Goal: Information Seeking & Learning: Check status

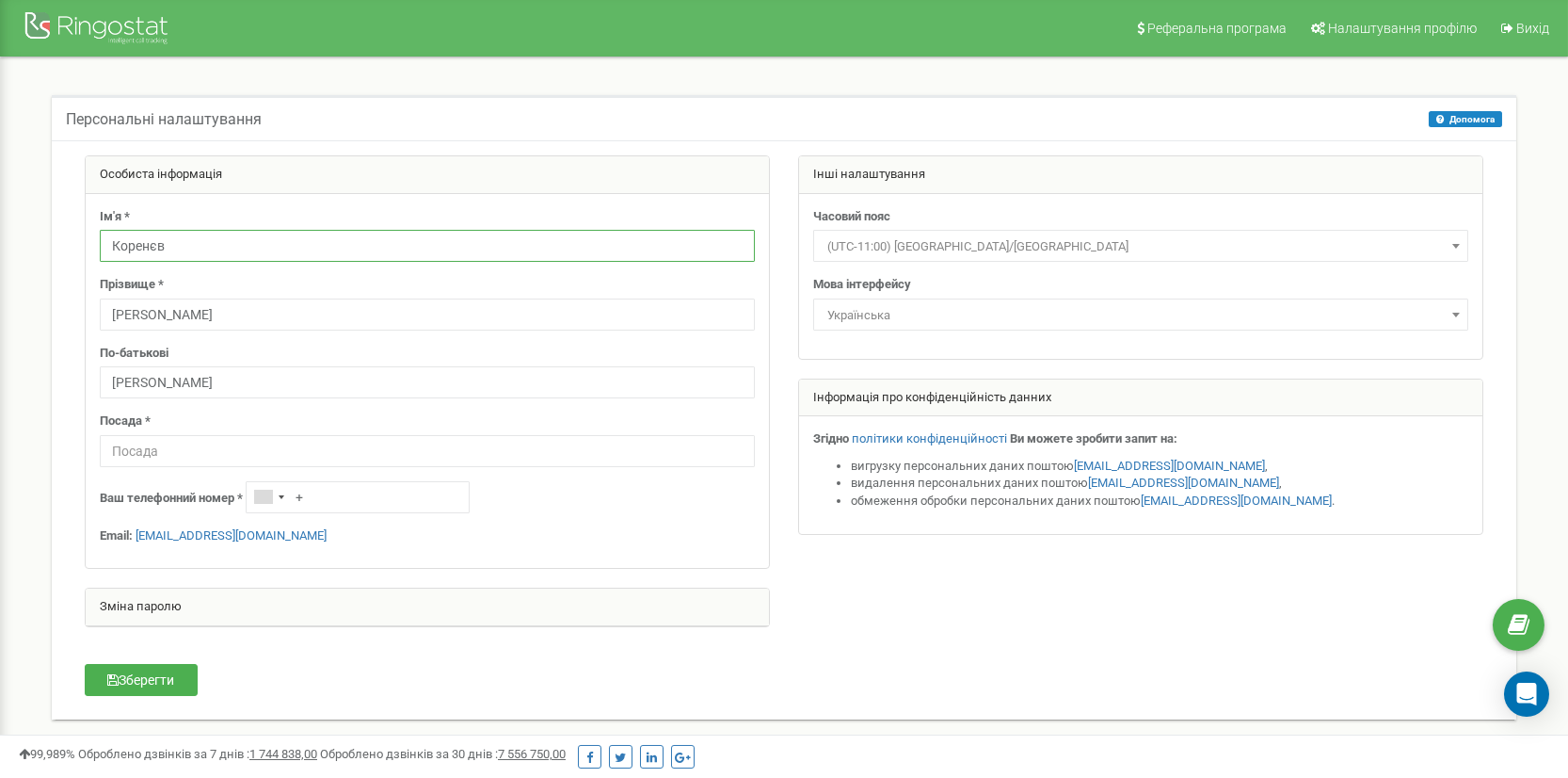
click at [233, 251] on input "Коренєв" at bounding box center [428, 245] width 655 height 32
type input "К"
type input "D"
type input "Візаулін"
click at [281, 323] on input "Павло" at bounding box center [428, 315] width 655 height 32
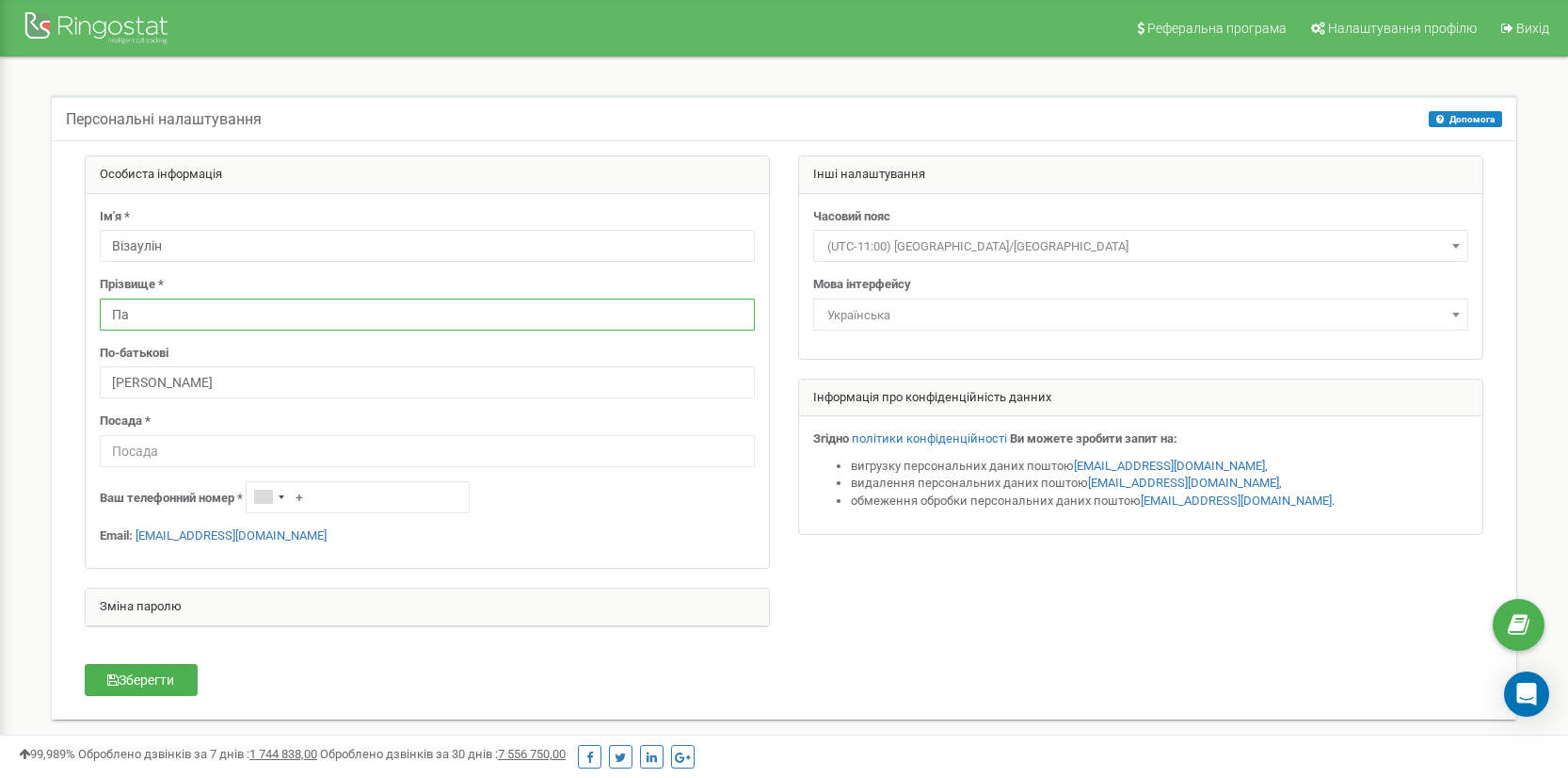
type input "П"
type input "Федір"
click at [303, 395] on input "Анатолійович" at bounding box center [428, 382] width 655 height 32
type input "А"
type input "Миколайович"
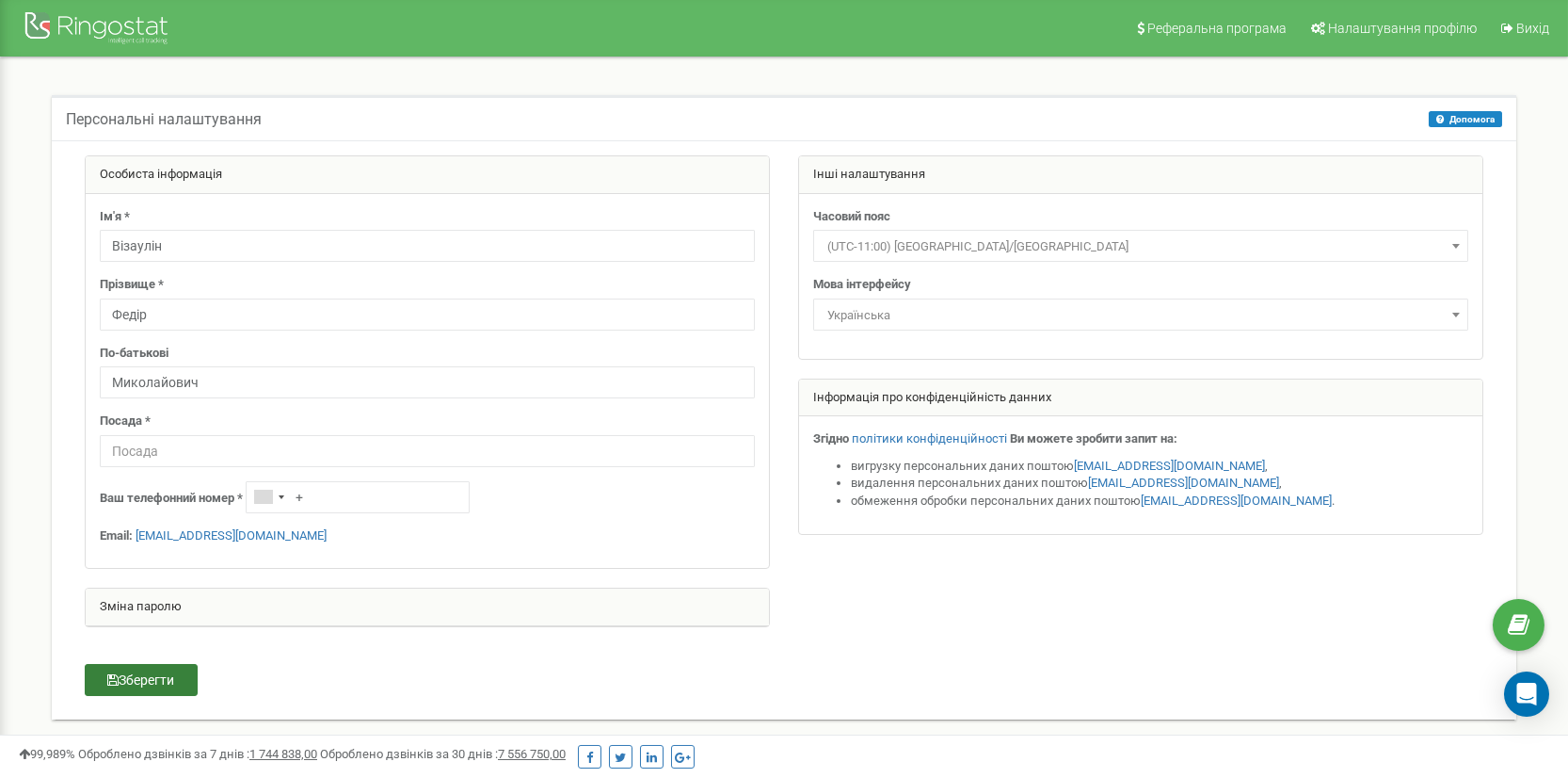
click at [174, 677] on button "Зберегти" at bounding box center [141, 680] width 113 height 32
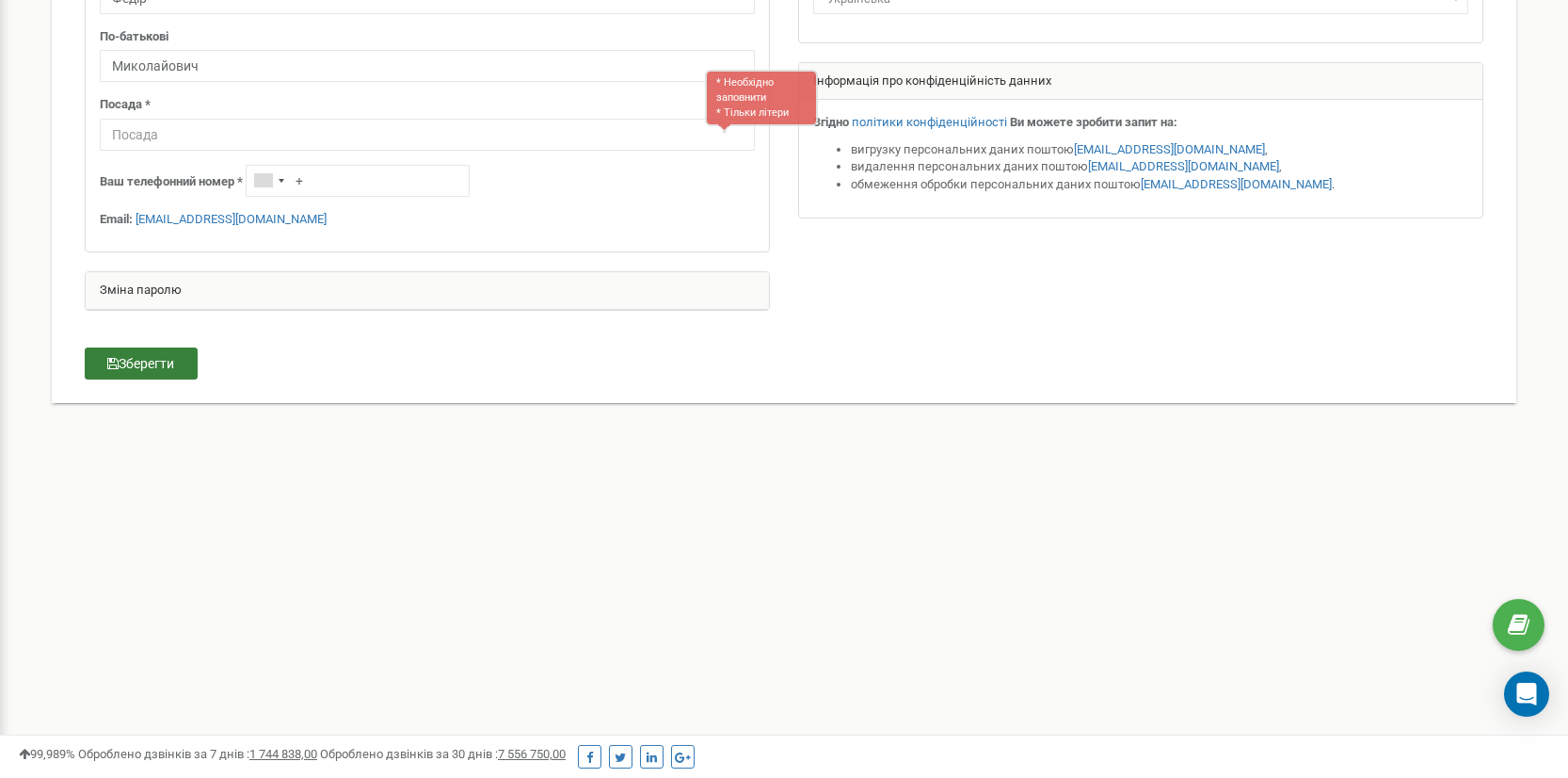
scroll to position [351, 0]
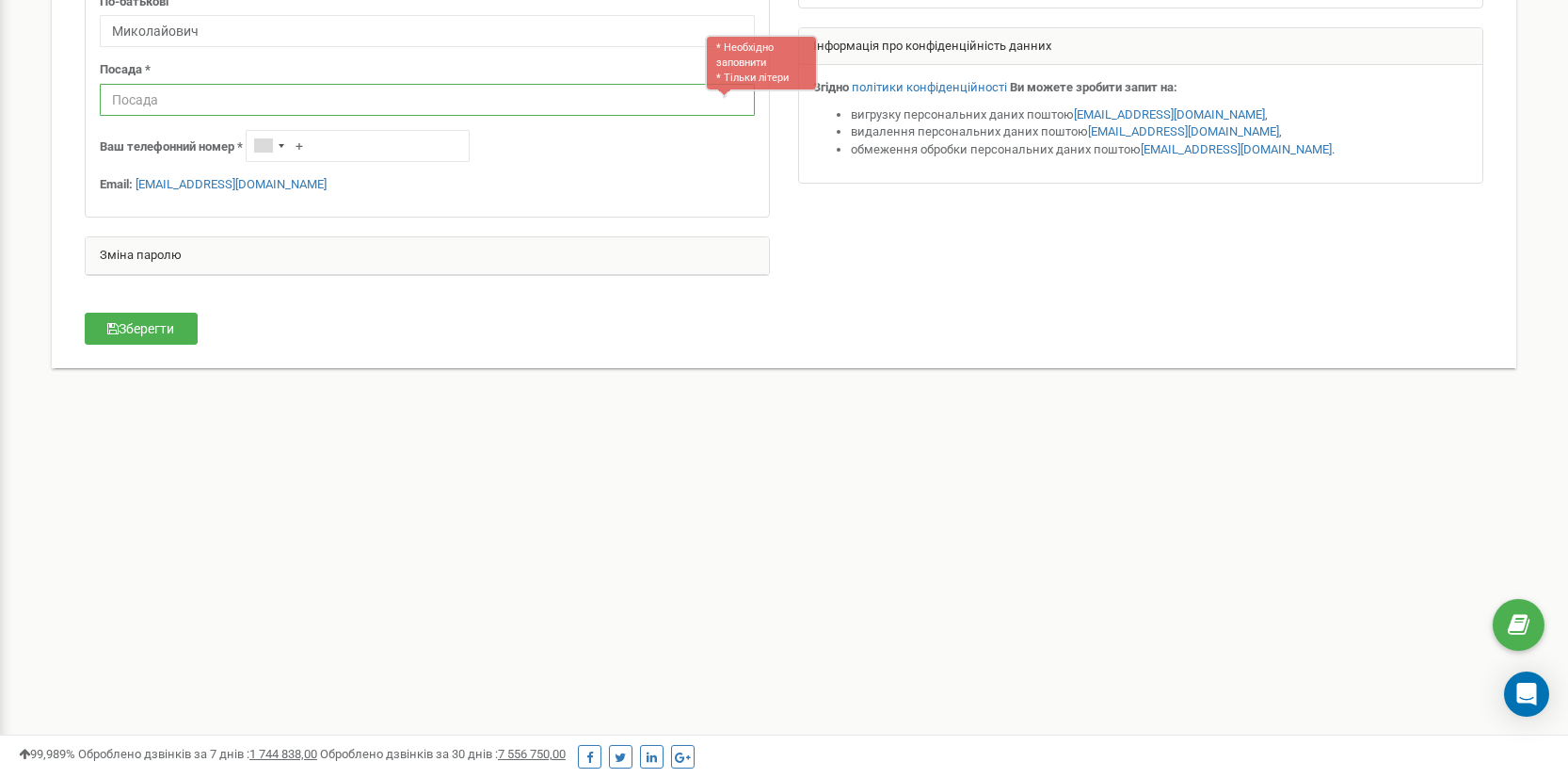
click at [204, 101] on input "text" at bounding box center [428, 99] width 655 height 32
type input "менеджер з продажу"
click at [141, 329] on button "Зберегти" at bounding box center [141, 328] width 113 height 32
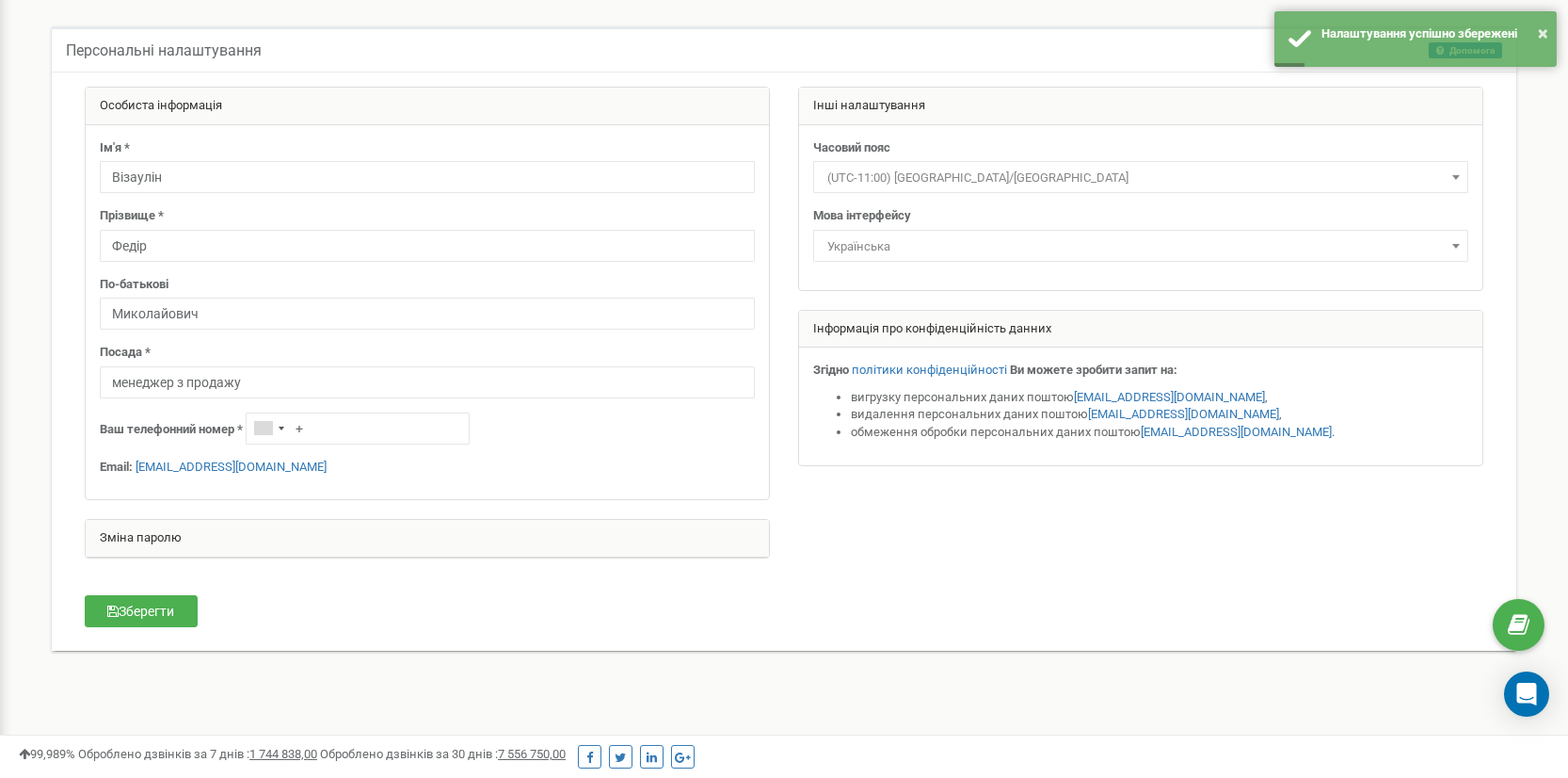
scroll to position [0, 0]
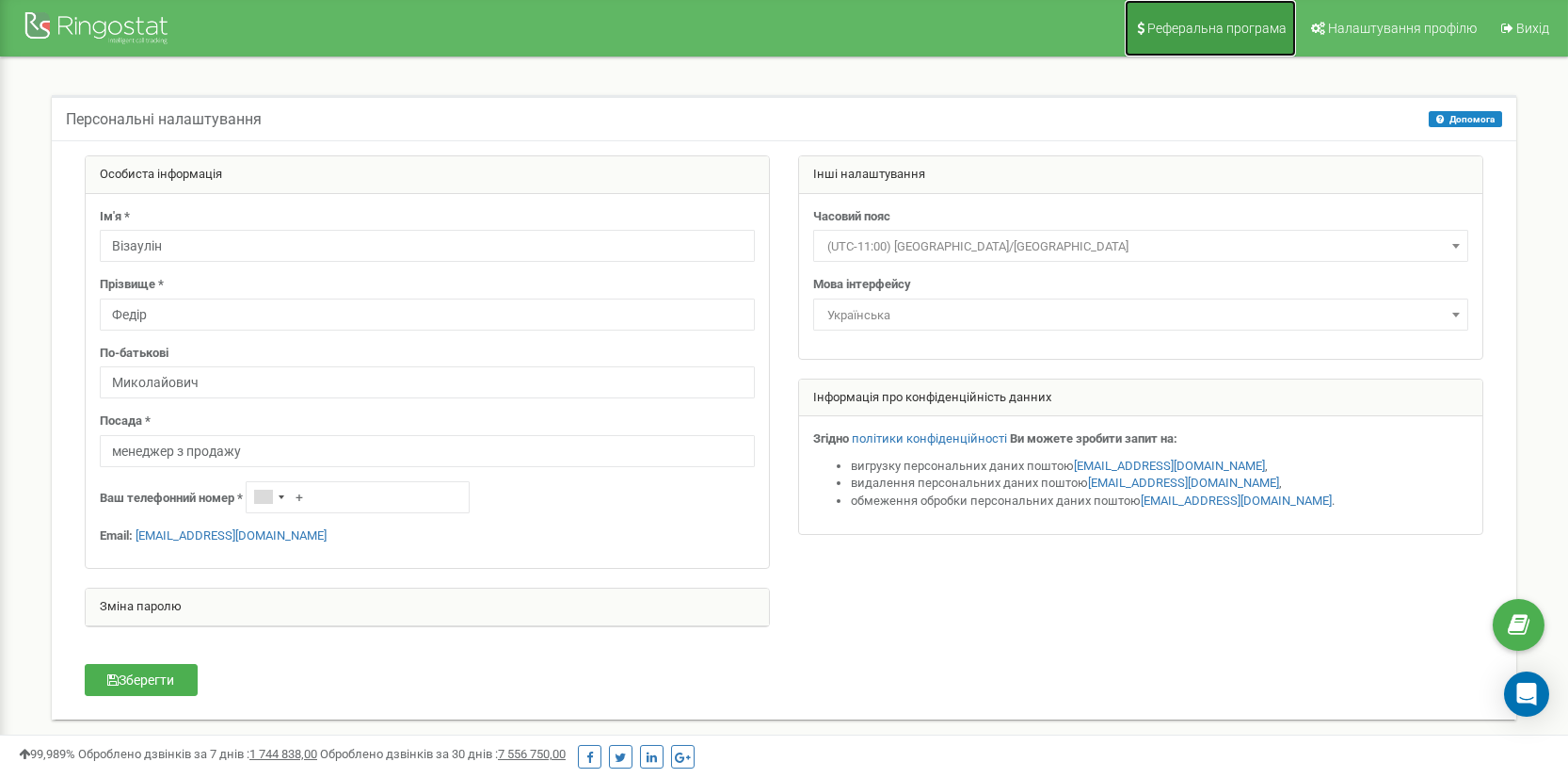
click at [1201, 27] on span "Реферальна програма" at bounding box center [1217, 28] width 139 height 15
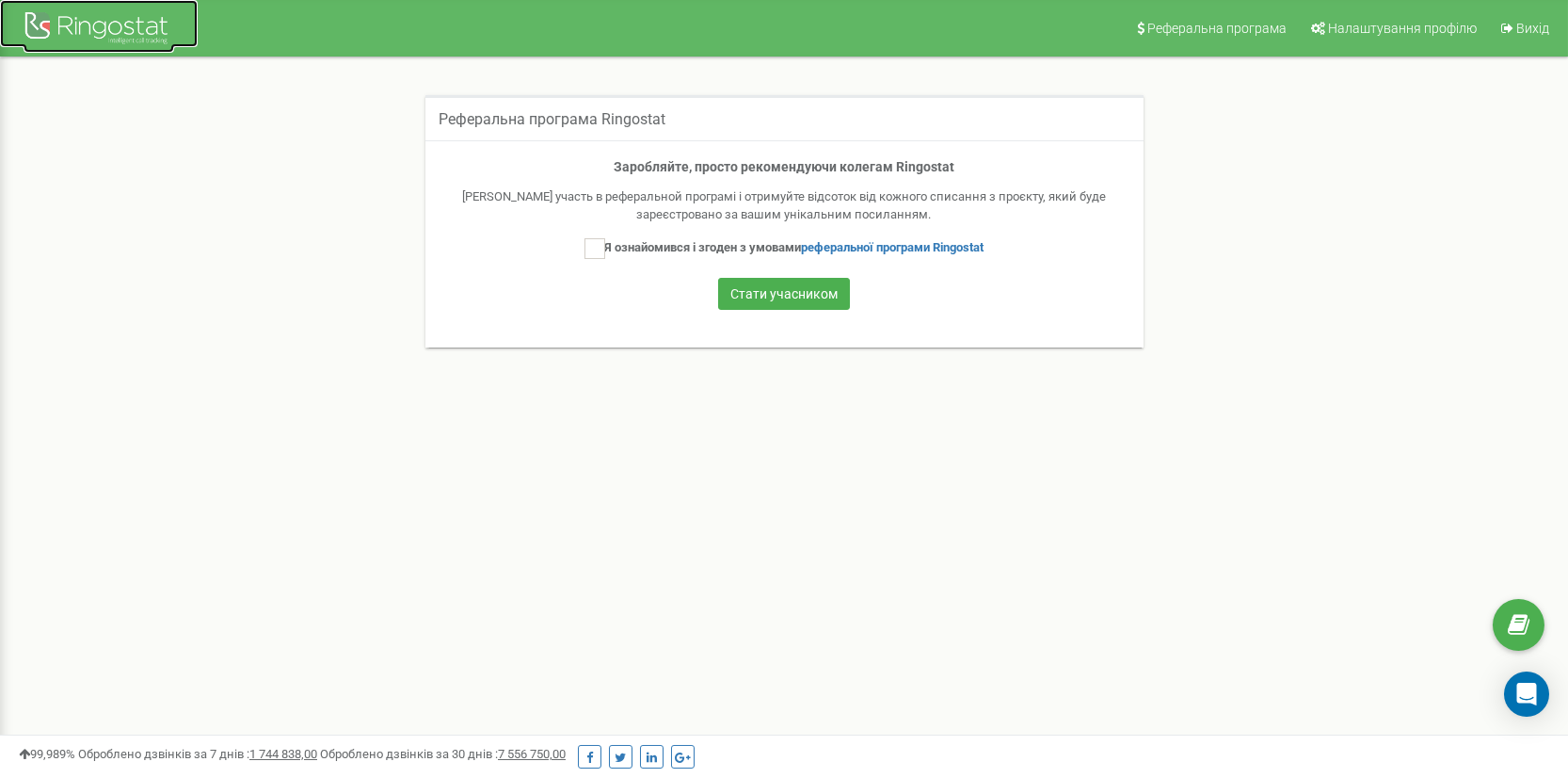
click at [104, 28] on div at bounding box center [99, 31] width 151 height 46
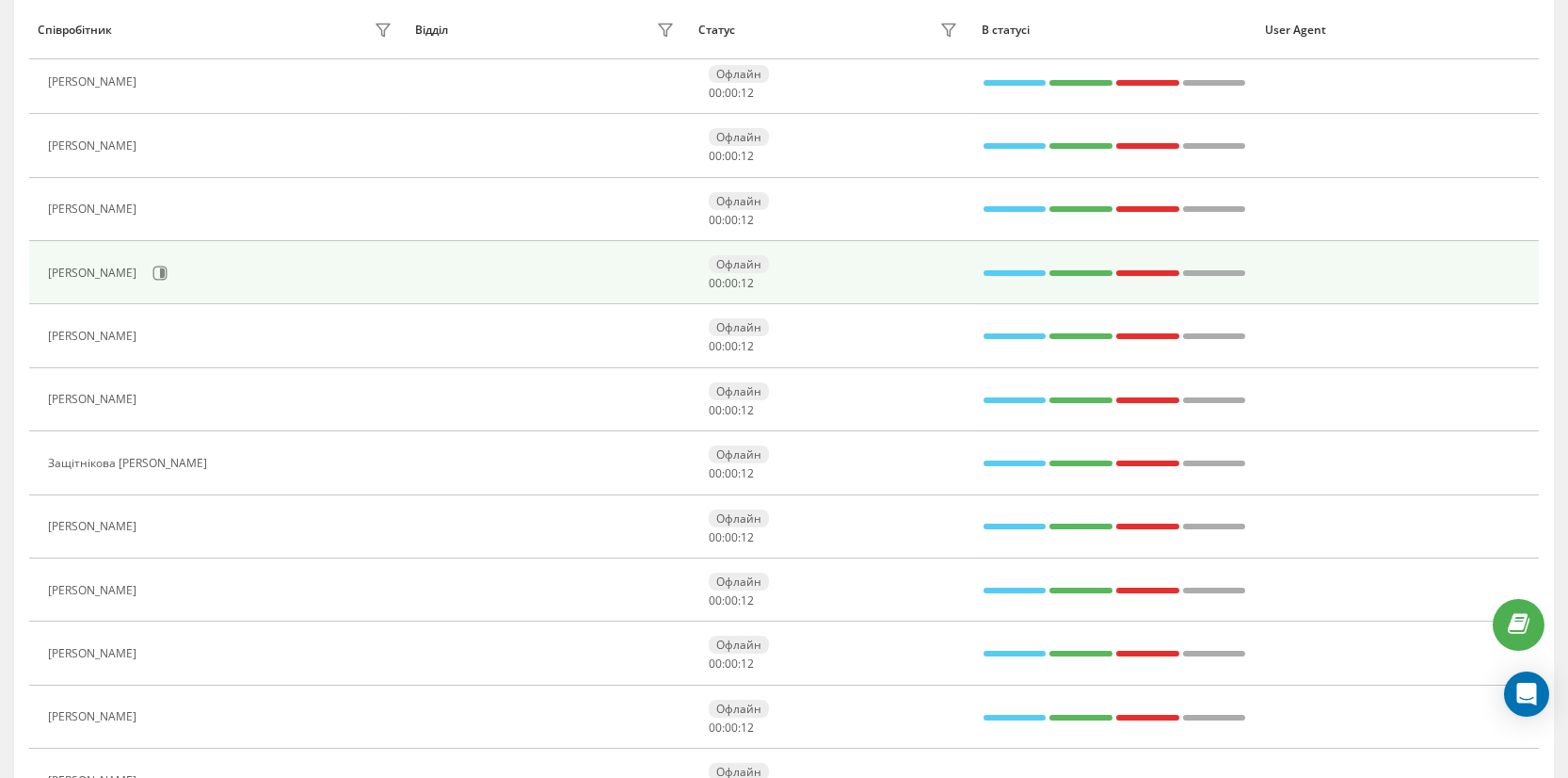
scroll to position [477, 0]
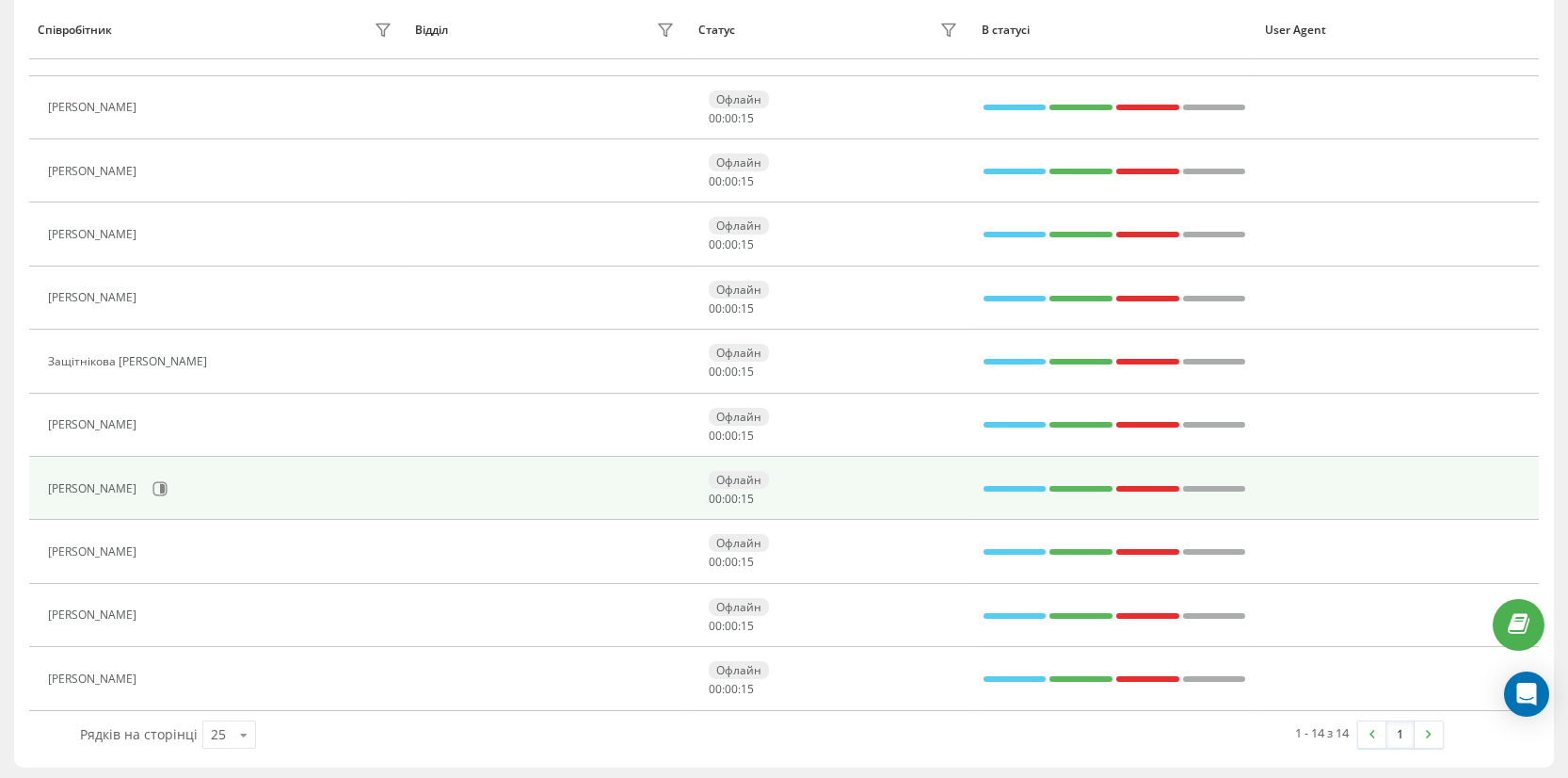
click at [491, 478] on td at bounding box center [549, 488] width 284 height 64
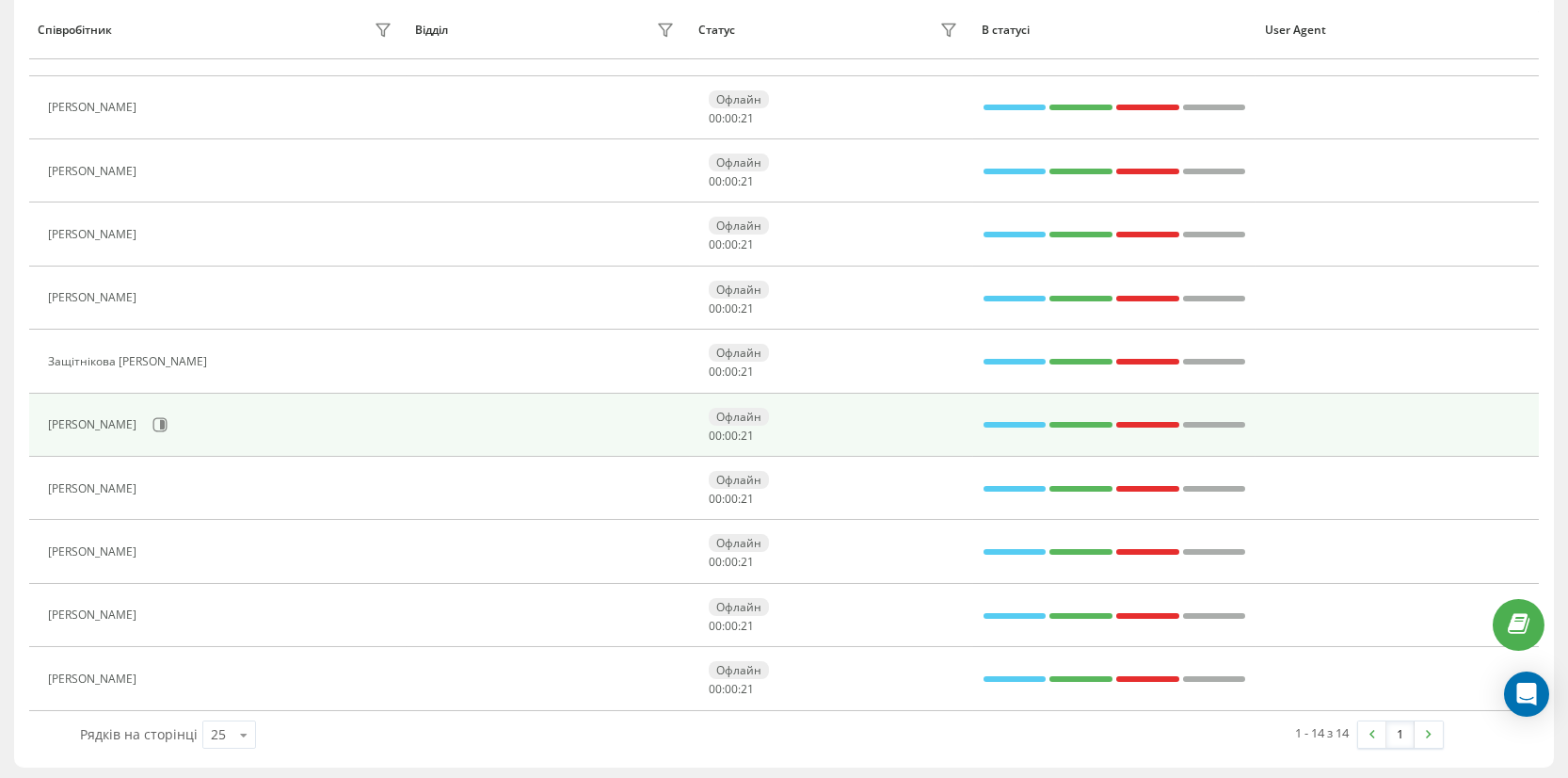
click at [435, 426] on td at bounding box center [549, 426] width 284 height 64
click at [778, 428] on div "Офлайн 00 : 00 : 24" at bounding box center [836, 425] width 254 height 35
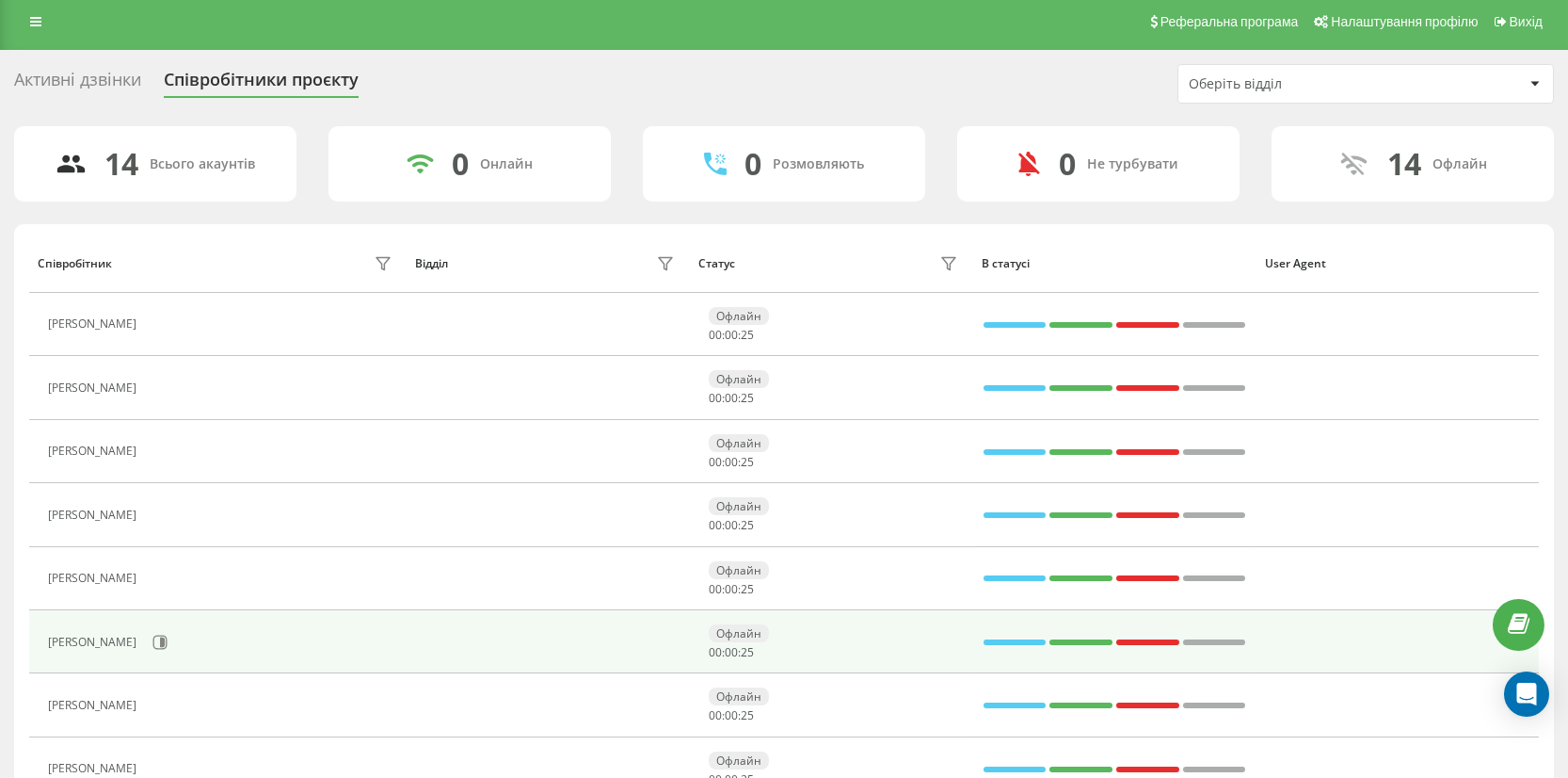
scroll to position [0, 0]
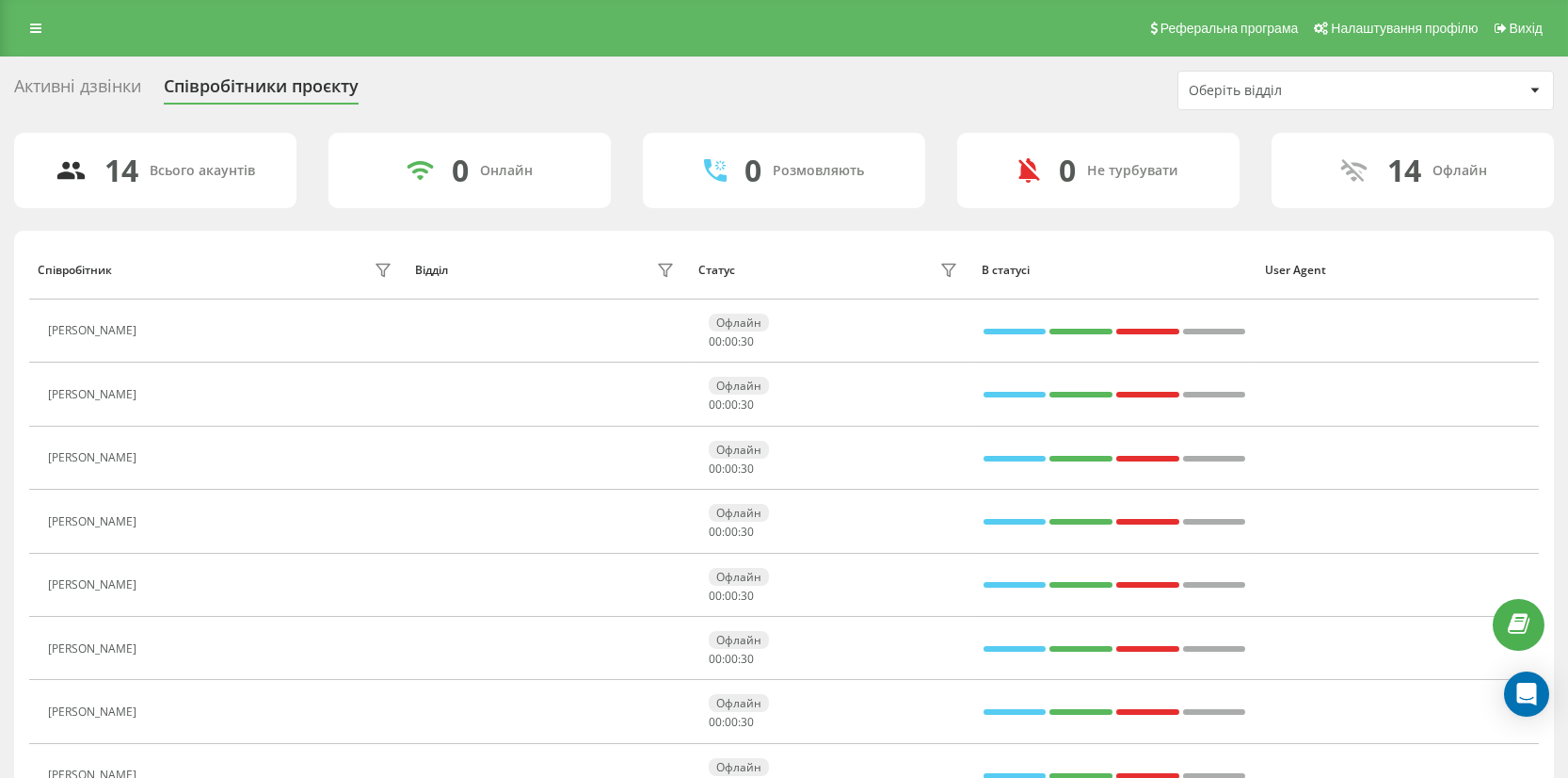
click at [260, 84] on div "Співробітники проєкту" at bounding box center [261, 90] width 195 height 29
click at [93, 92] on div "Активні дзвінки" at bounding box center [77, 90] width 127 height 29
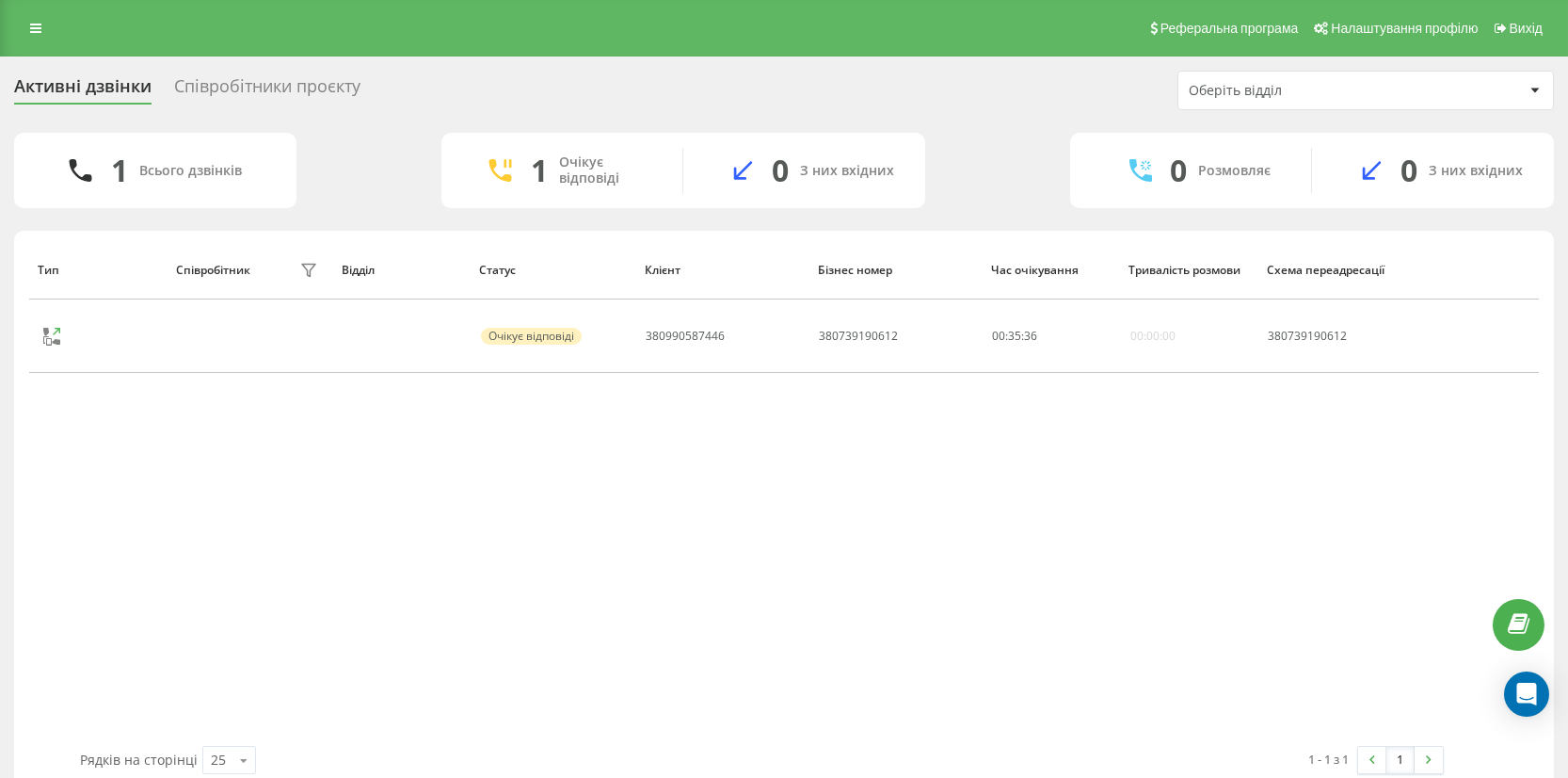
click at [245, 87] on div "Співробітники проєкту" at bounding box center [267, 90] width 187 height 29
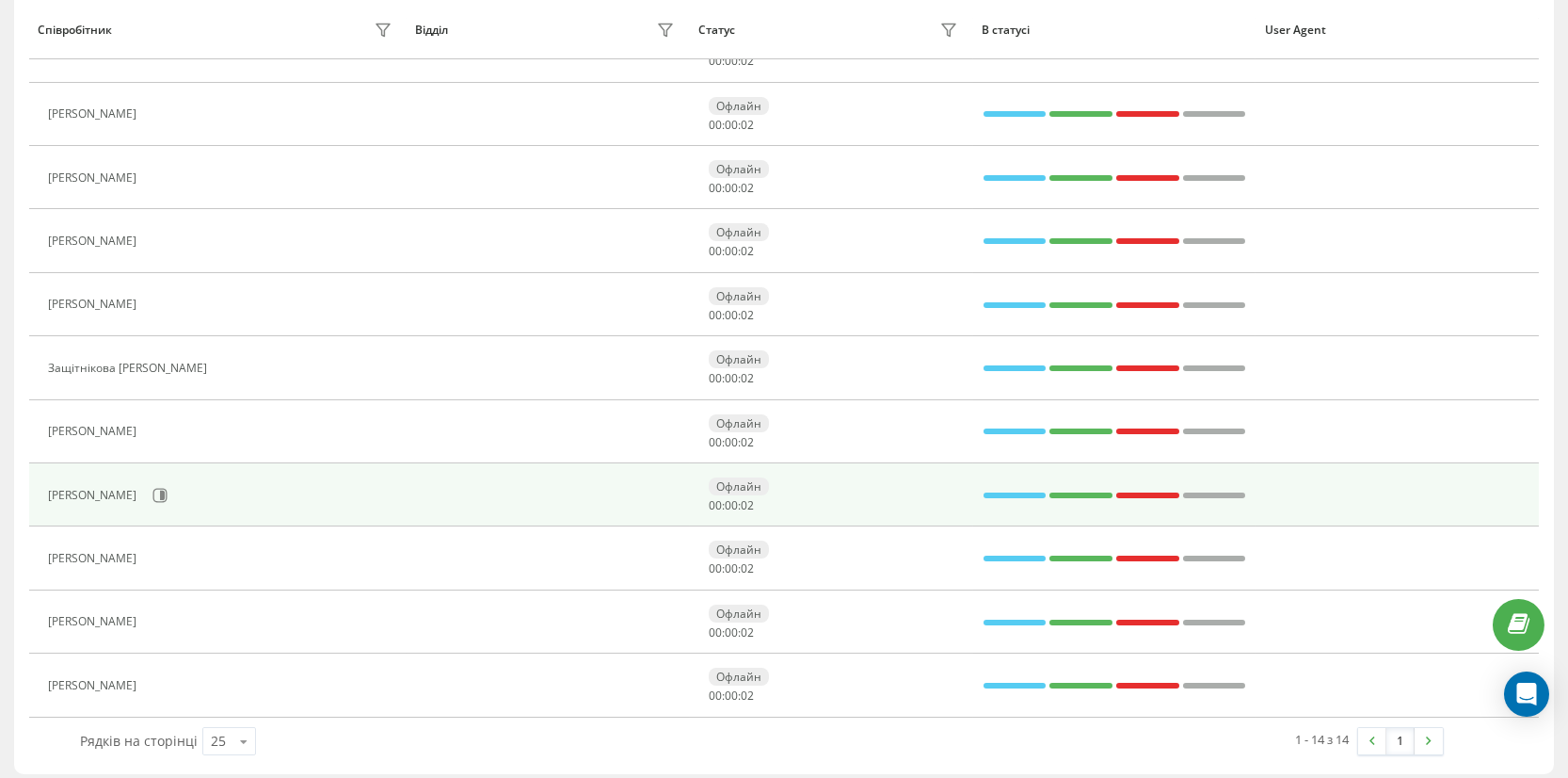
scroll to position [477, 0]
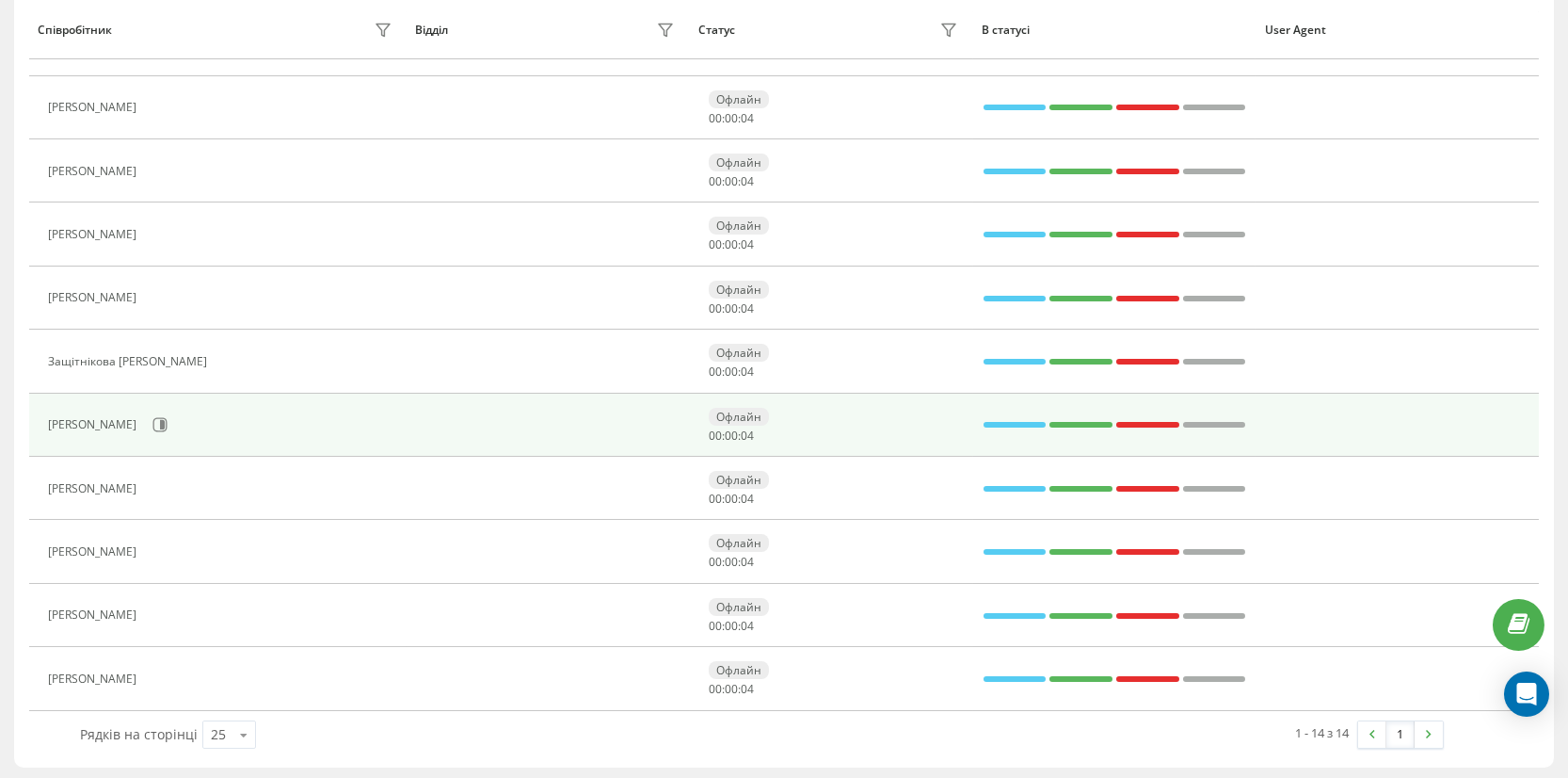
click at [247, 427] on div "[PERSON_NAME]" at bounding box center [221, 425] width 348 height 32
click at [153, 421] on icon at bounding box center [160, 424] width 15 height 15
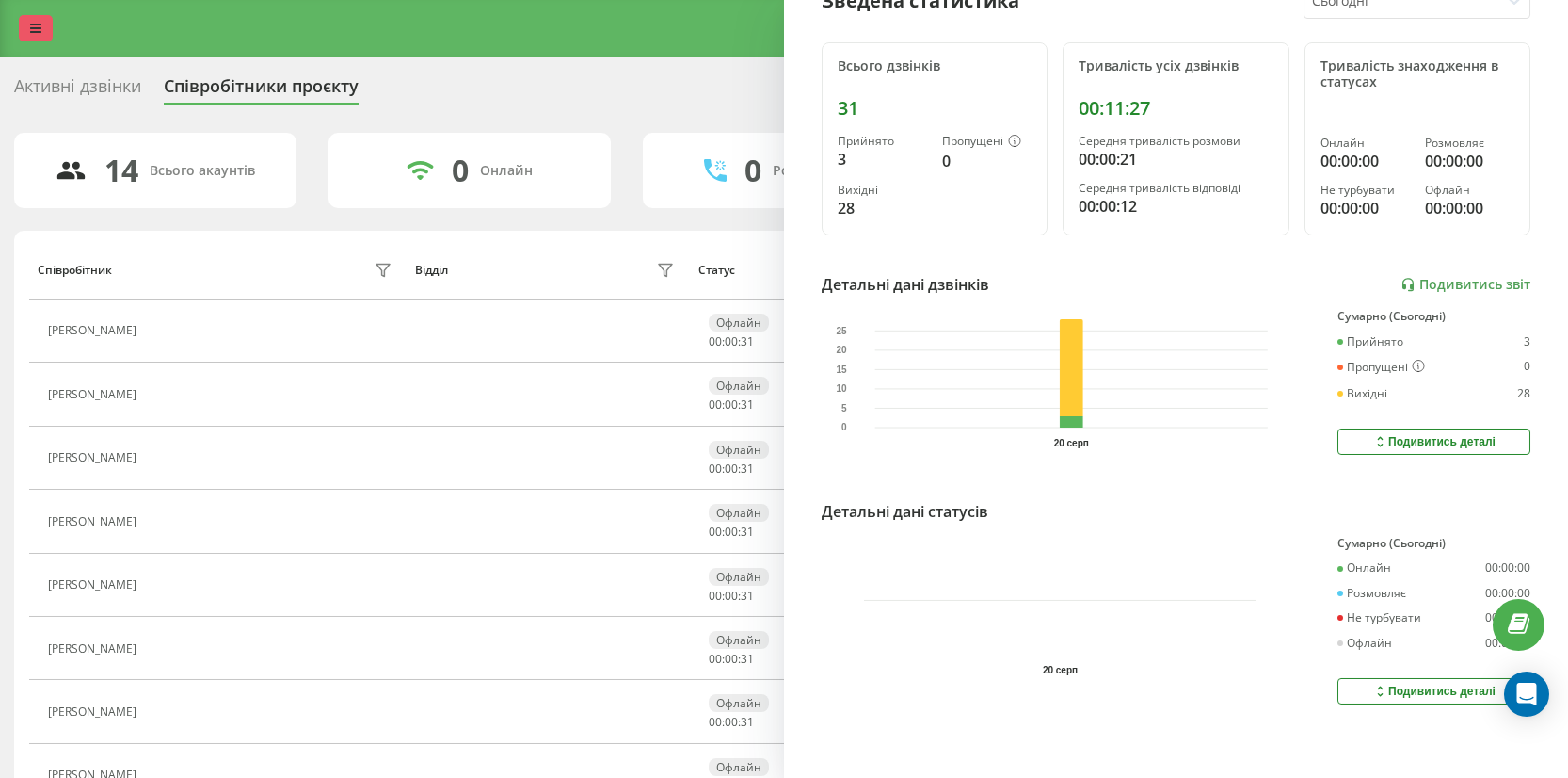
click at [39, 27] on icon at bounding box center [35, 28] width 11 height 13
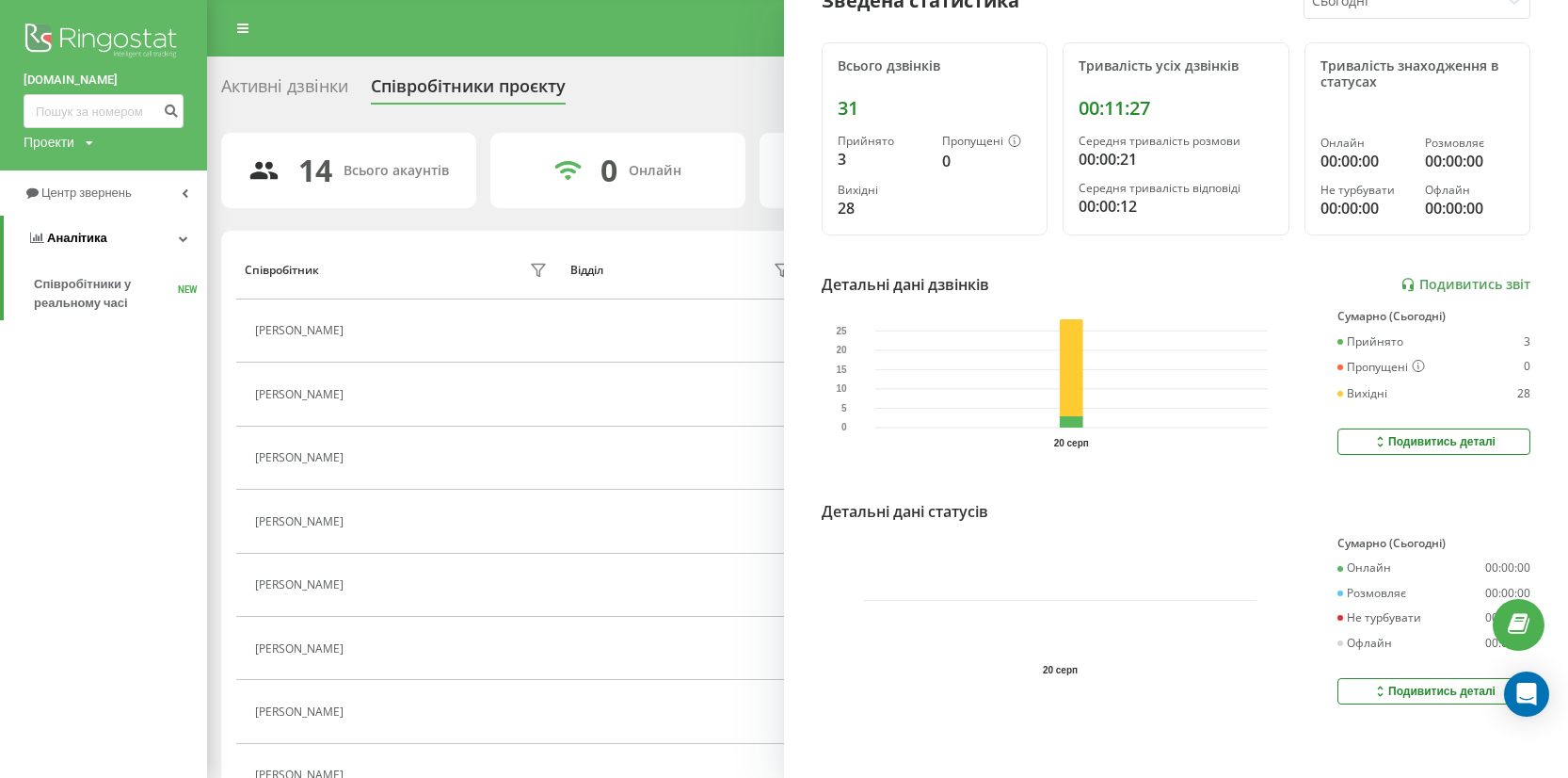
click at [119, 243] on link "Аналiтика" at bounding box center [105, 238] width 203 height 46
click at [119, 243] on link "Аналiтика" at bounding box center [103, 238] width 207 height 46
click at [114, 289] on span "Співробітники у реальному часі" at bounding box center [105, 294] width 144 height 38
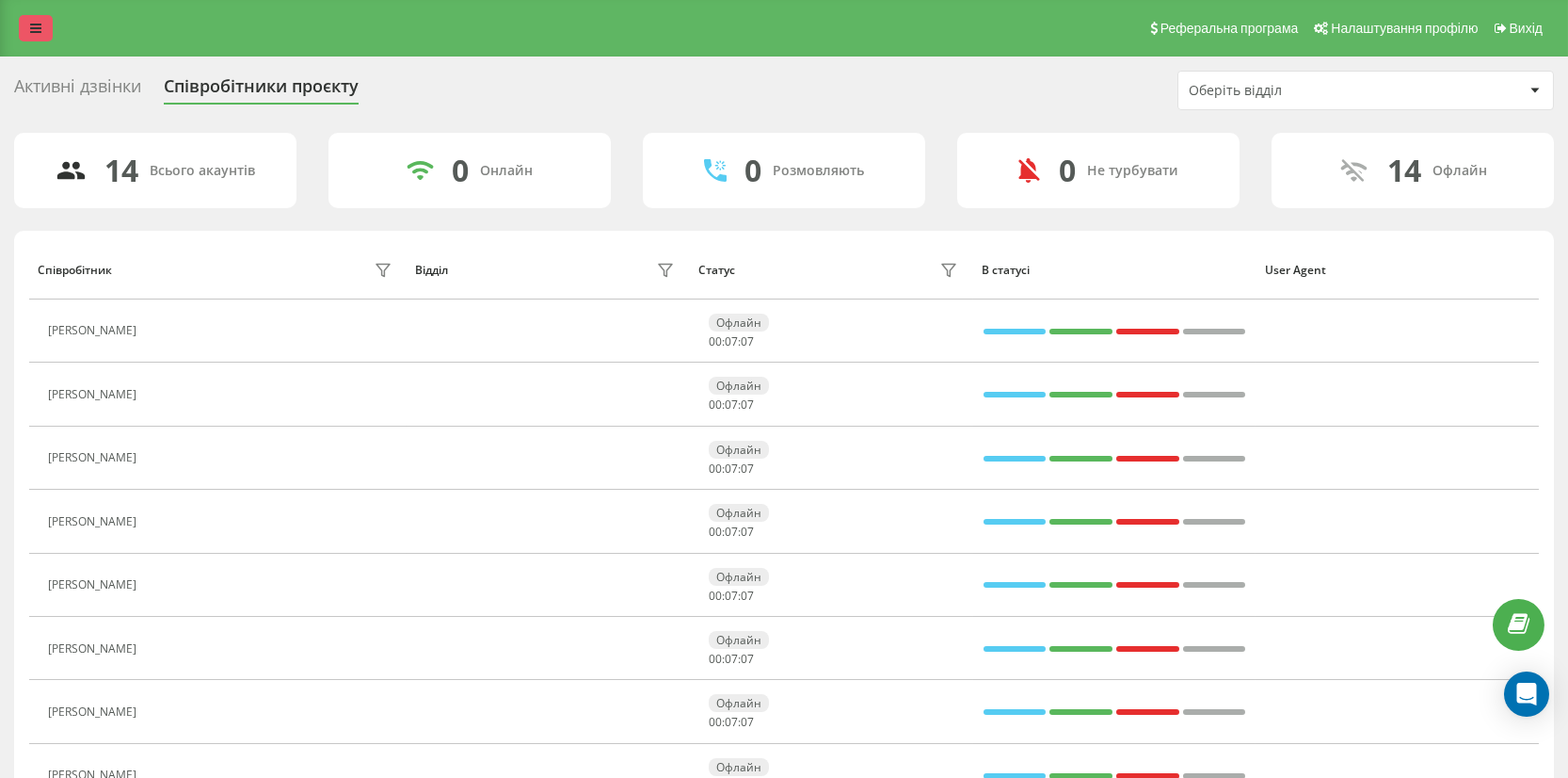
click at [28, 16] on link at bounding box center [36, 28] width 34 height 27
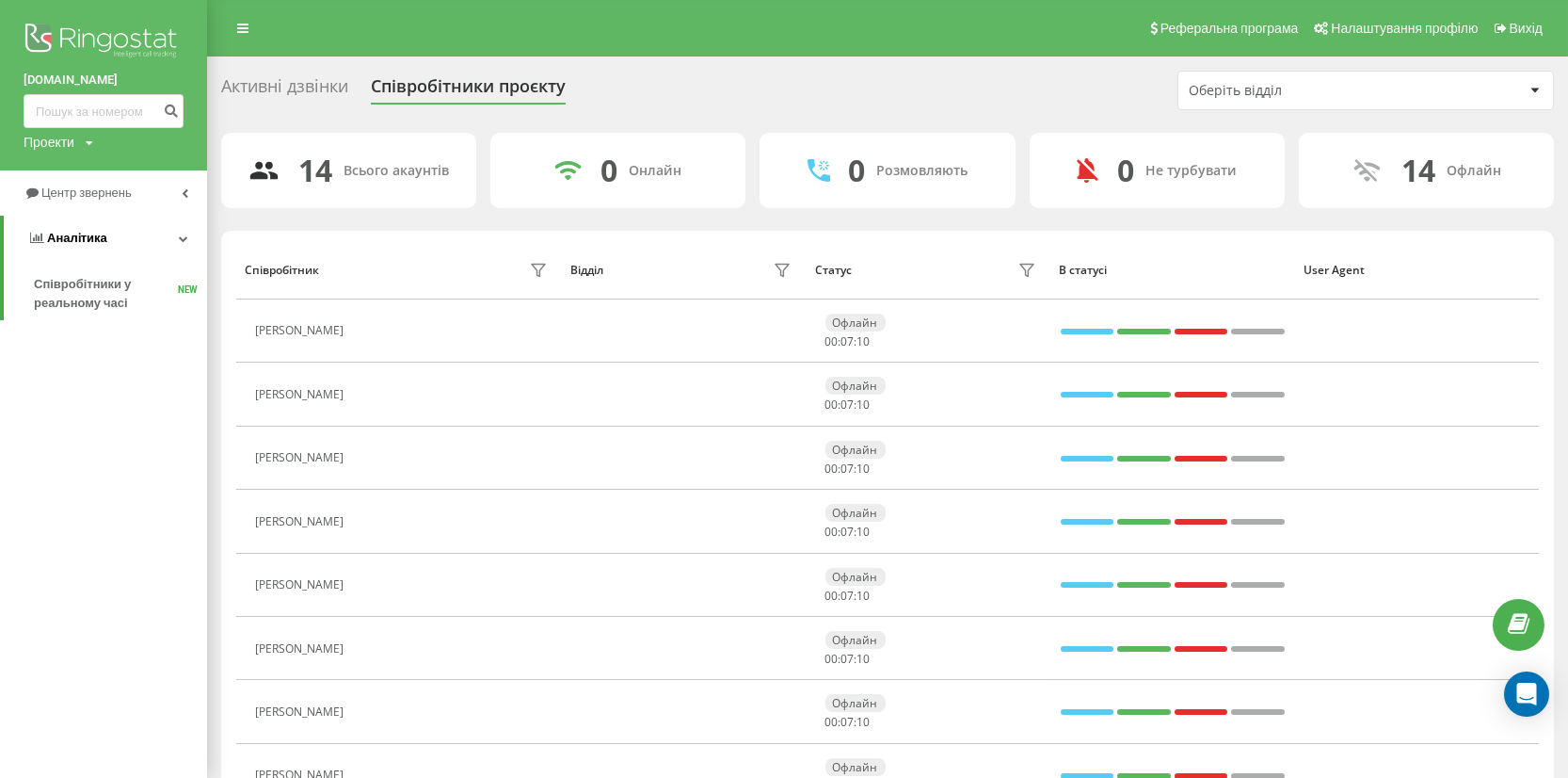
click at [96, 240] on span "Аналiтика" at bounding box center [76, 237] width 61 height 14
click at [181, 231] on link "Аналiтика" at bounding box center [103, 238] width 207 height 46
click at [85, 288] on span "Співробітники у реальному часі" at bounding box center [105, 294] width 144 height 38
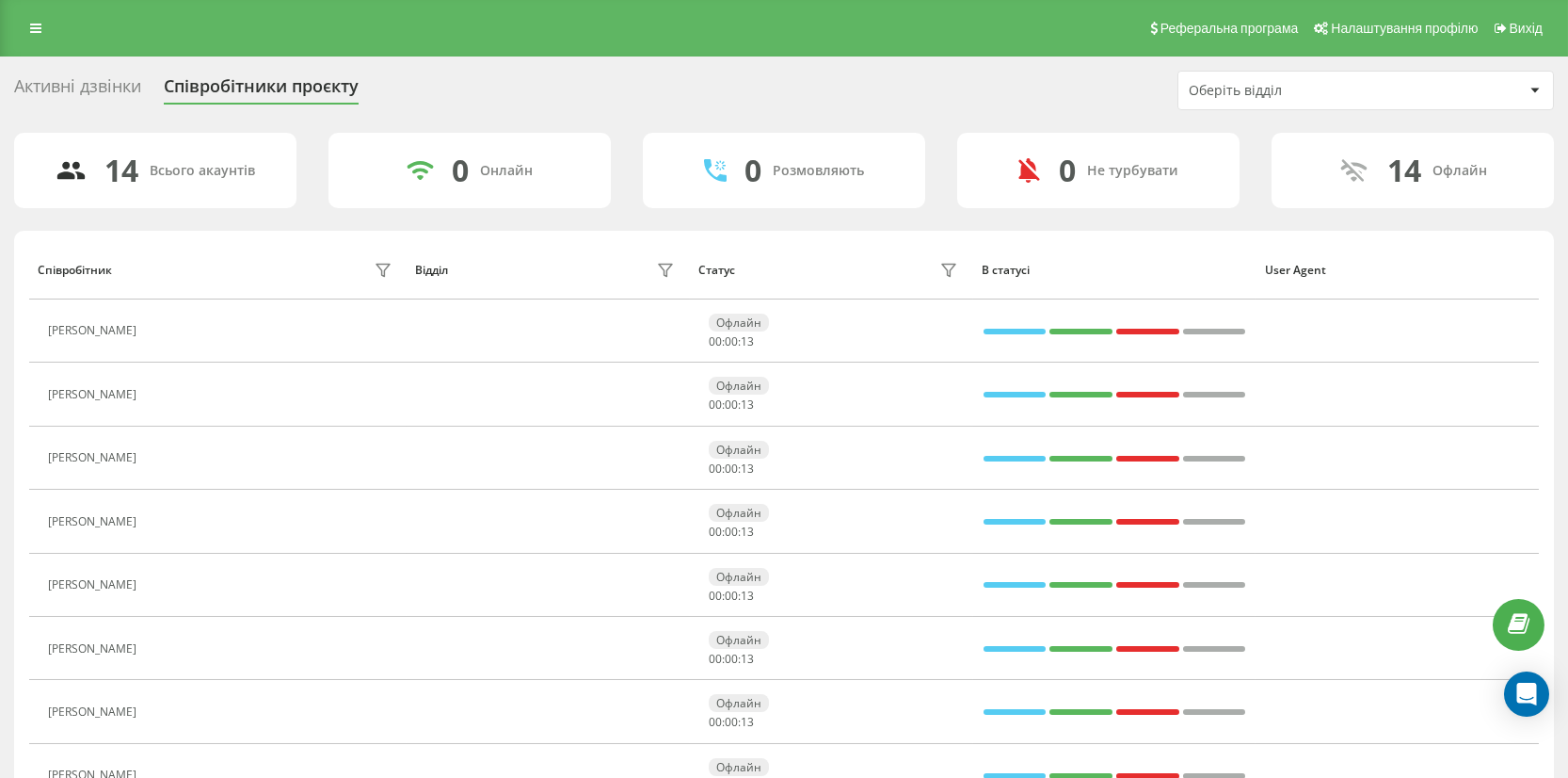
click at [41, 80] on div "Активні дзвінки" at bounding box center [77, 90] width 127 height 29
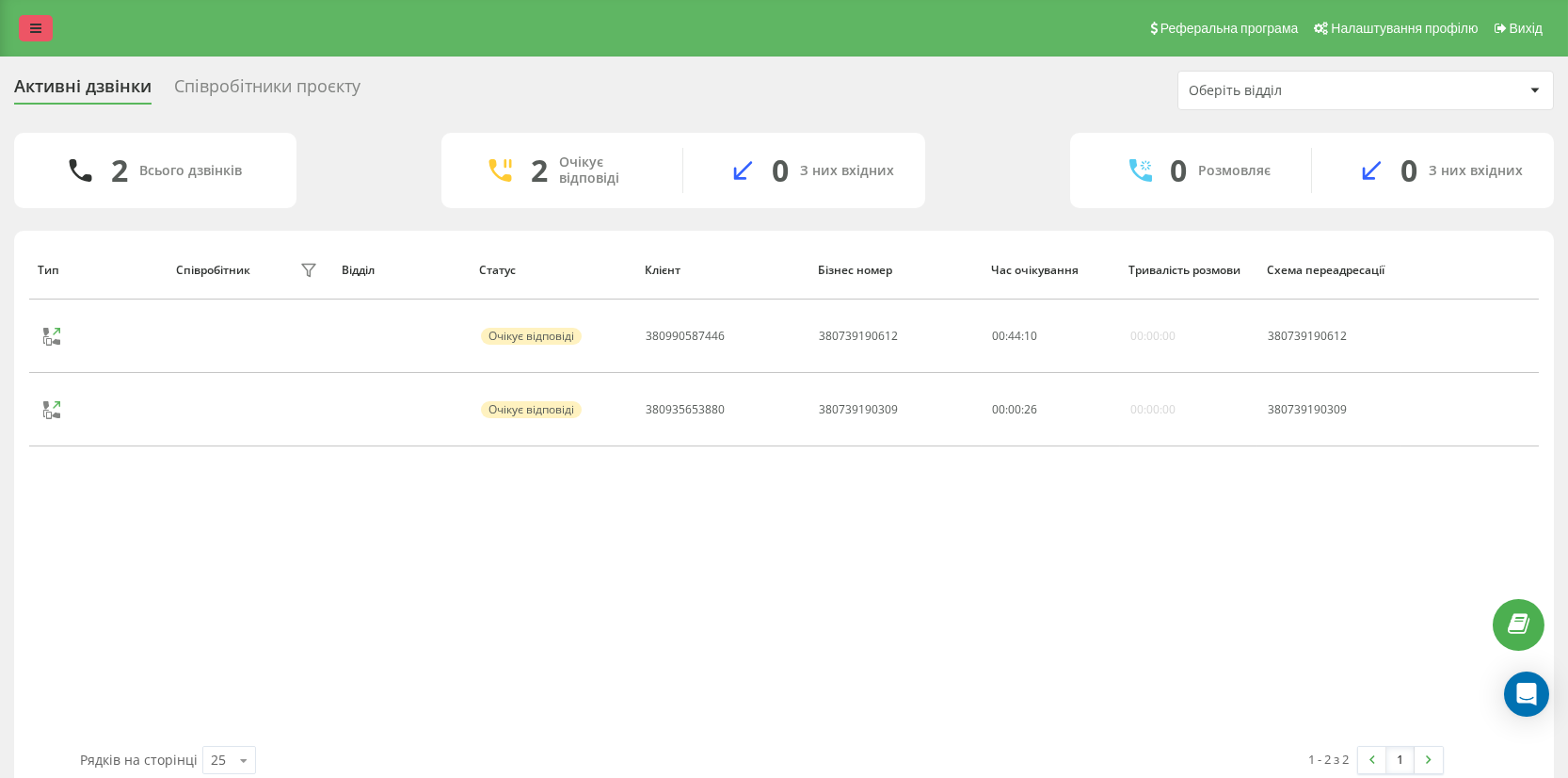
click at [37, 32] on icon at bounding box center [35, 28] width 11 height 13
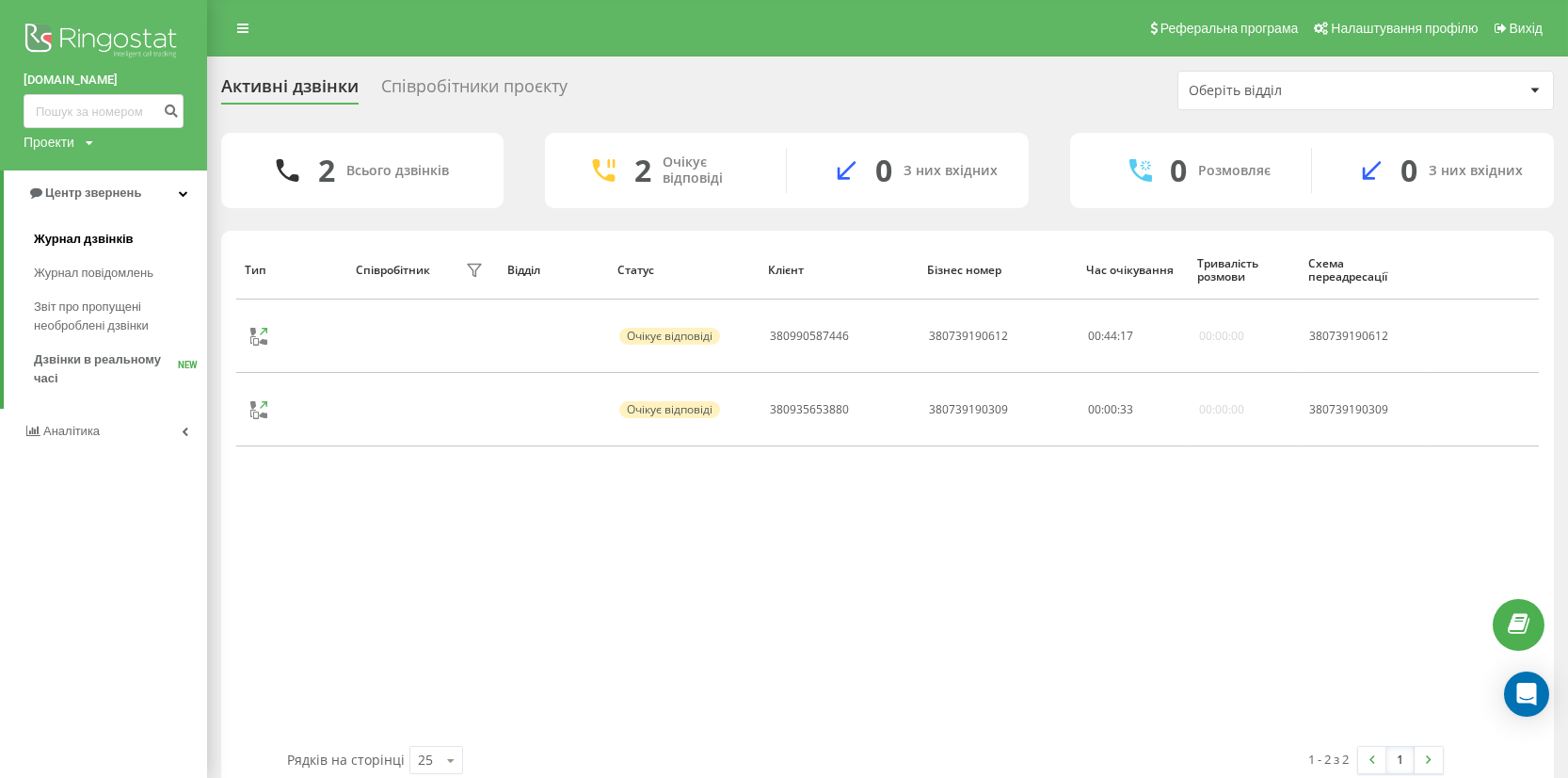
click at [112, 232] on span "Журнал дзвінків" at bounding box center [83, 238] width 100 height 19
click at [121, 233] on span "Журнал дзвінків" at bounding box center [83, 238] width 100 height 19
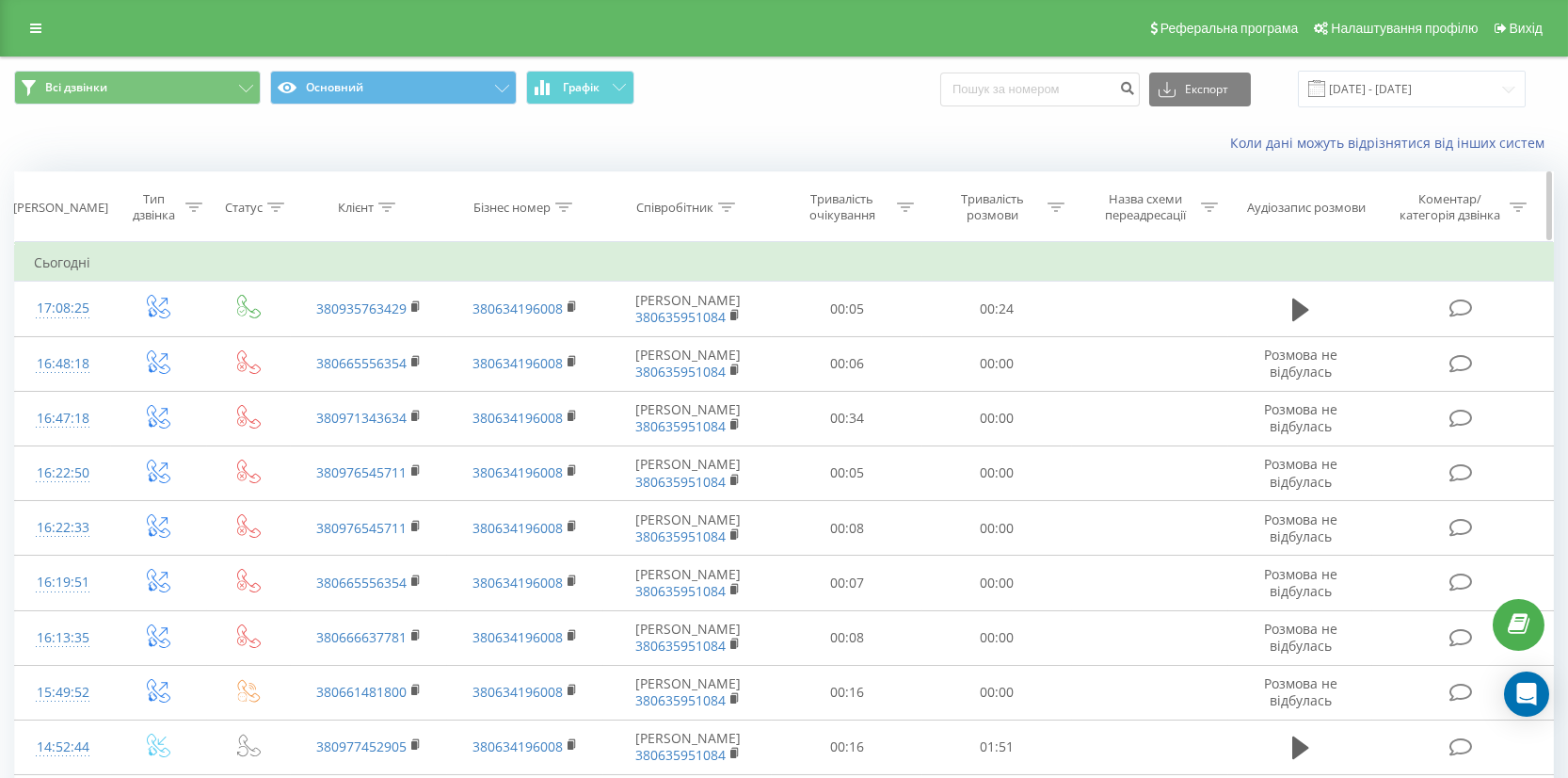
click at [240, 206] on div "Статус" at bounding box center [244, 207] width 38 height 16
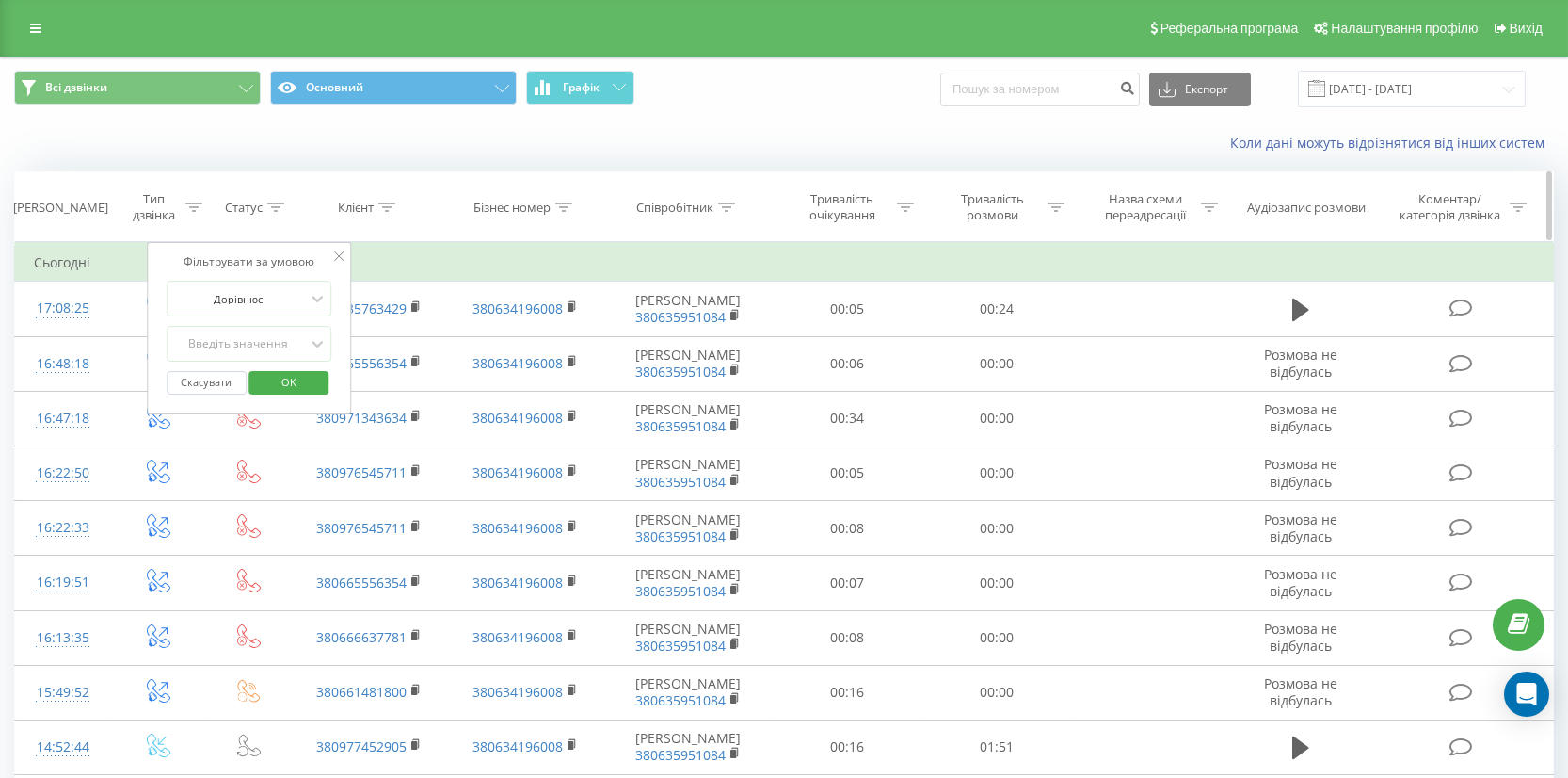
click at [173, 208] on div "Тип дзвінка" at bounding box center [153, 207] width 53 height 32
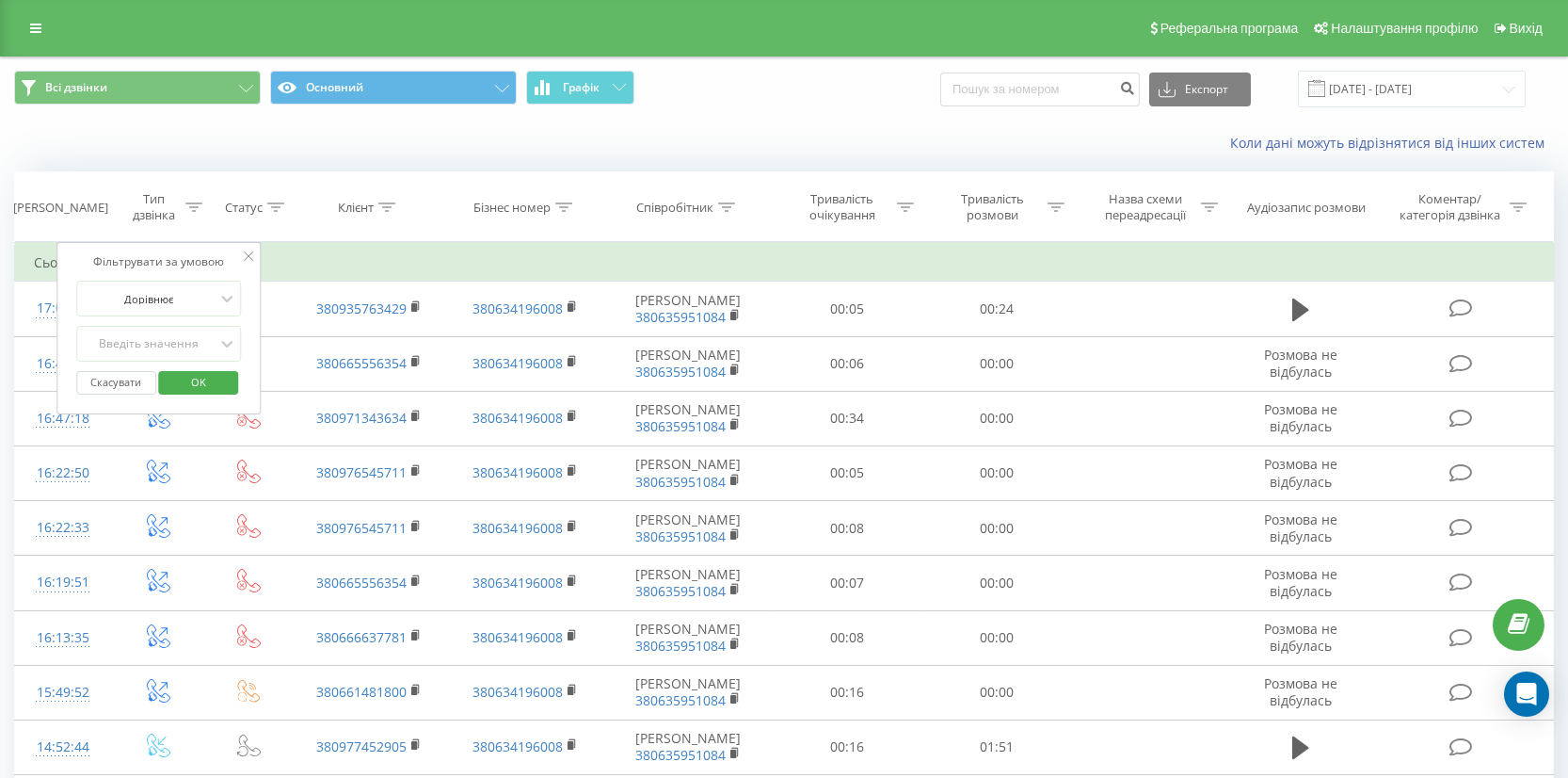
click at [202, 266] on div "Фільтрувати за умовою" at bounding box center [159, 261] width 166 height 19
click at [184, 299] on div at bounding box center [149, 299] width 134 height 18
click at [192, 326] on div "Дорівнює" at bounding box center [159, 335] width 164 height 30
click at [224, 300] on icon at bounding box center [226, 298] width 19 height 19
click at [175, 328] on div "Дорівнює" at bounding box center [159, 335] width 164 height 30
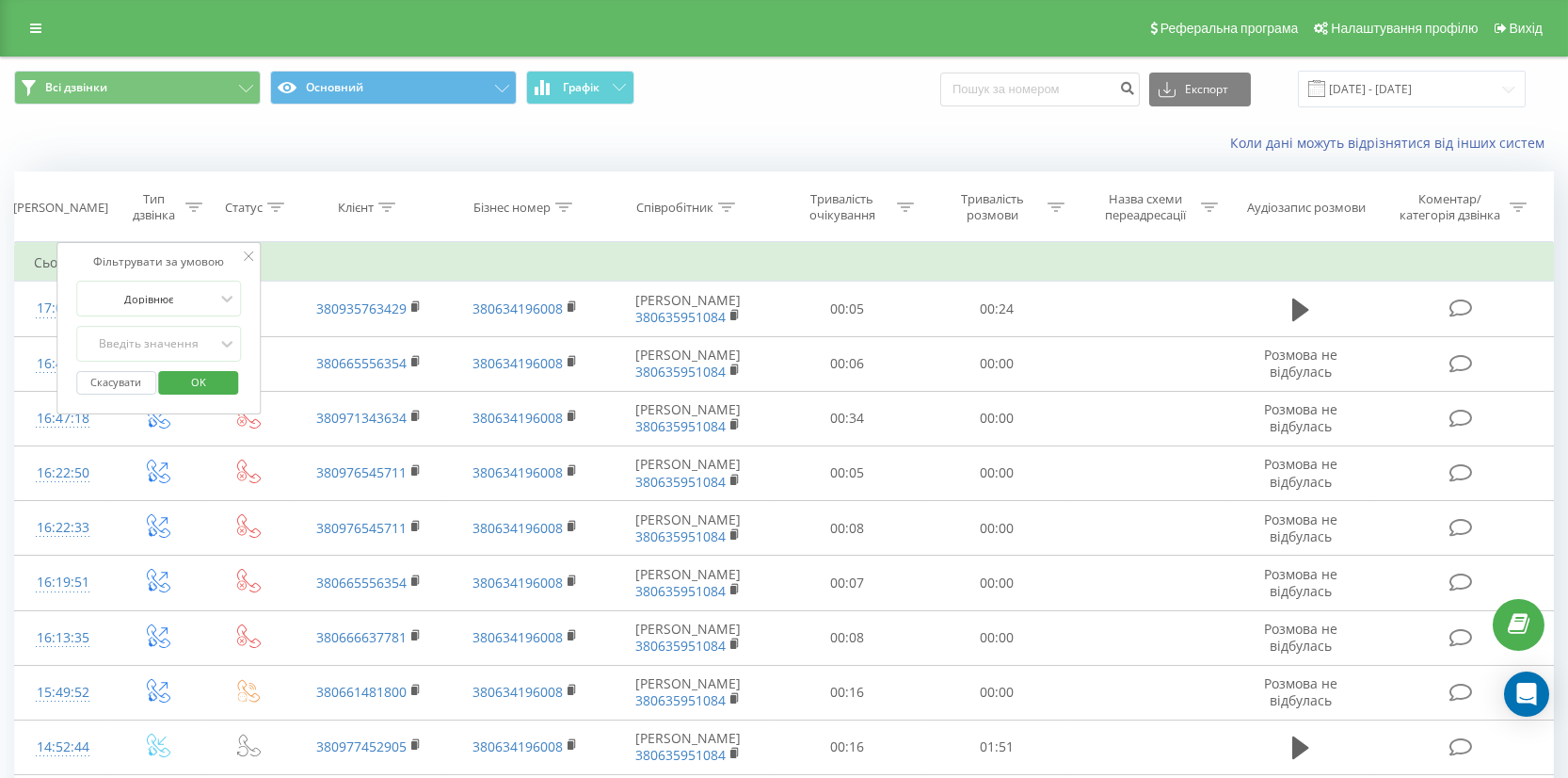
click at [186, 379] on span "OK" at bounding box center [198, 381] width 53 height 29
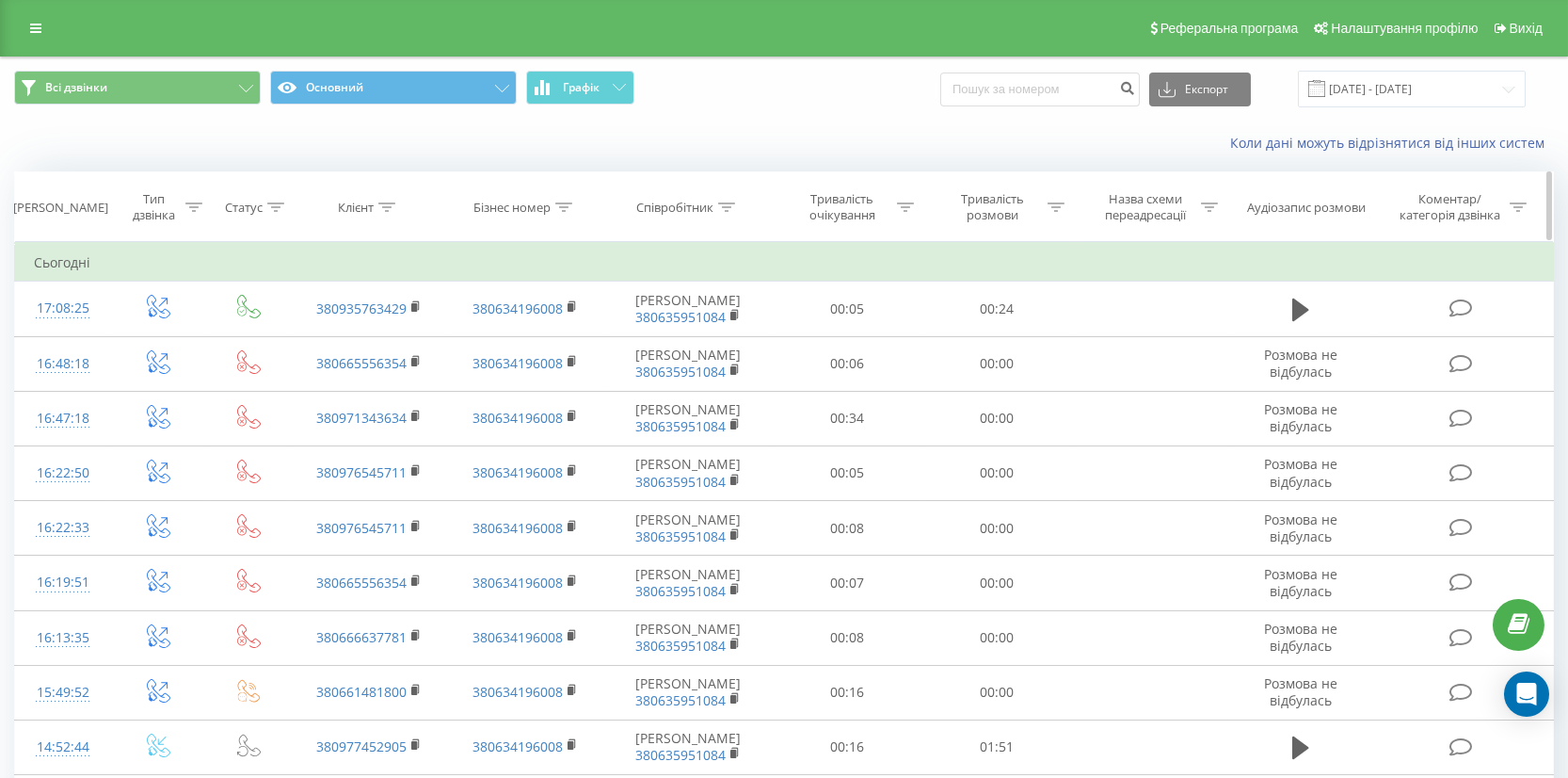
click at [187, 205] on icon at bounding box center [194, 206] width 17 height 9
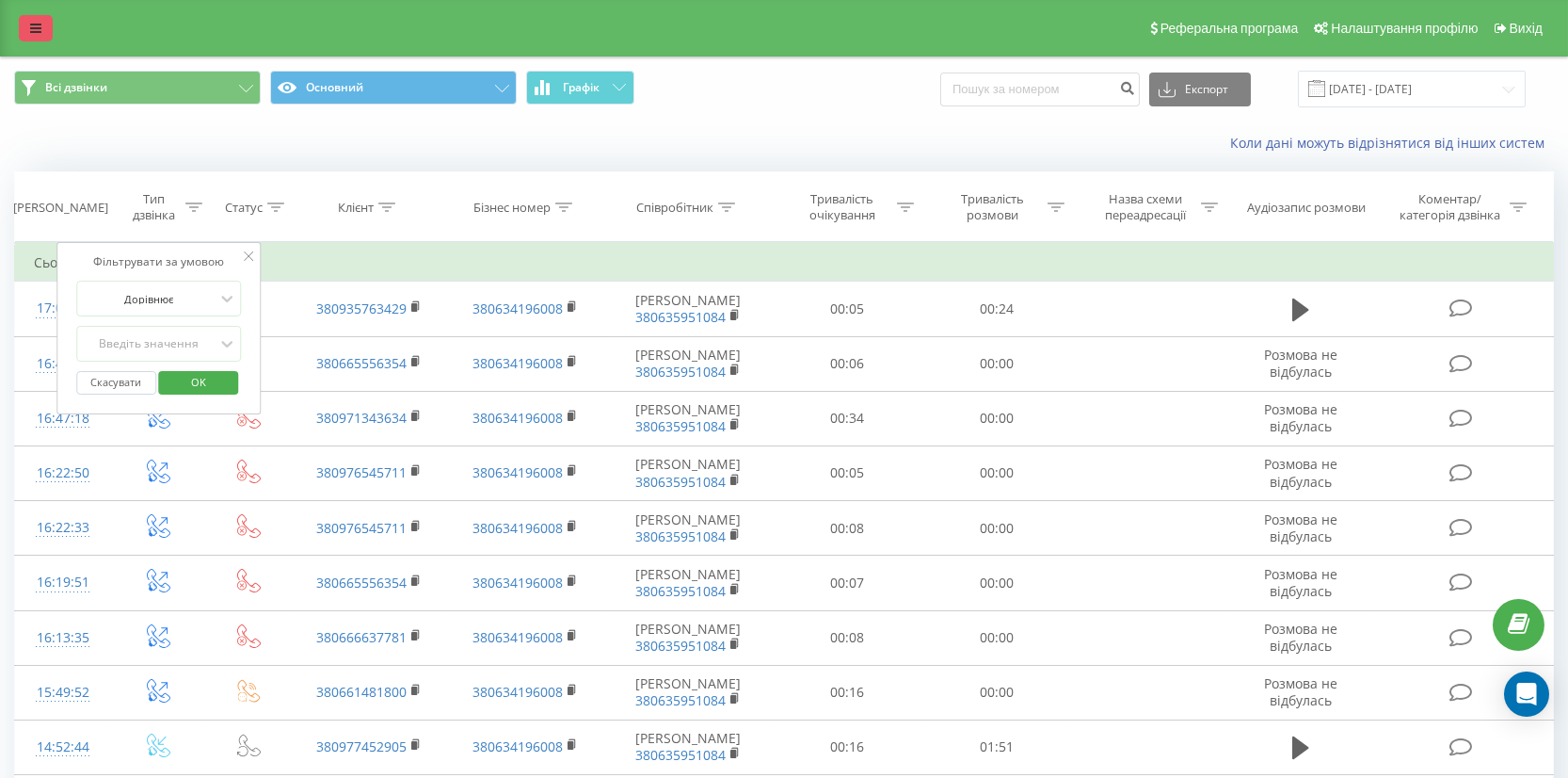
click at [35, 28] on icon at bounding box center [35, 28] width 11 height 13
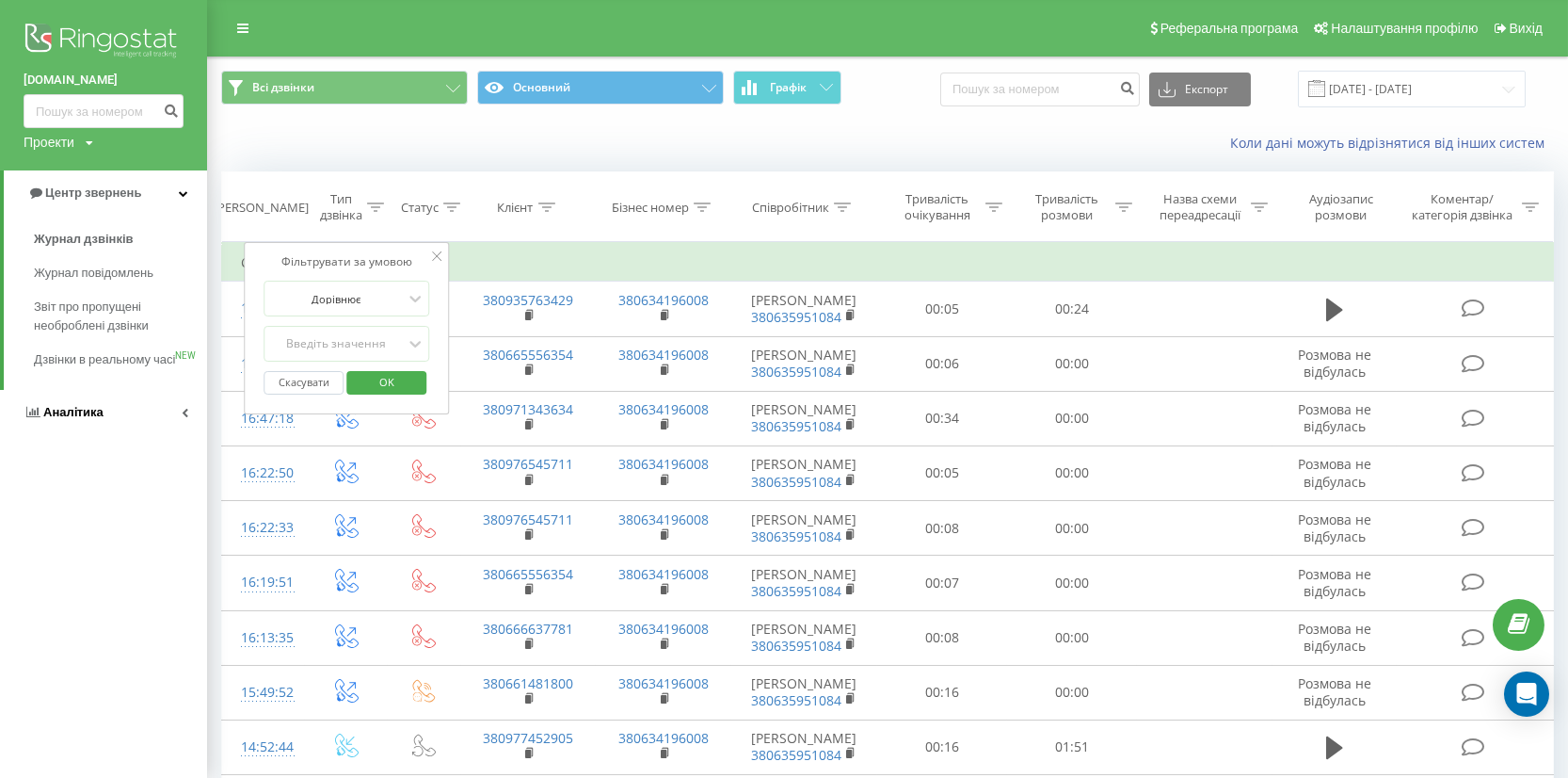
click at [171, 430] on link "Аналiтика" at bounding box center [103, 413] width 207 height 46
click at [182, 228] on link "Аналiтика" at bounding box center [105, 238] width 203 height 46
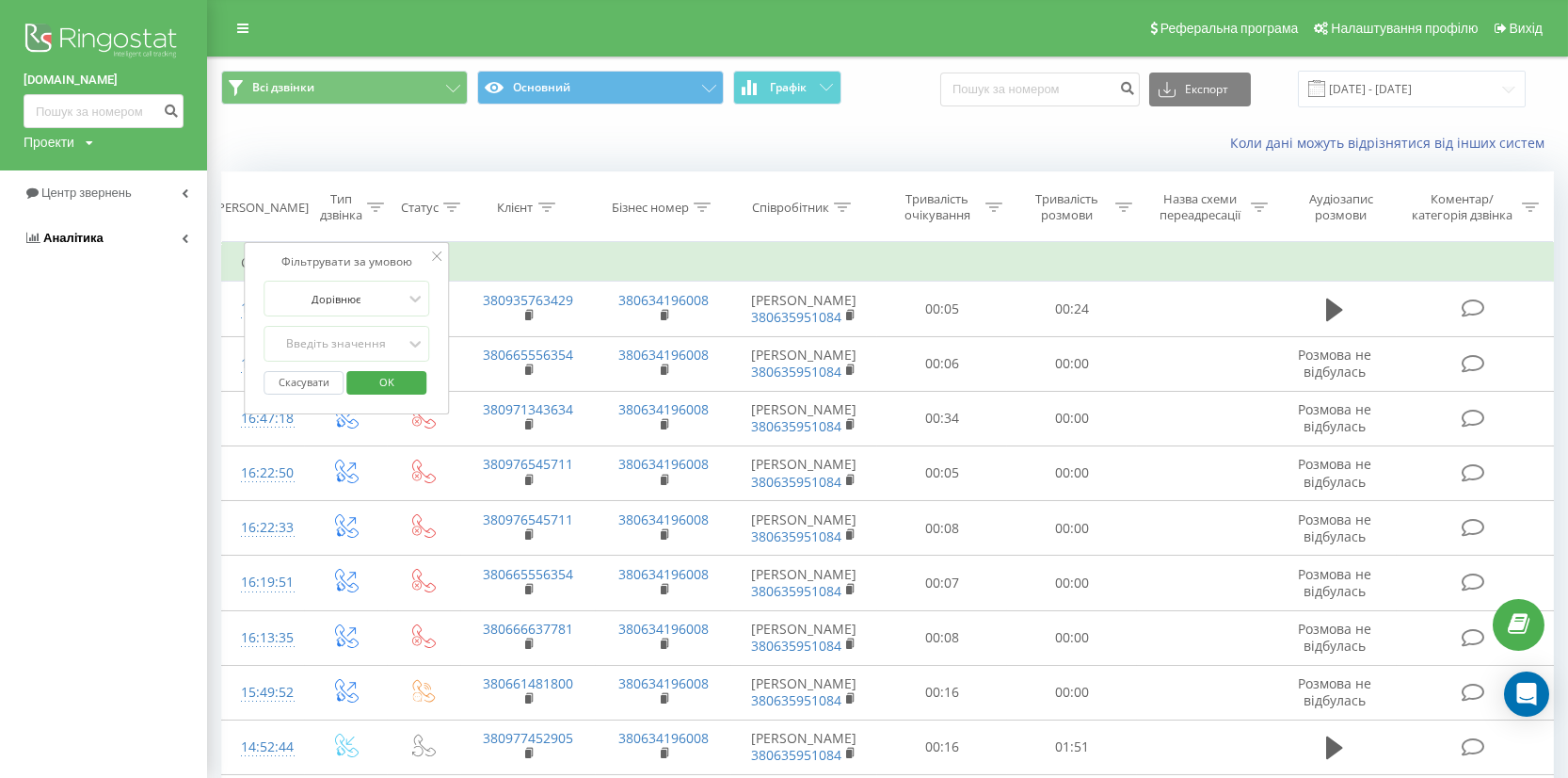
click at [182, 235] on icon at bounding box center [185, 237] width 7 height 9
click at [132, 28] on img at bounding box center [103, 42] width 160 height 47
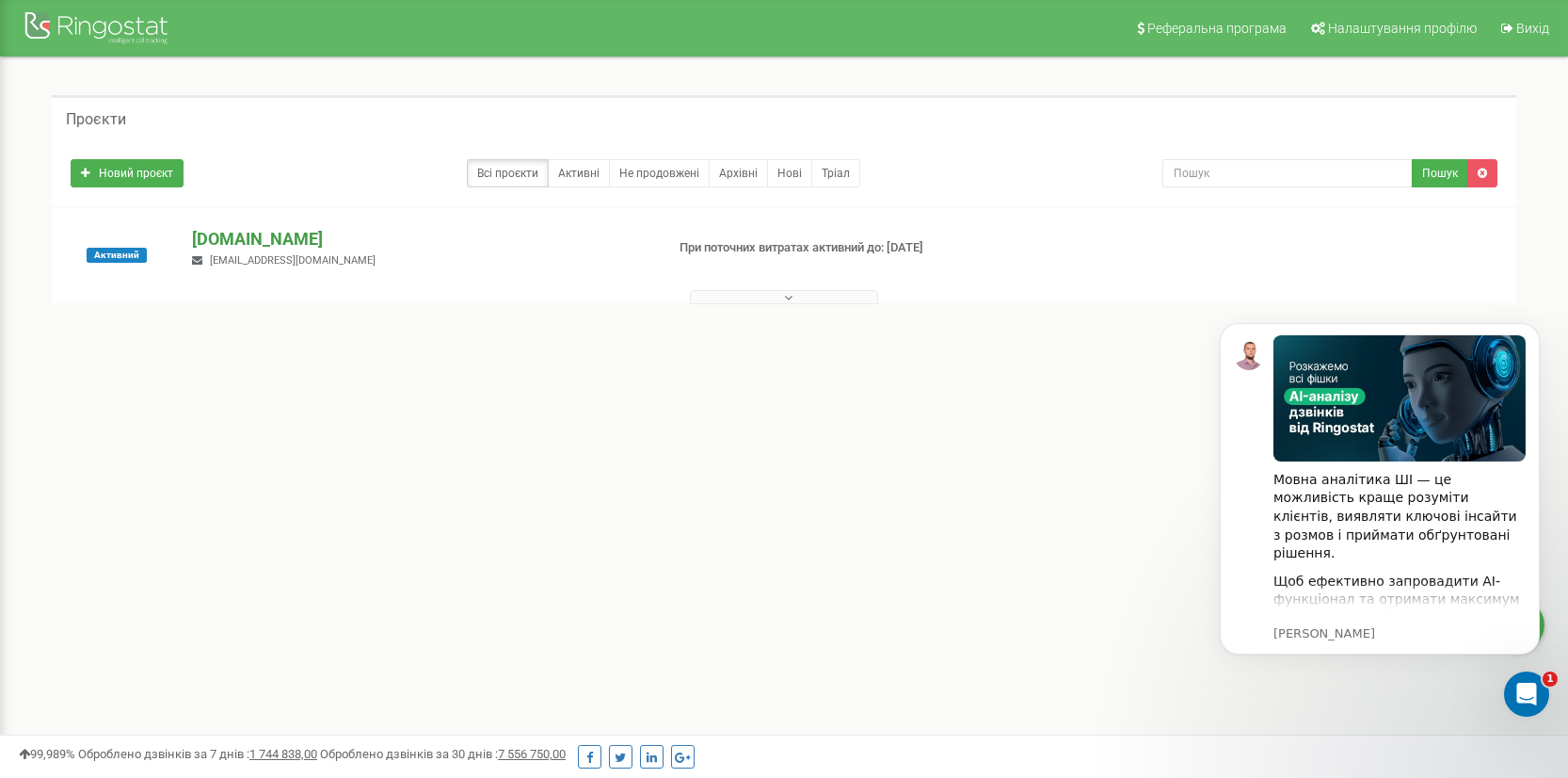
click at [225, 238] on p "[DOMAIN_NAME]" at bounding box center [421, 239] width 457 height 25
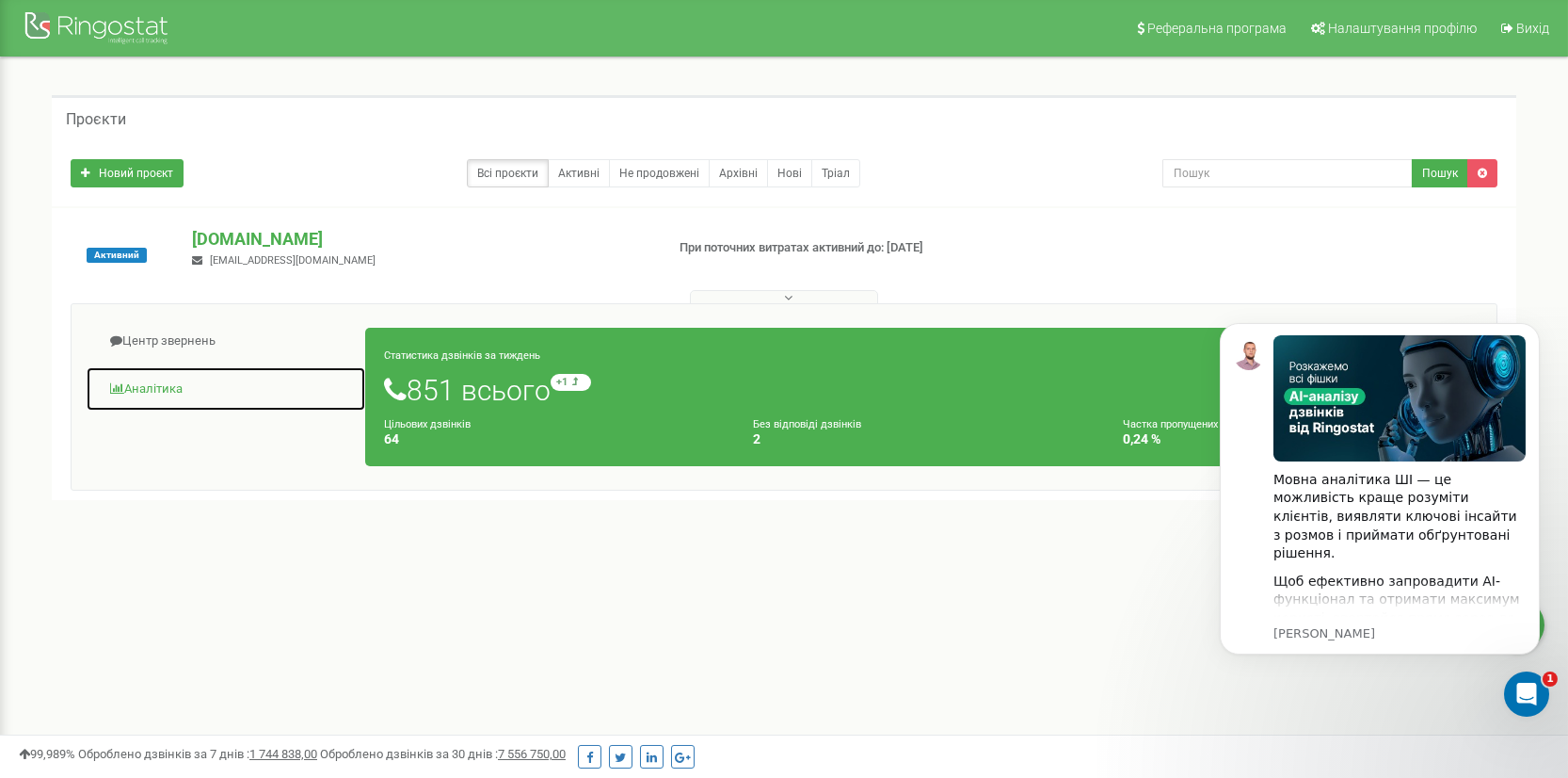
click at [166, 391] on link "Аналiтика" at bounding box center [225, 389] width 281 height 46
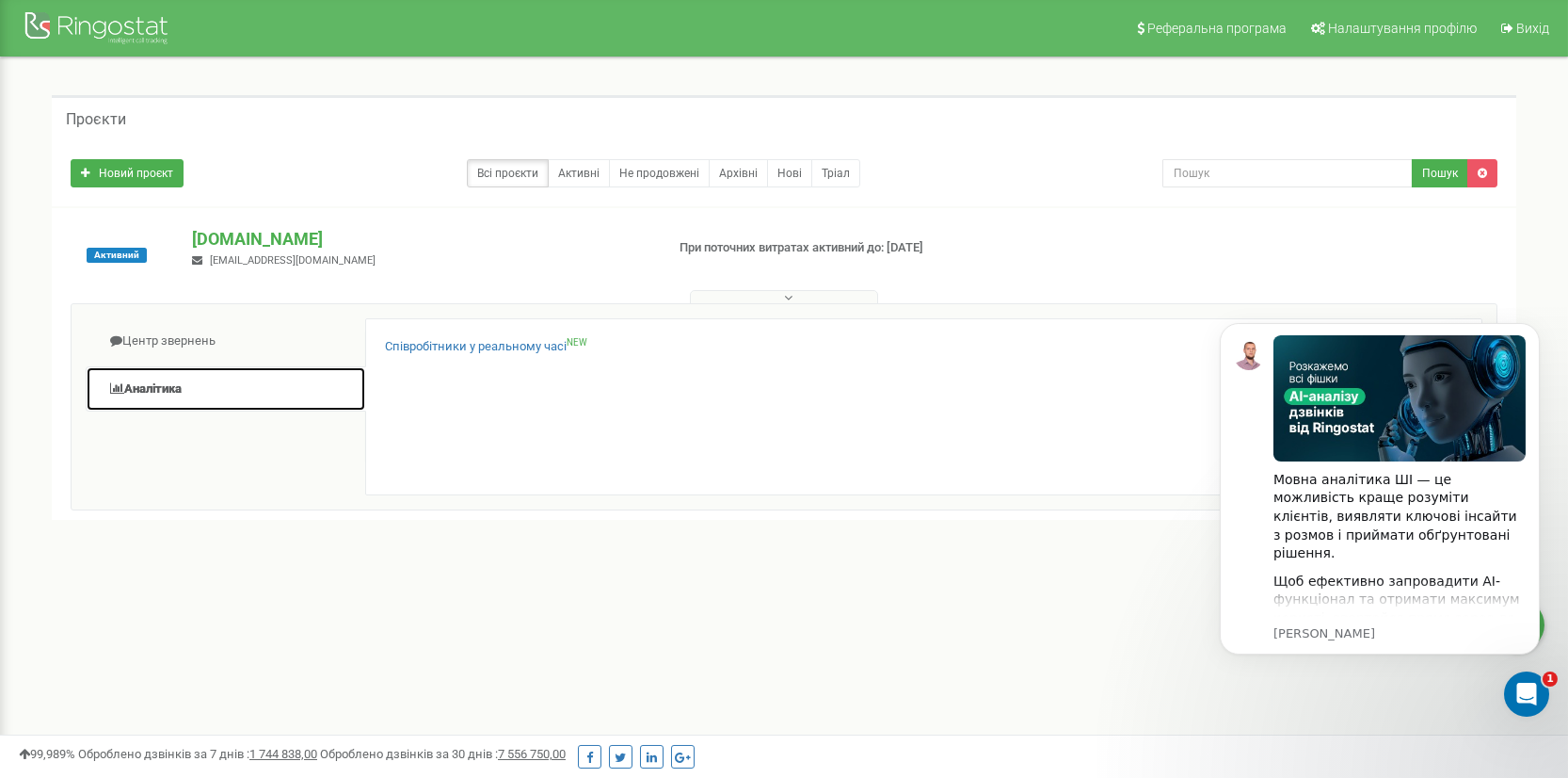
click at [166, 387] on link "Аналiтика" at bounding box center [225, 389] width 281 height 46
click at [168, 393] on link "Аналiтика" at bounding box center [225, 389] width 281 height 46
click at [580, 170] on link "Активні" at bounding box center [579, 173] width 63 height 28
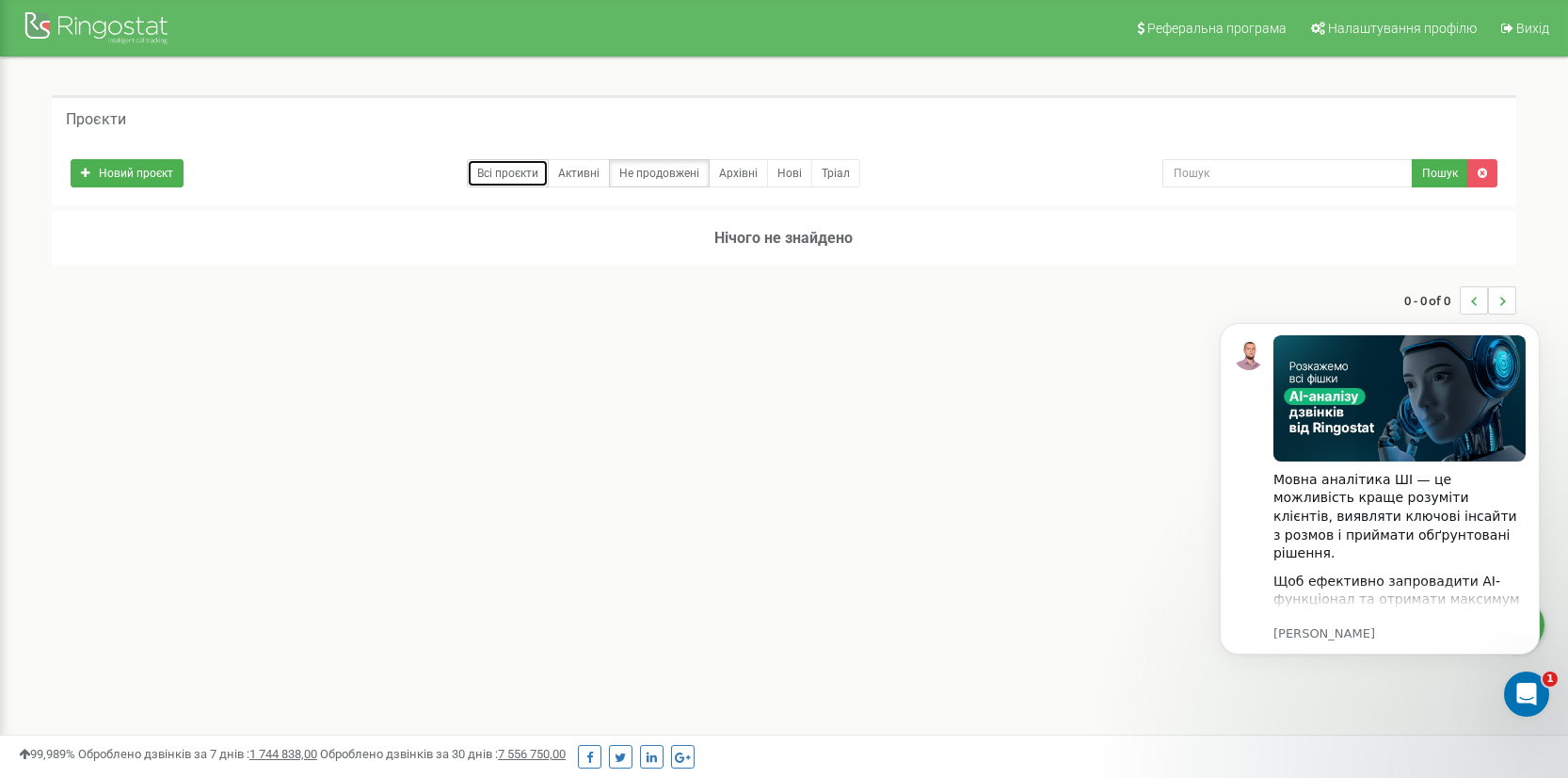
click at [505, 175] on link "Всі проєкти" at bounding box center [508, 173] width 82 height 28
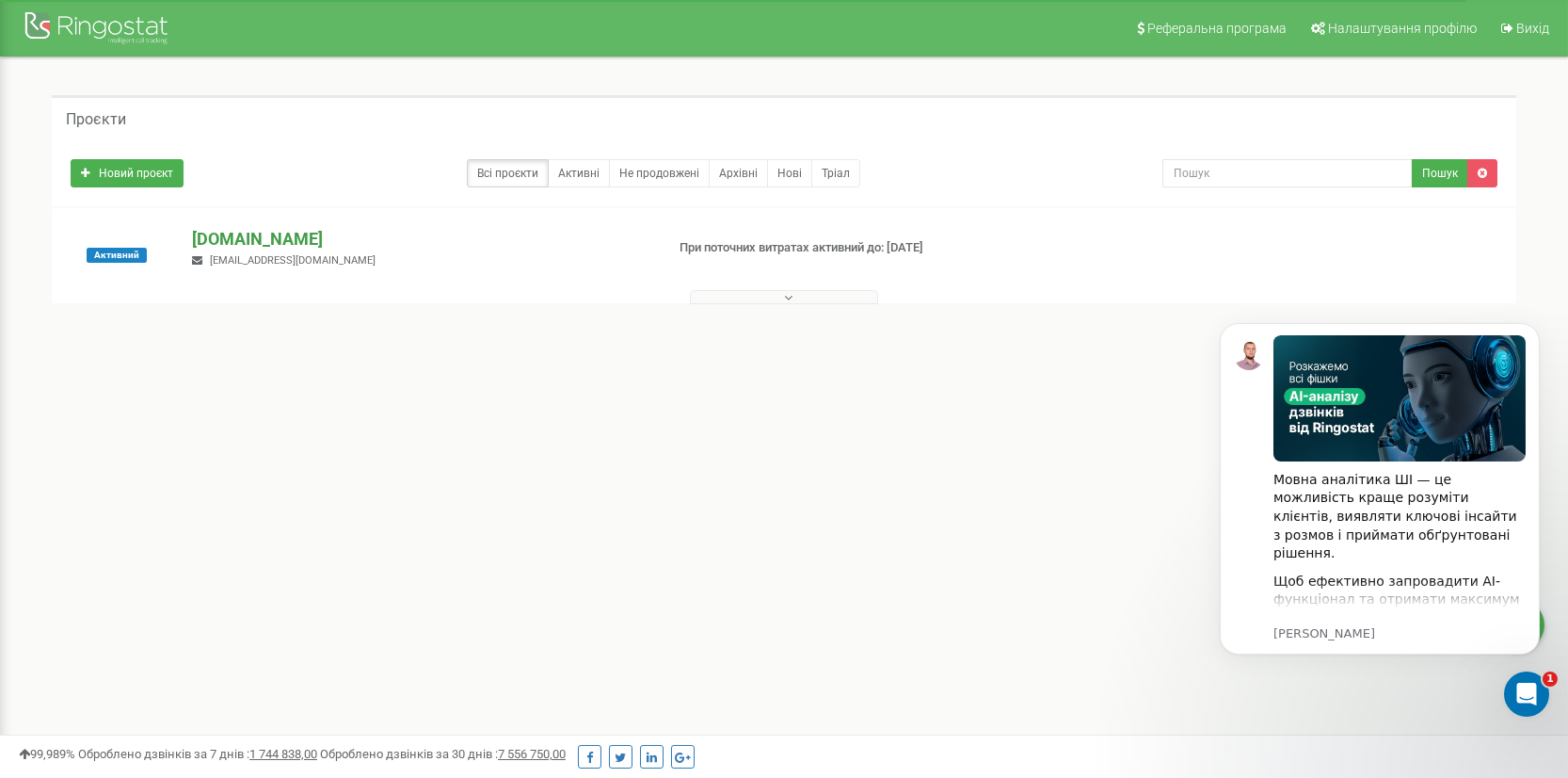
click at [231, 243] on p "[DOMAIN_NAME]" at bounding box center [421, 239] width 457 height 25
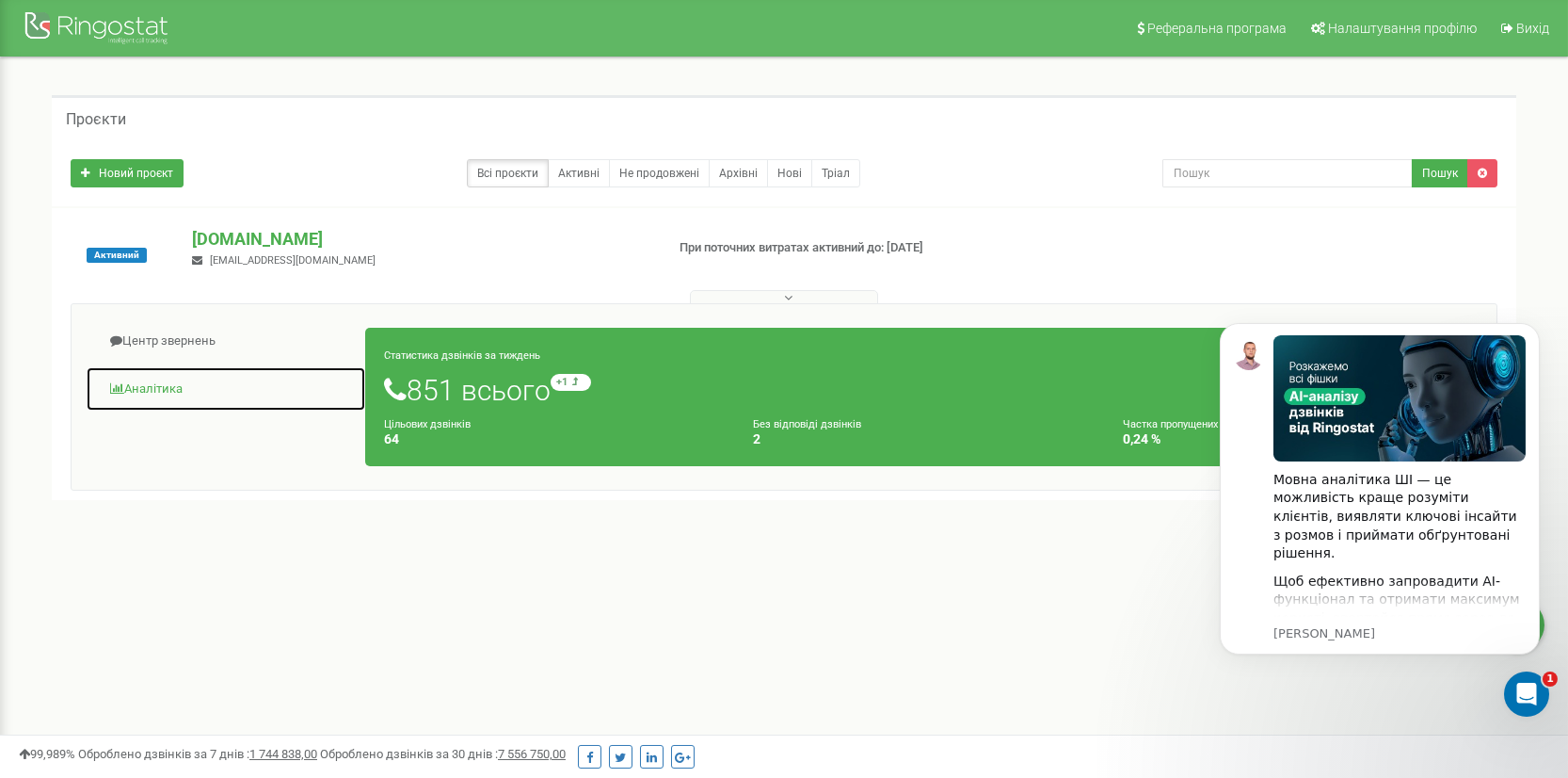
click at [156, 385] on link "Аналiтика" at bounding box center [225, 389] width 281 height 46
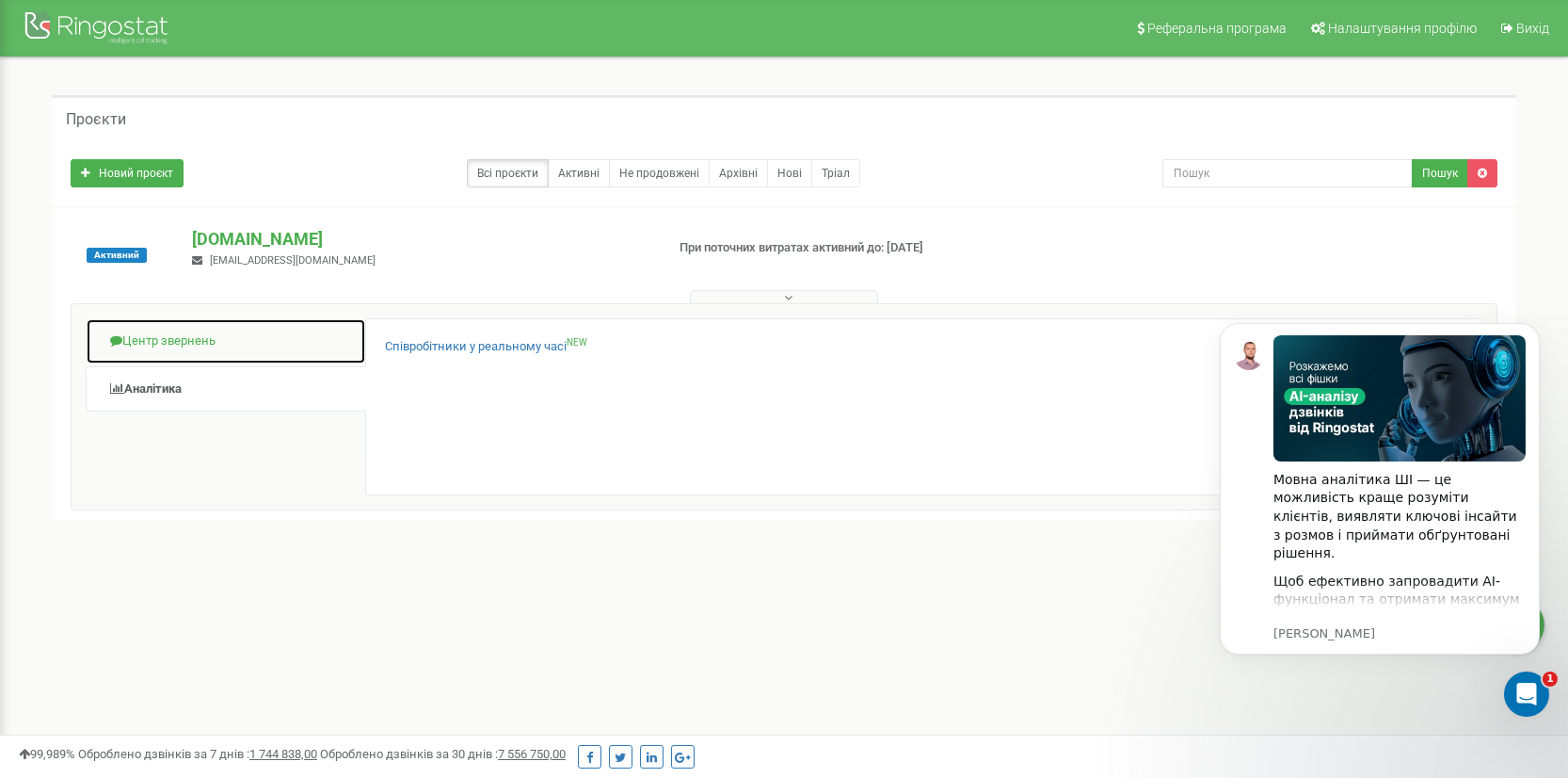
click at [210, 337] on link "Центр звернень" at bounding box center [225, 341] width 281 height 46
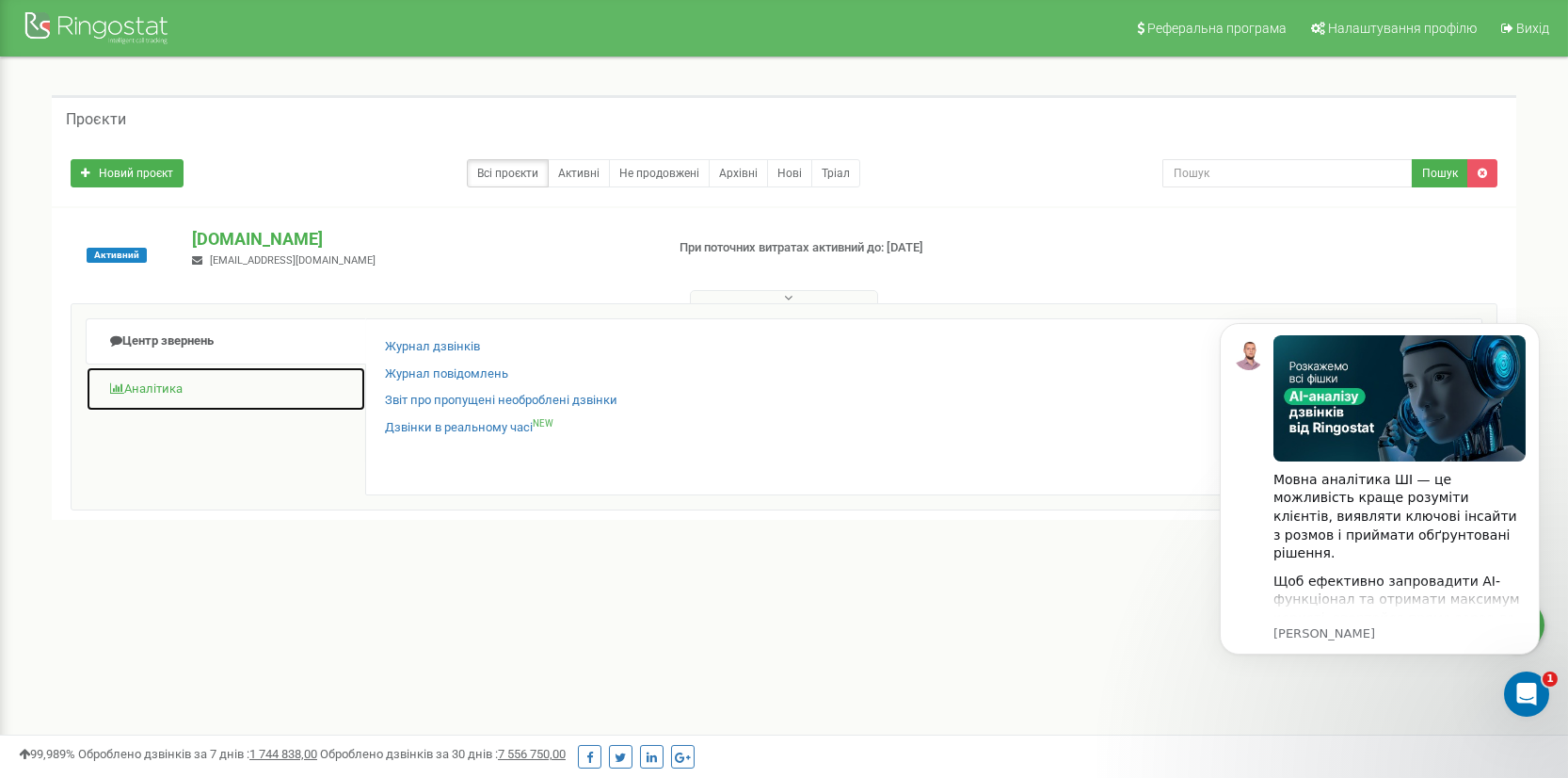
click at [141, 382] on link "Аналiтика" at bounding box center [225, 389] width 281 height 46
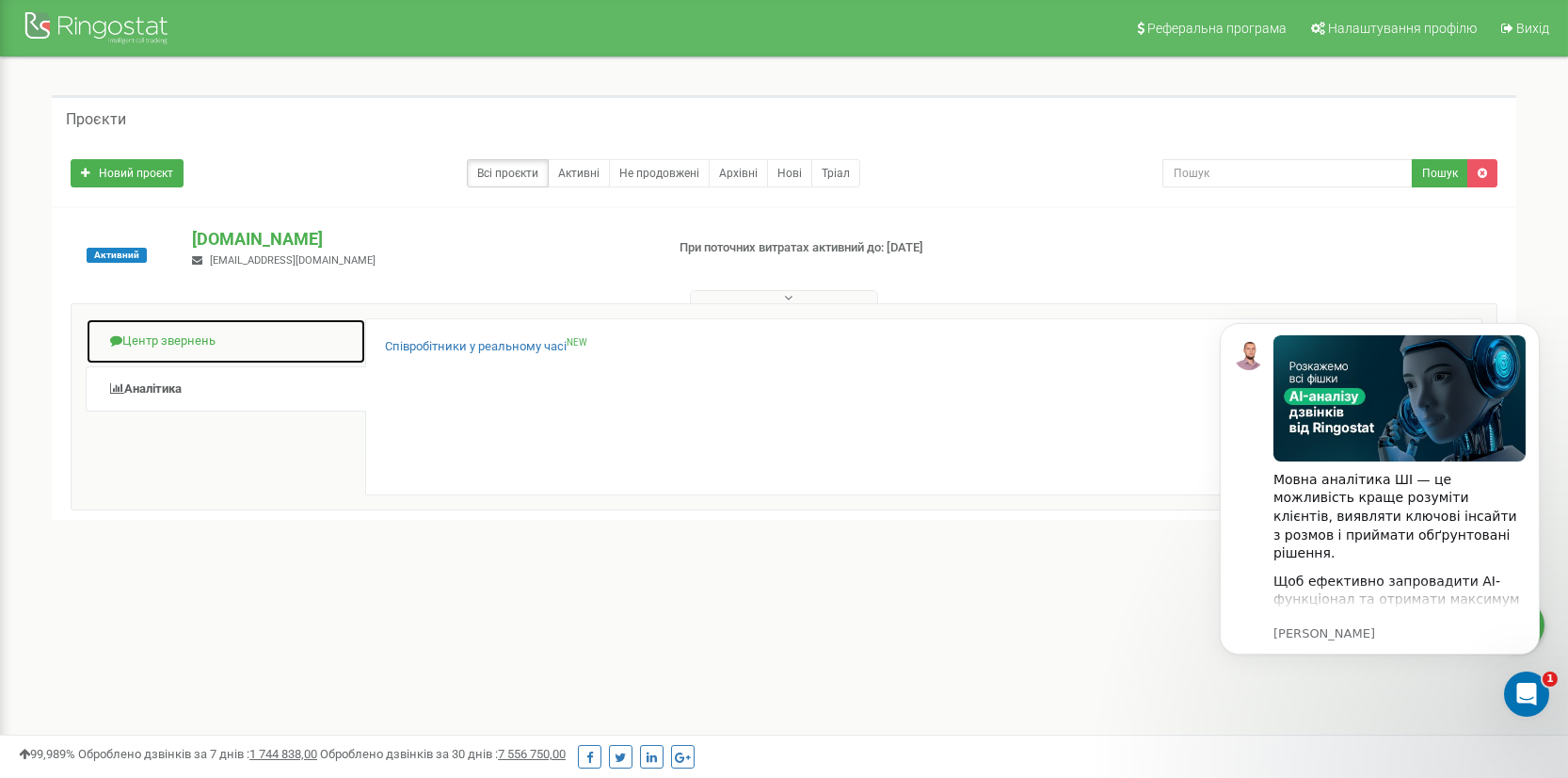
click at [182, 347] on link "Центр звернень" at bounding box center [225, 341] width 281 height 46
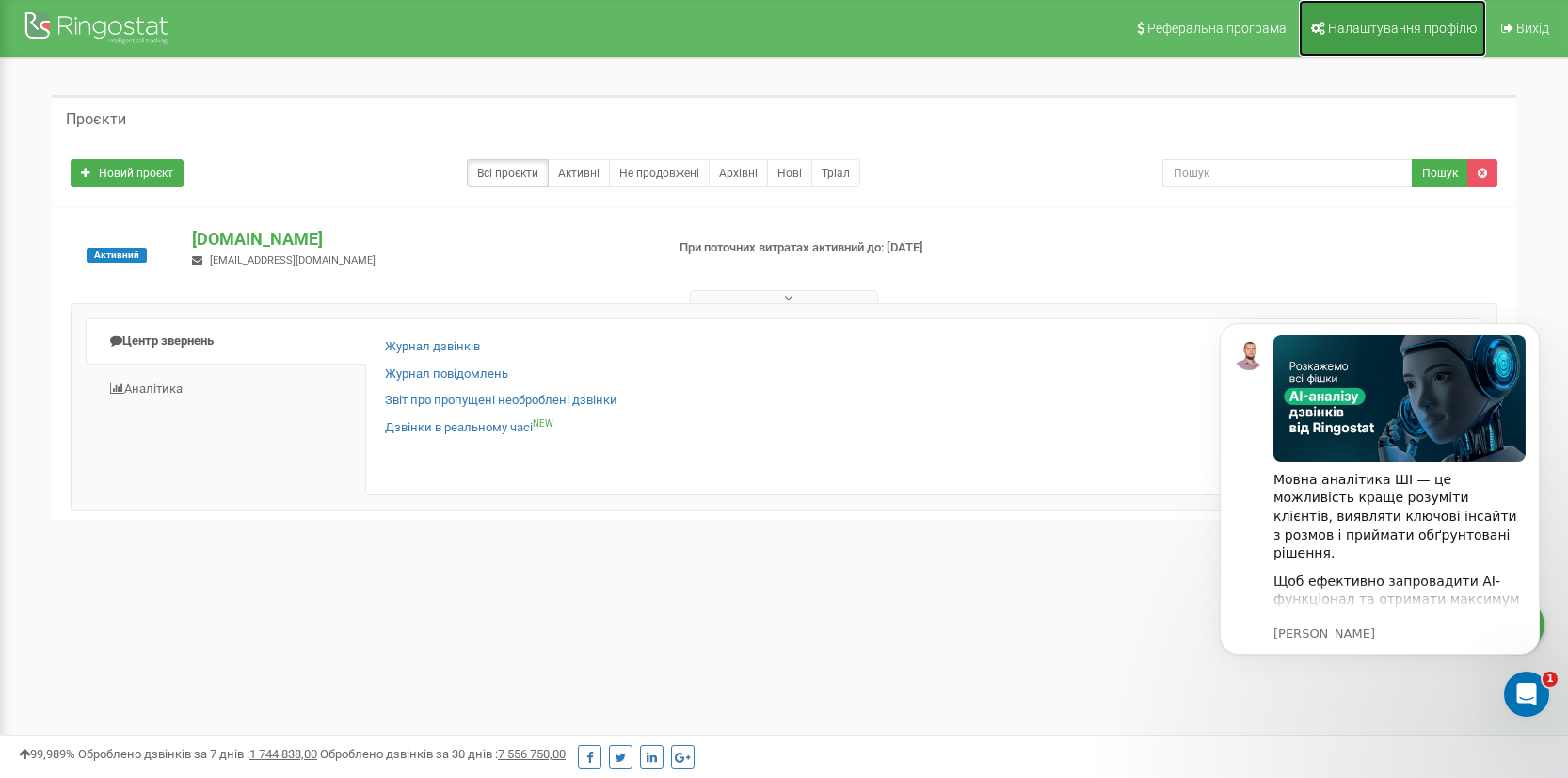
click at [1364, 30] on span "Налаштування профілю" at bounding box center [1403, 28] width 149 height 15
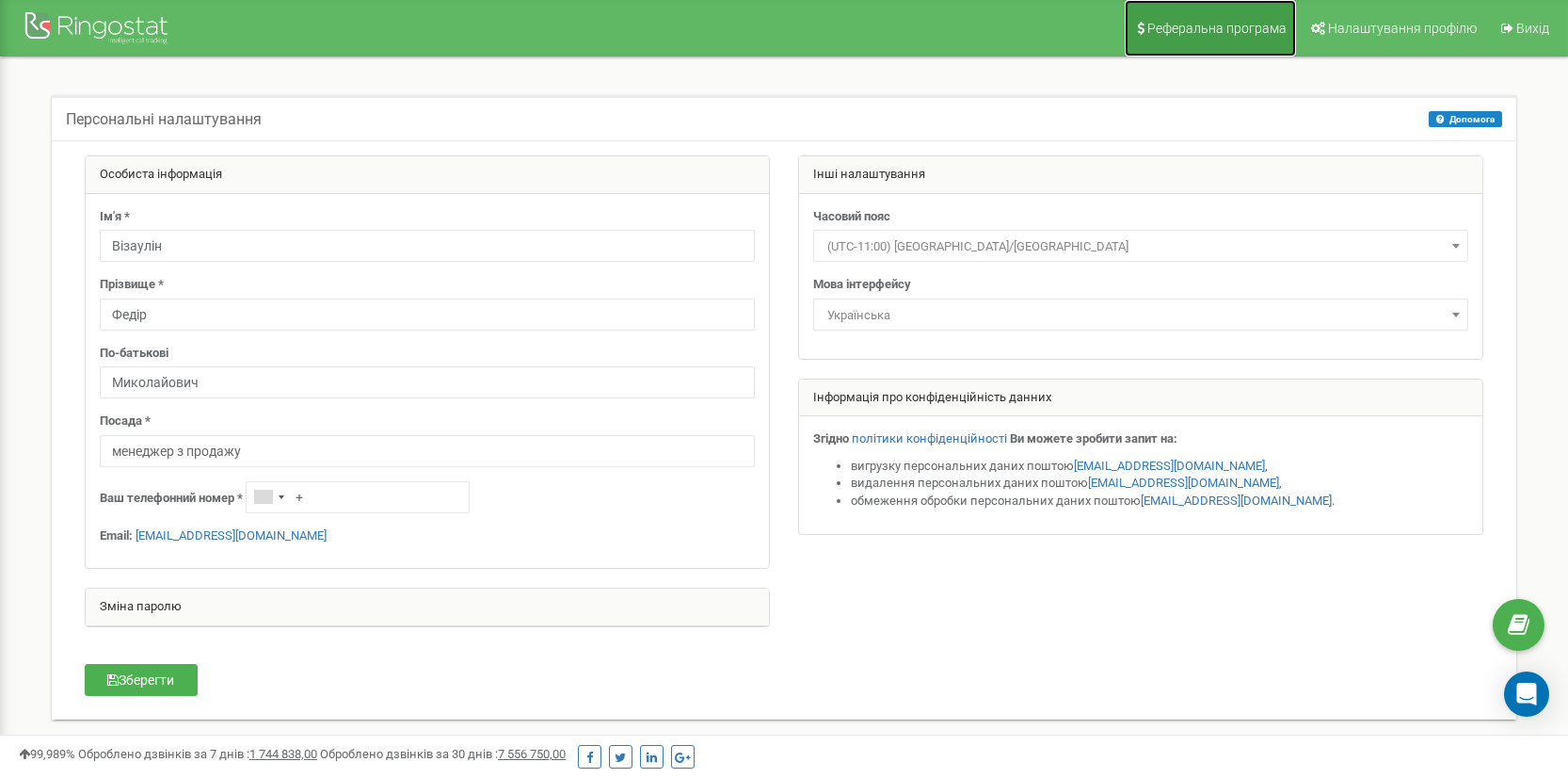
click at [1233, 25] on span "Реферальна програма" at bounding box center [1217, 28] width 139 height 15
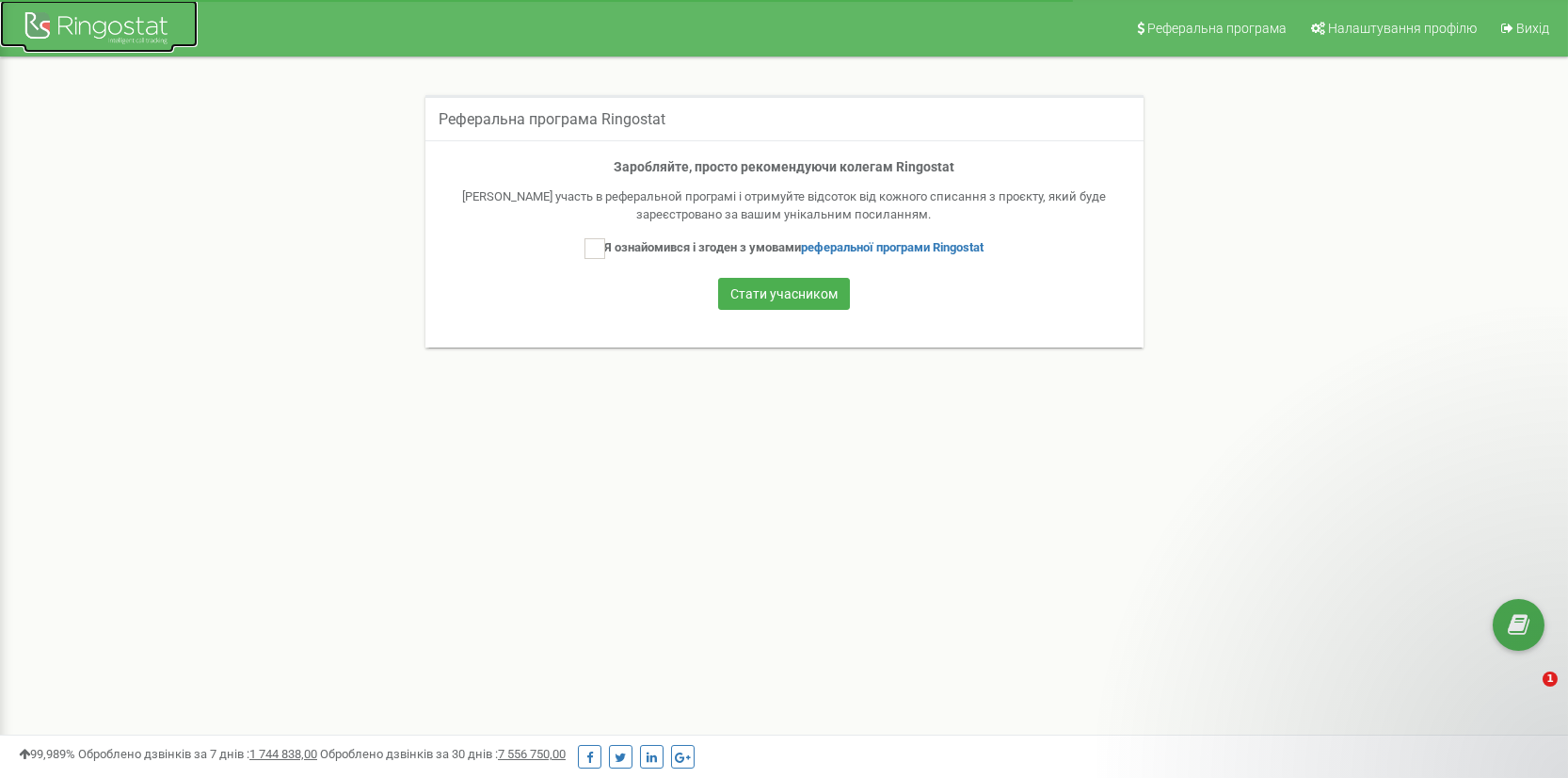
click at [115, 26] on div at bounding box center [99, 31] width 151 height 46
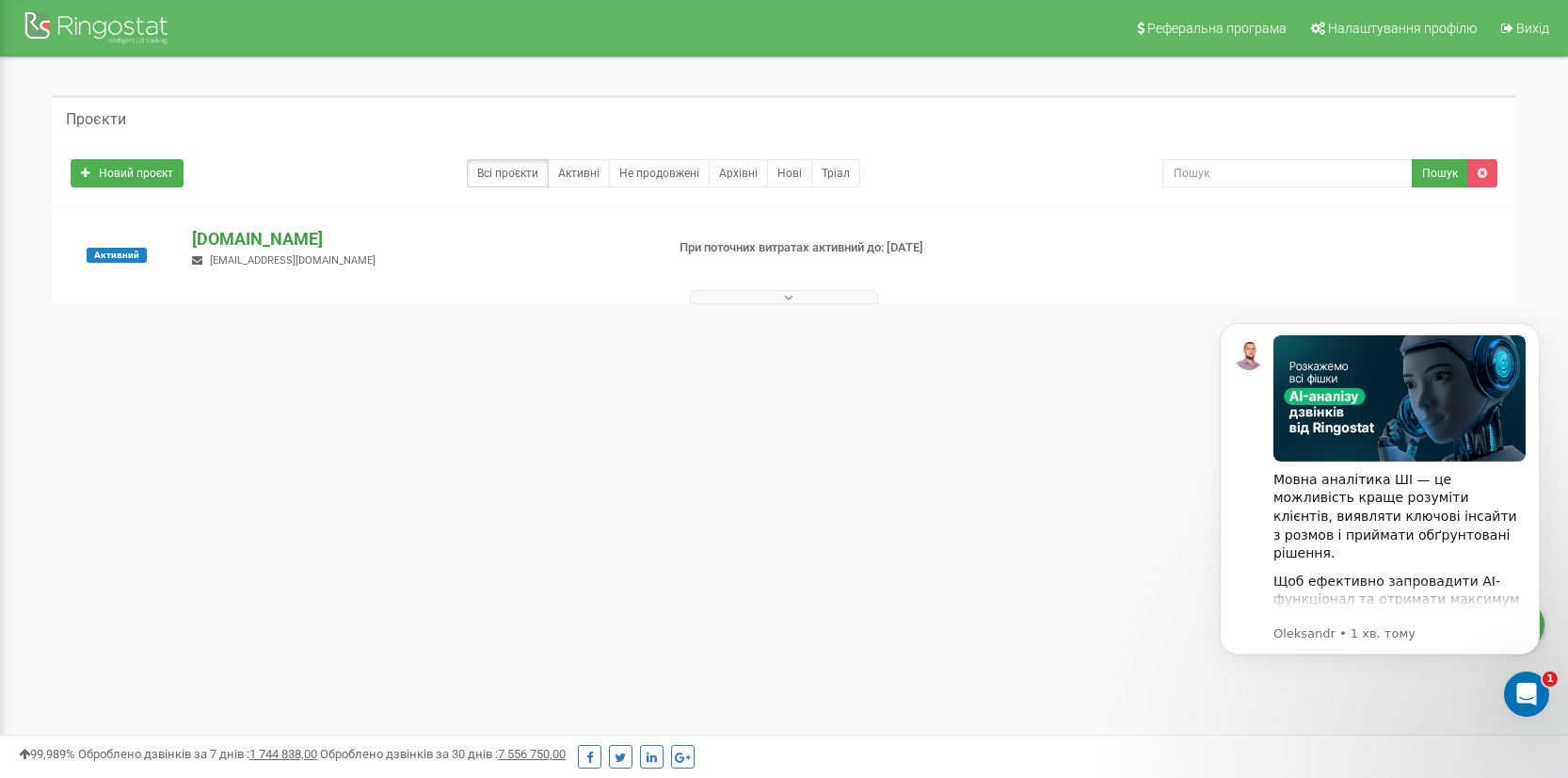
click at [234, 235] on p "[DOMAIN_NAME]" at bounding box center [421, 239] width 457 height 25
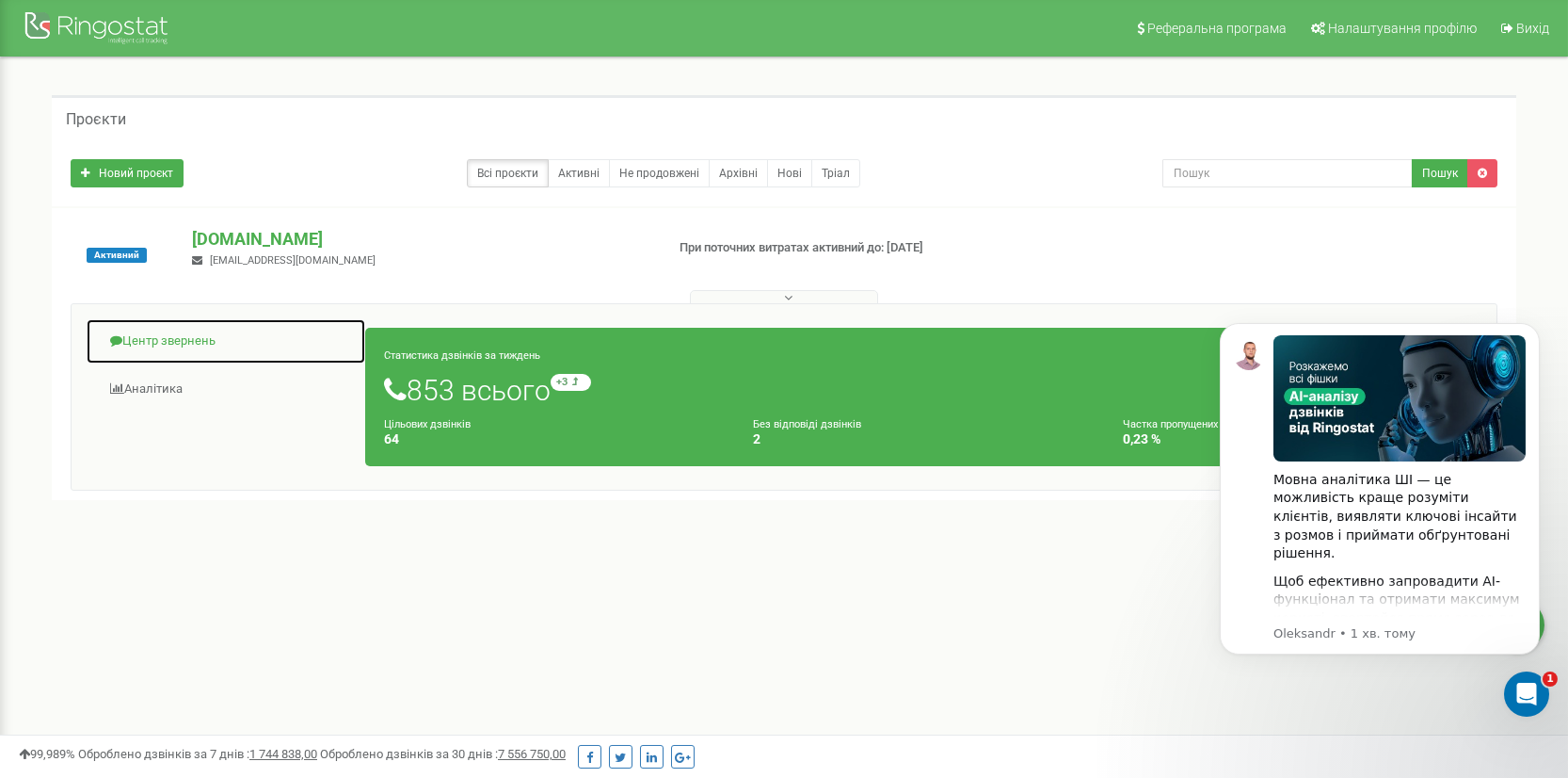
click at [137, 349] on link "Центр звернень" at bounding box center [225, 341] width 281 height 46
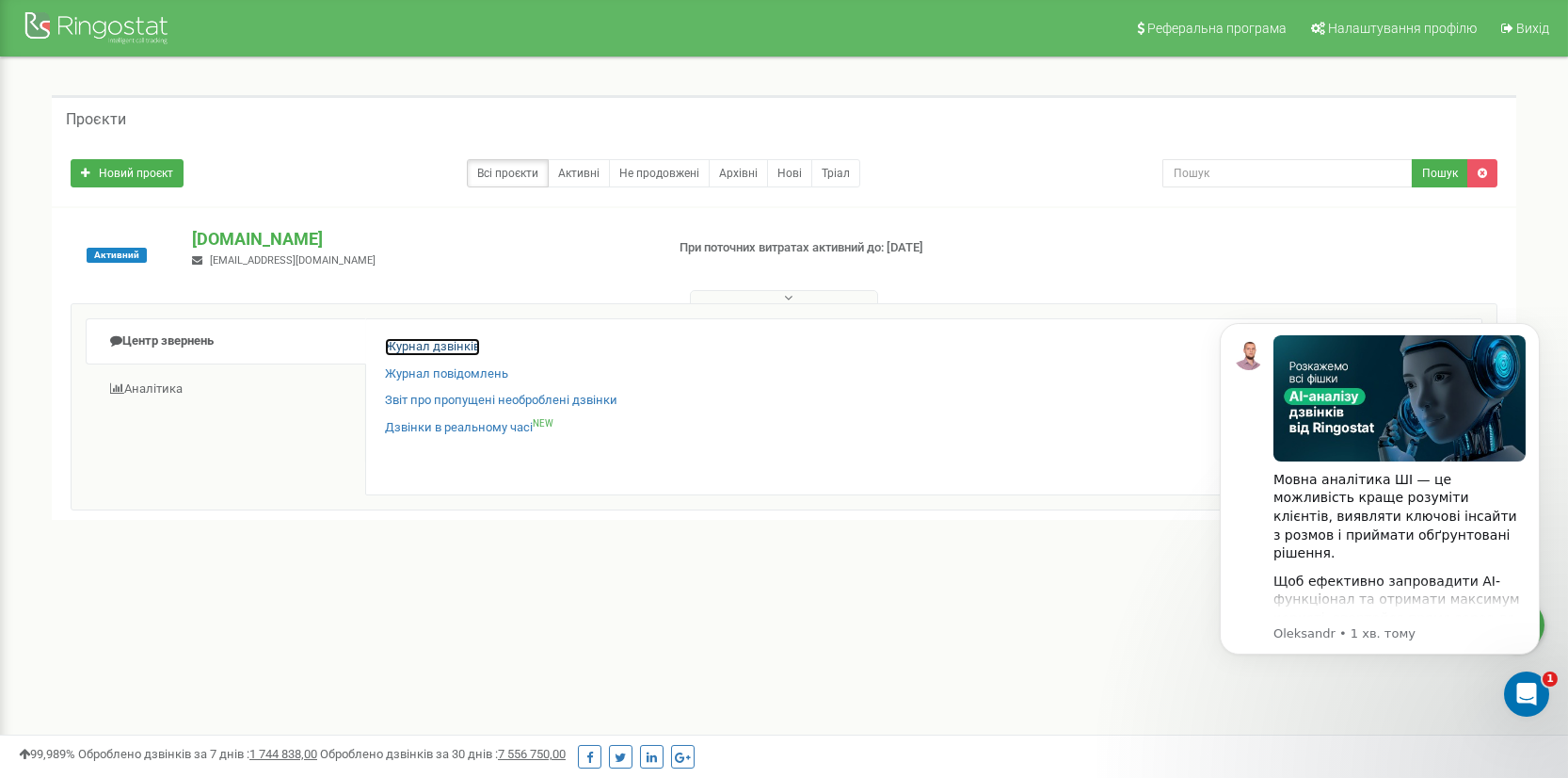
click at [467, 349] on link "Журнал дзвінків" at bounding box center [433, 347] width 95 height 18
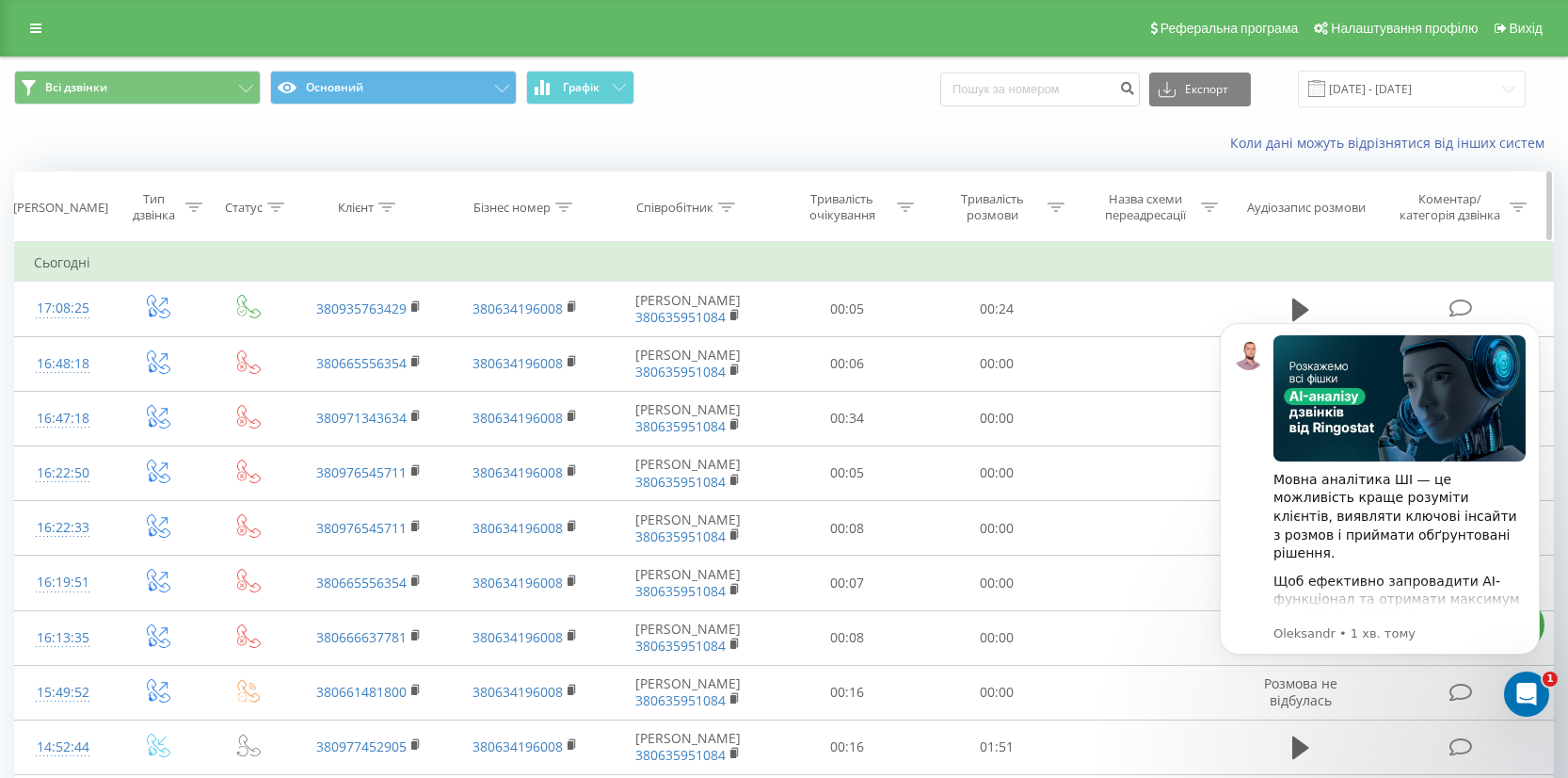
click at [899, 204] on icon at bounding box center [905, 206] width 17 height 9
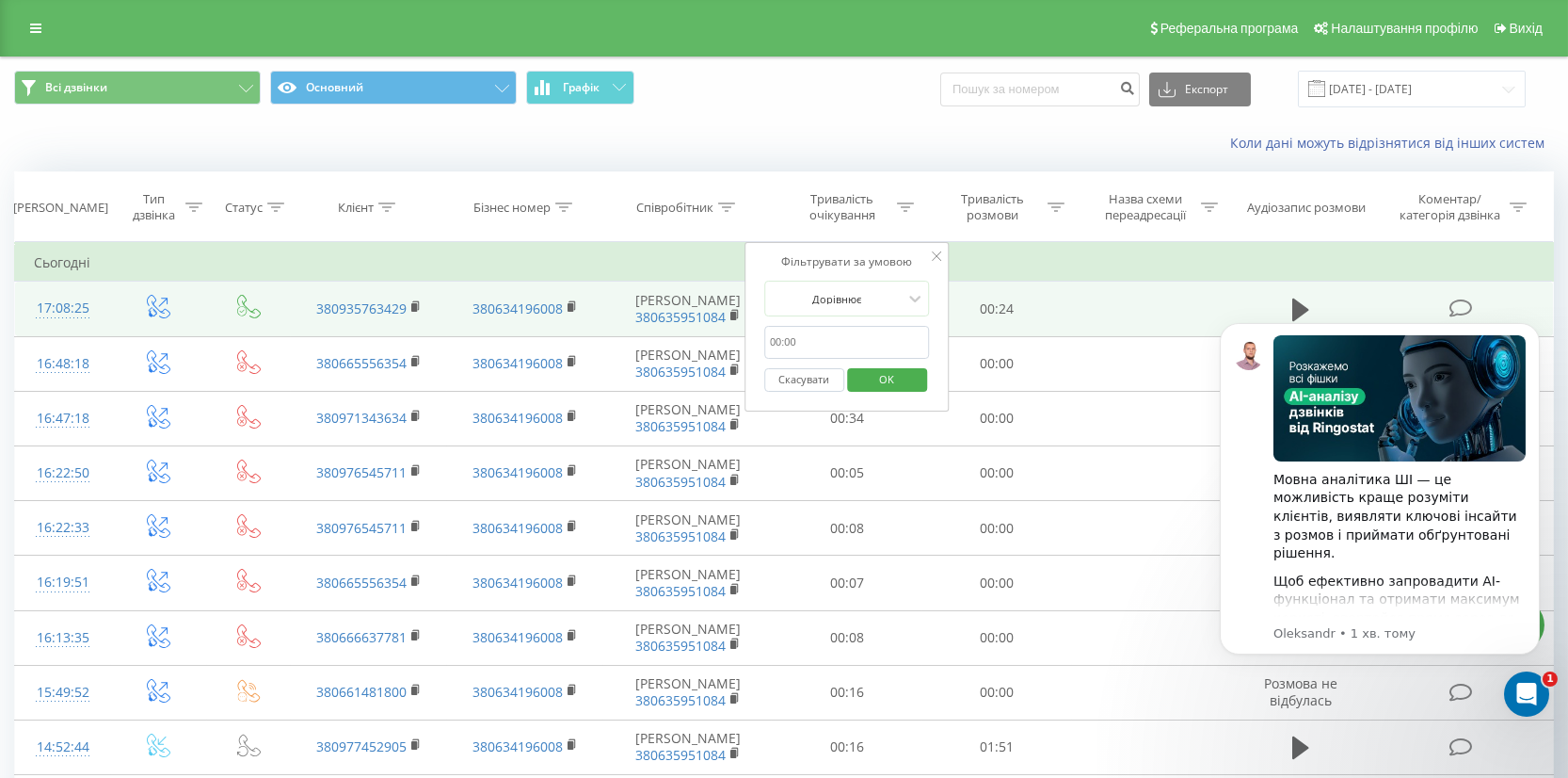
drag, startPoint x: 847, startPoint y: 343, endPoint x: 742, endPoint y: 326, distance: 106.4
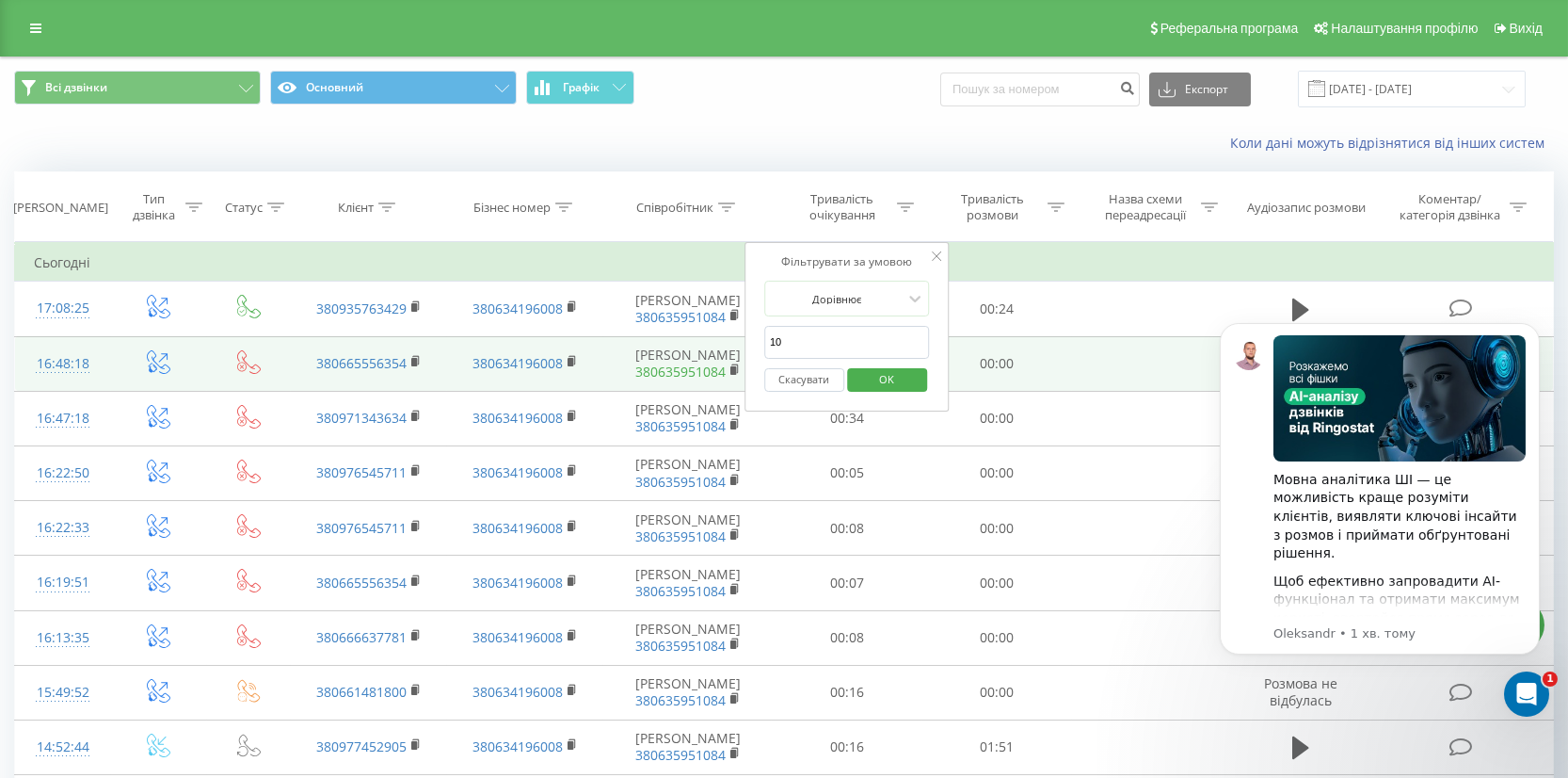
type input "1"
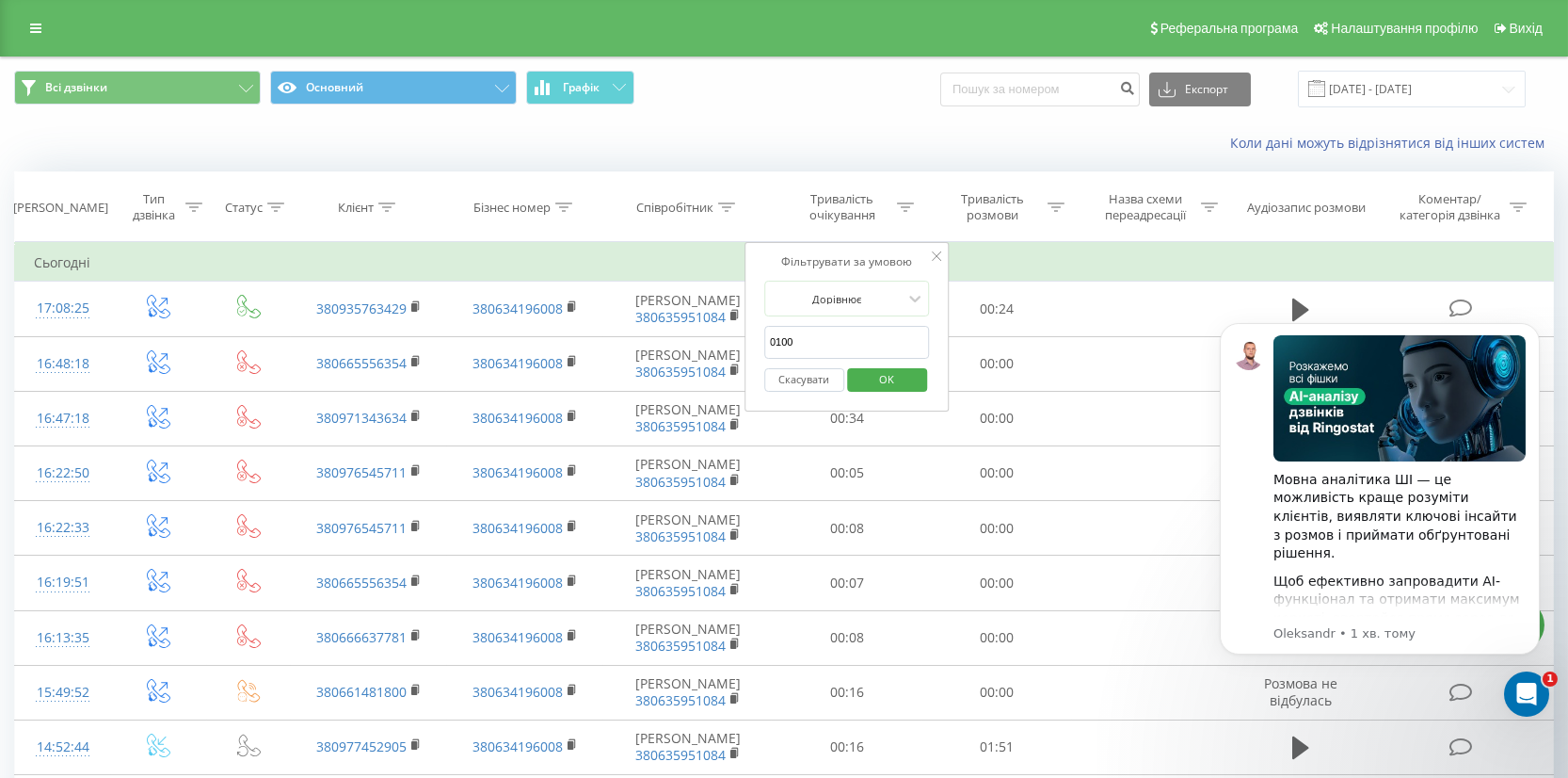
click at [888, 373] on span "OK" at bounding box center [886, 378] width 53 height 29
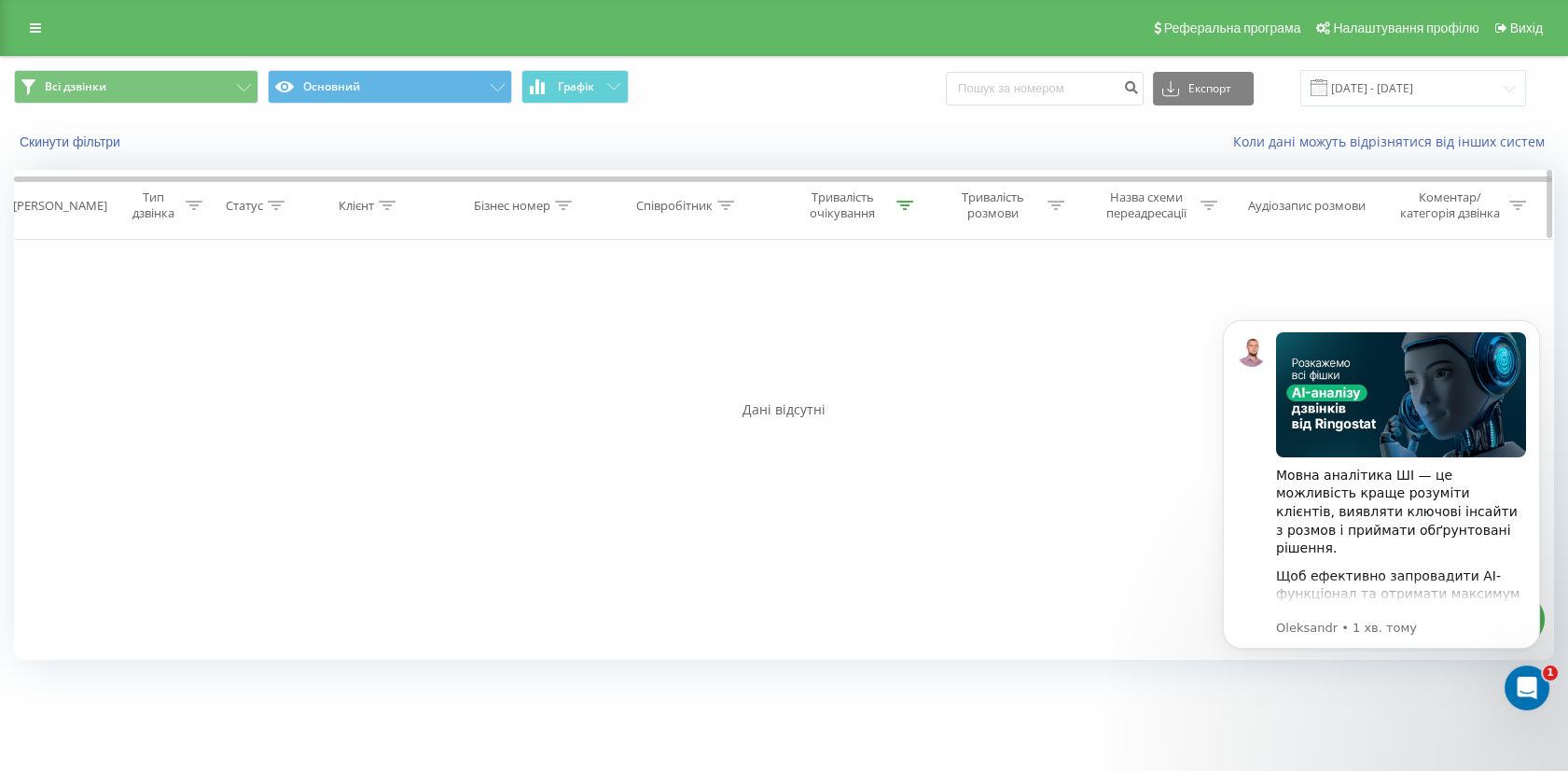
click at [904, 208] on div at bounding box center [904, 206] width 17 height 16
click at [781, 332] on input "0100" at bounding box center [846, 338] width 164 height 32
type input "01:00"
click button "OK" at bounding box center [886, 377] width 80 height 24
click at [902, 211] on div "Тривалість очікування" at bounding box center [851, 206] width 121 height 31
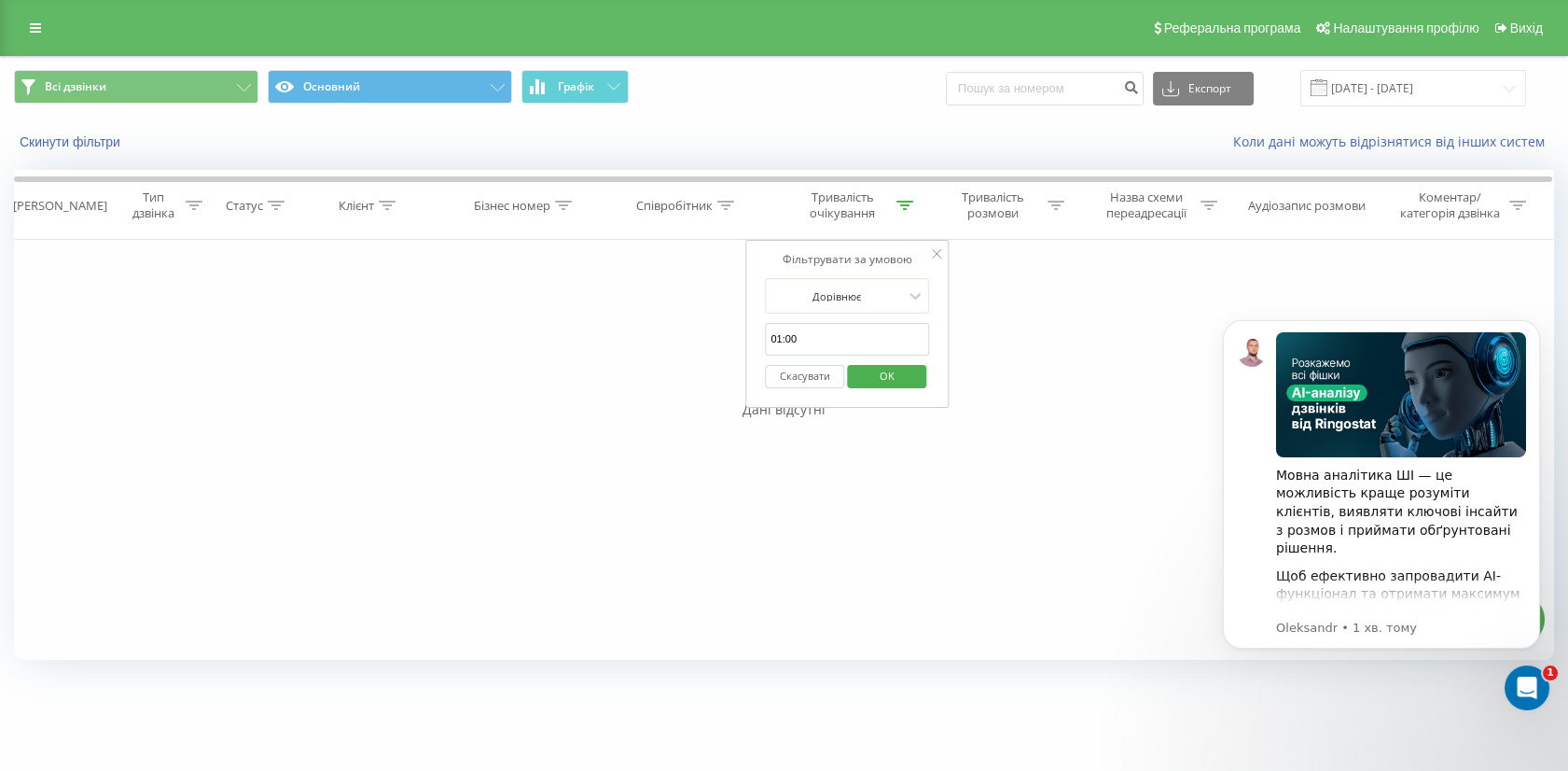
click at [807, 373] on button "Скасувати" at bounding box center [804, 377] width 80 height 24
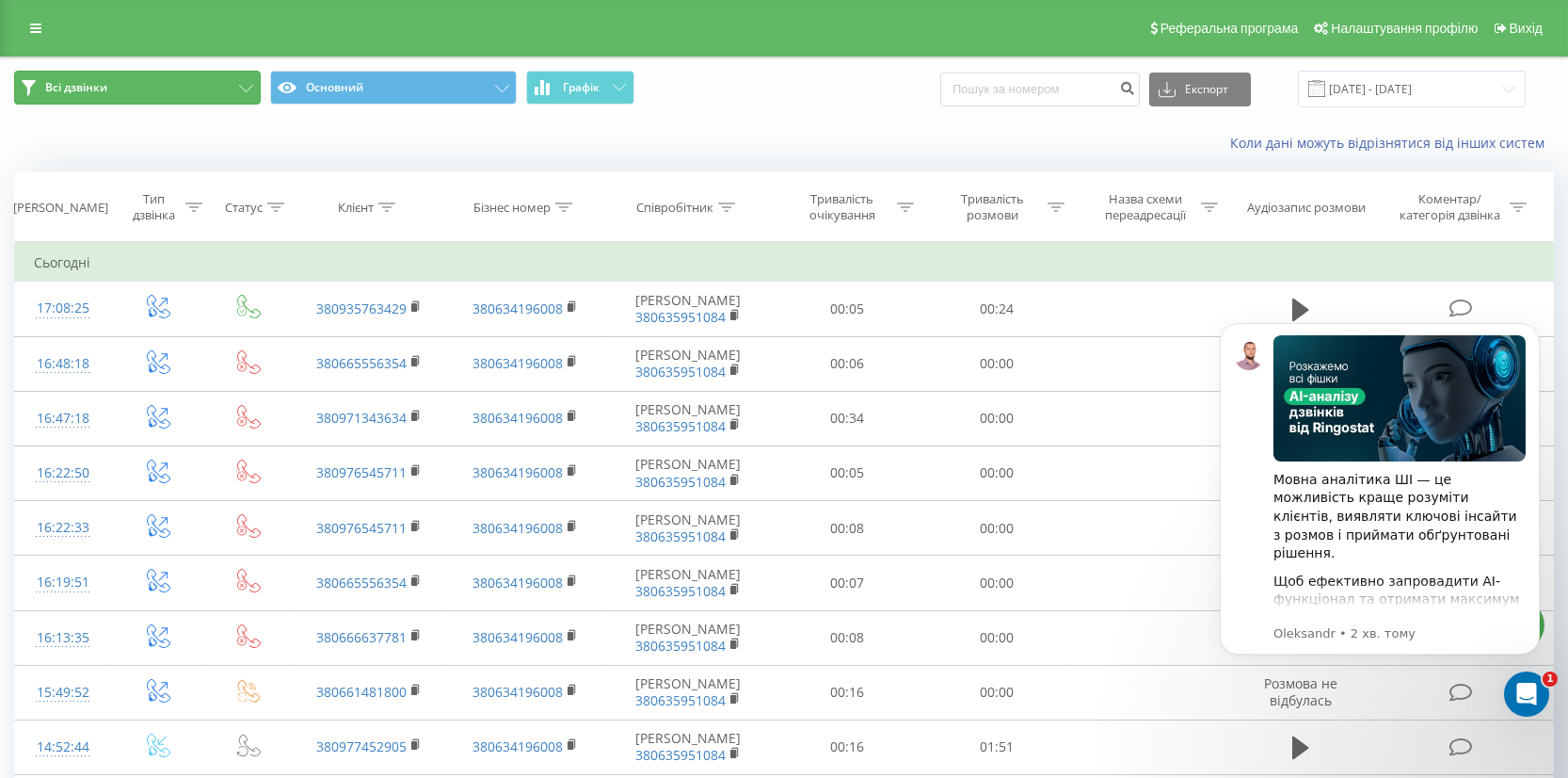
click at [250, 85] on icon at bounding box center [246, 88] width 14 height 8
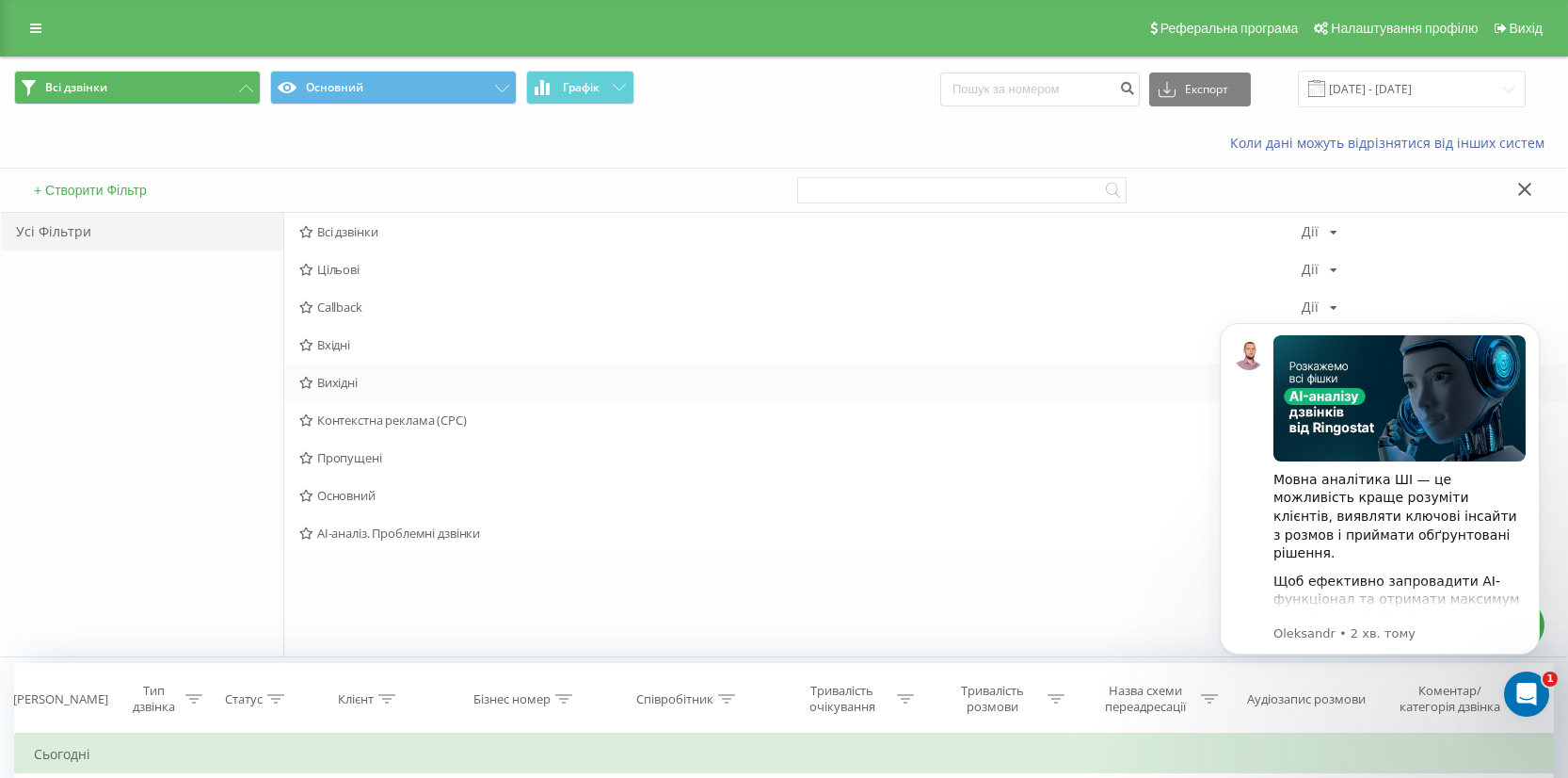
click at [349, 382] on span "Вихідні" at bounding box center [801, 382] width 1002 height 13
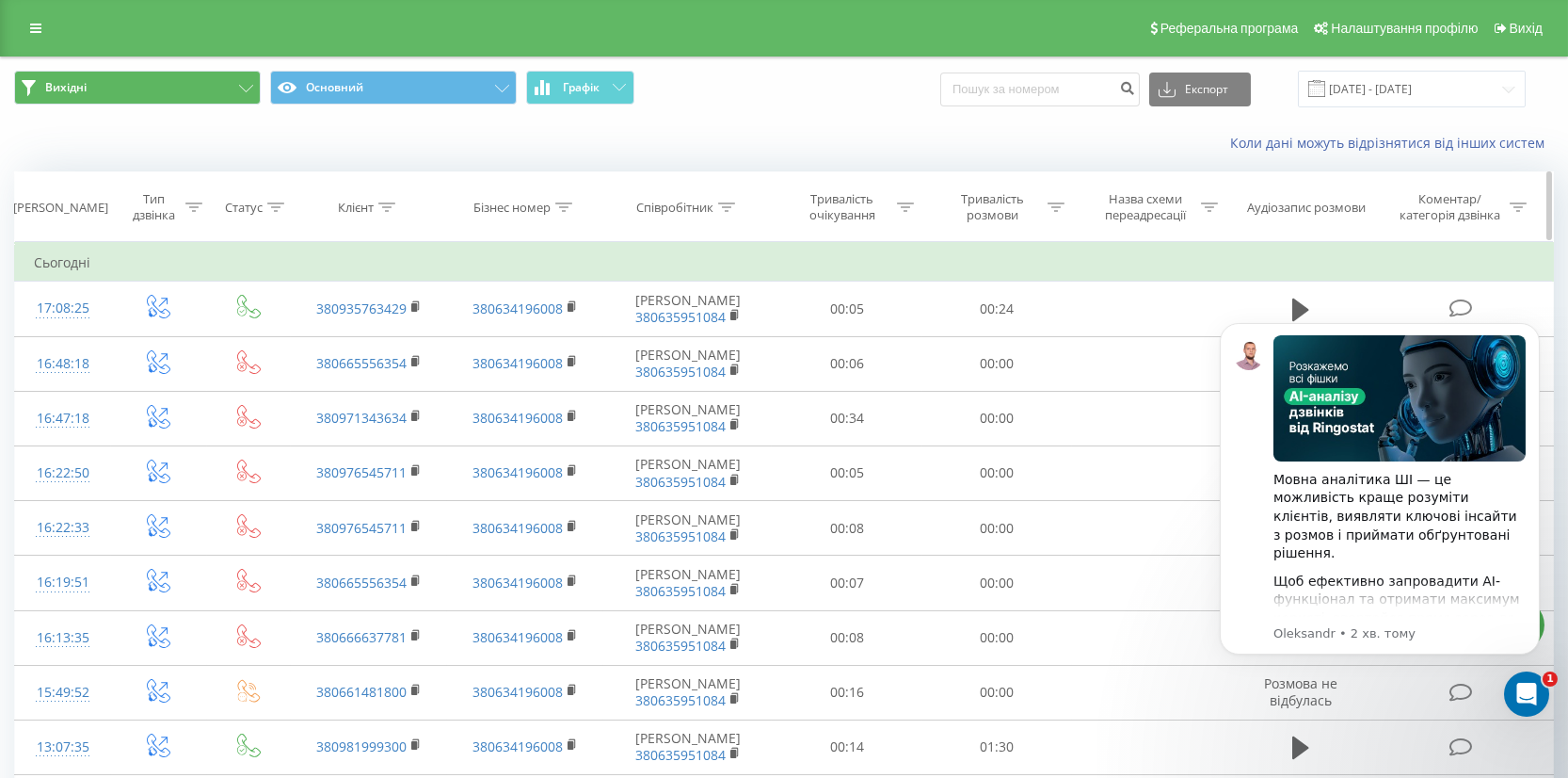
click at [1052, 206] on icon at bounding box center [1056, 206] width 17 height 9
click at [954, 343] on input "text" at bounding box center [997, 341] width 166 height 33
type input "01:00"
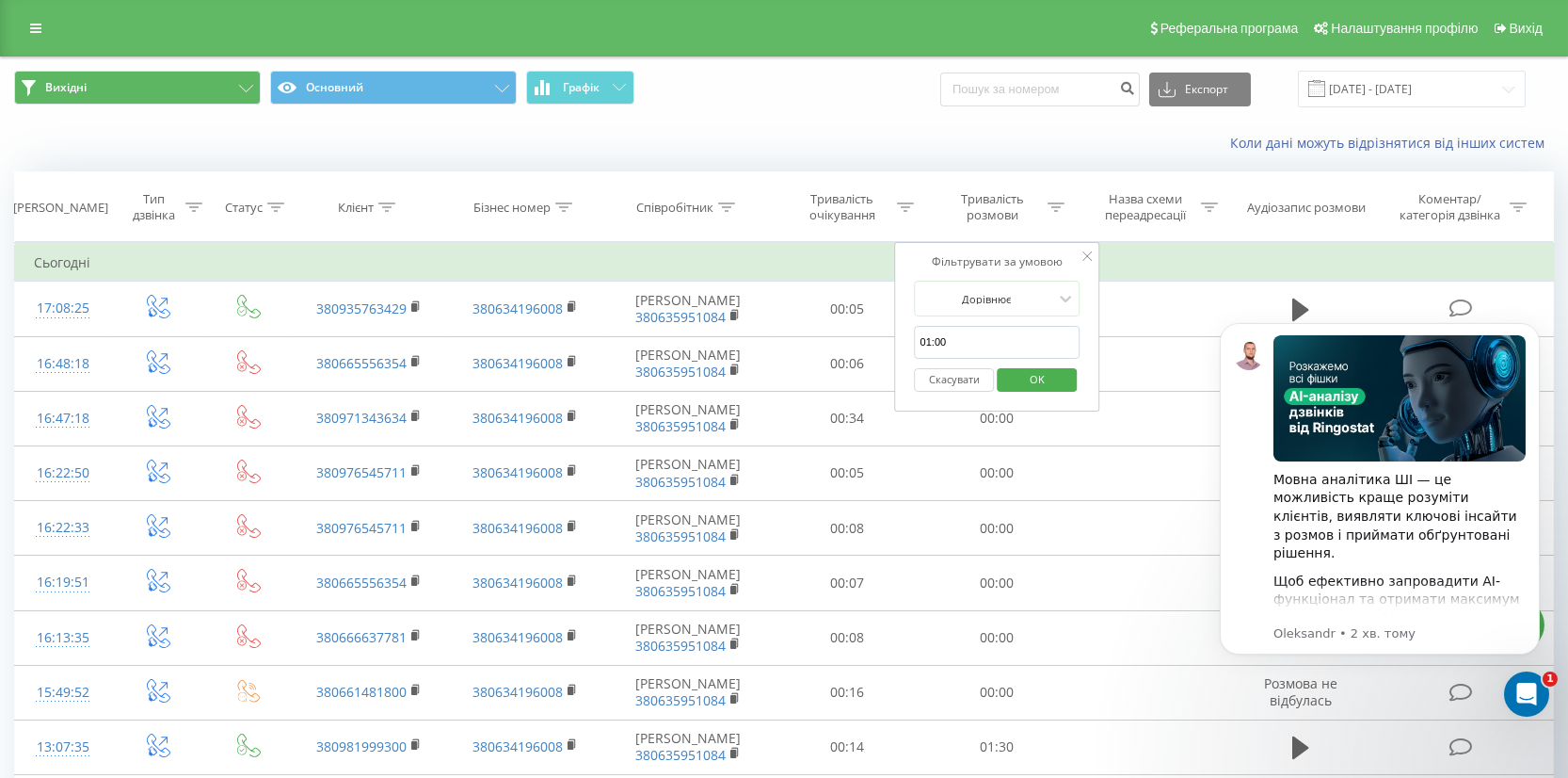
click at [1052, 366] on span "OK" at bounding box center [1037, 378] width 53 height 29
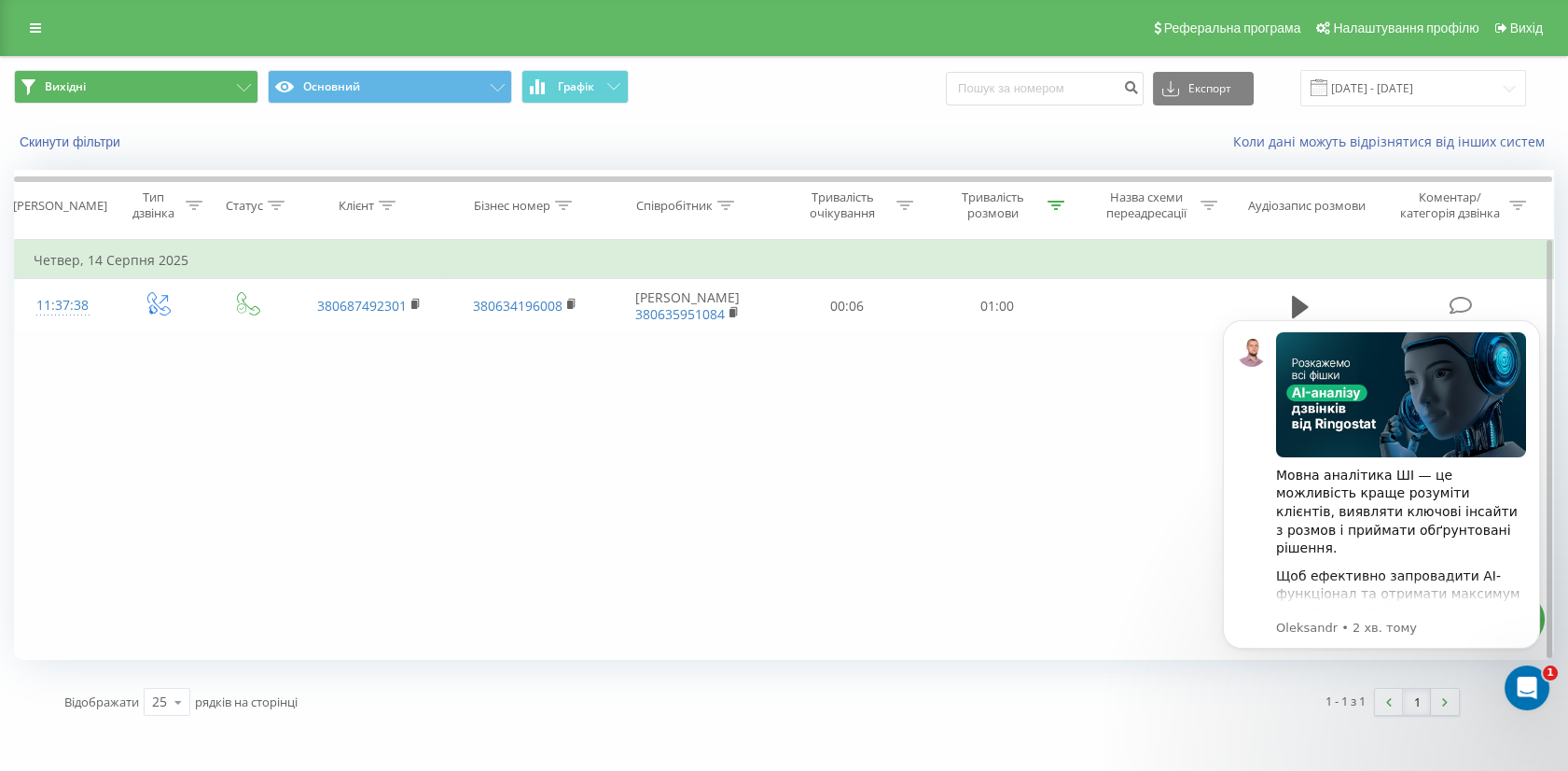
click at [814, 356] on div "Фільтрувати за умовою Дорівнює Введіть значення Скасувати OK Фільтрувати за умо…" at bounding box center [784, 449] width 1539 height 420
click at [1056, 208] on div at bounding box center [1055, 206] width 17 height 16
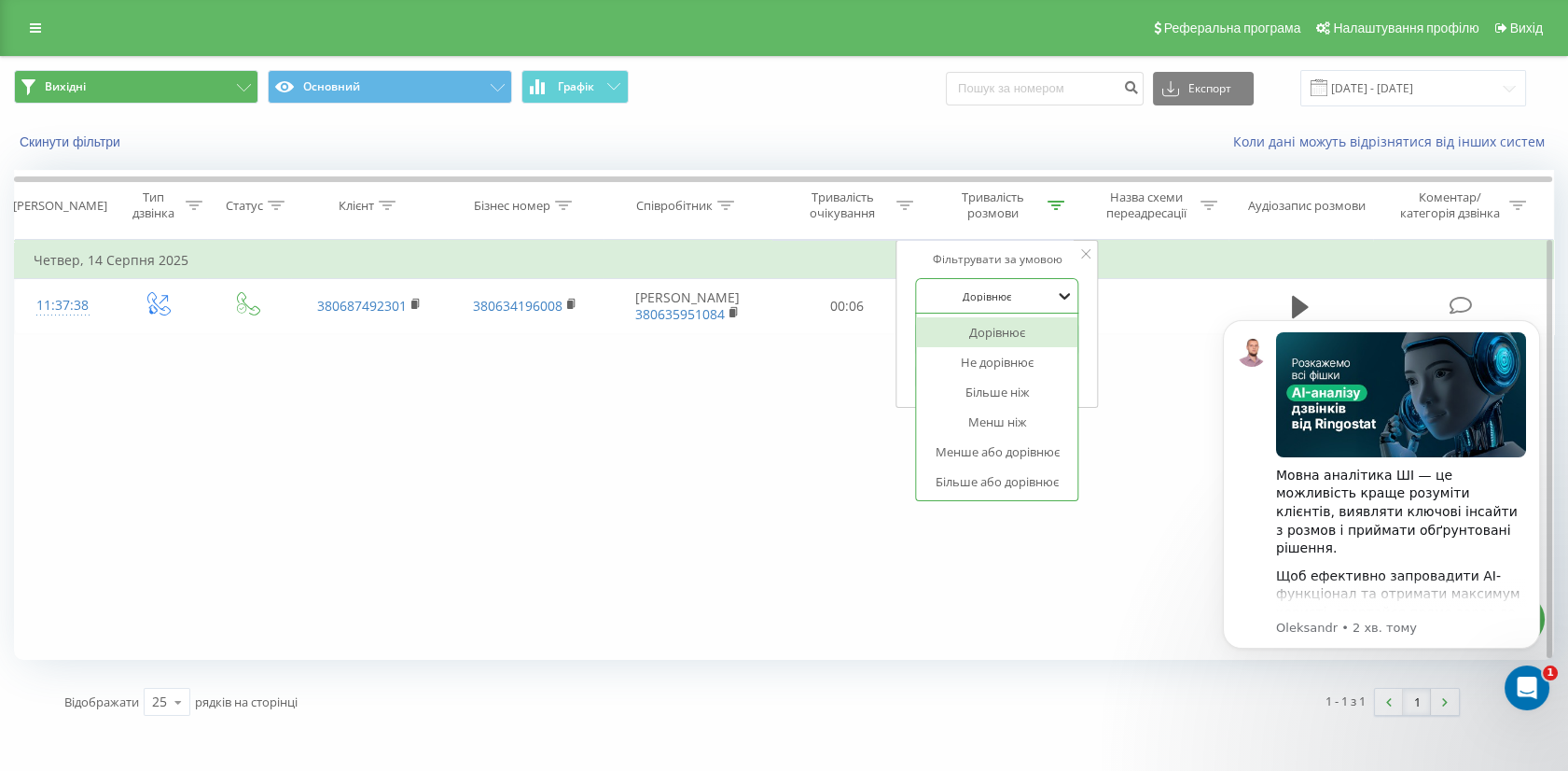
click at [1068, 293] on icon at bounding box center [1065, 295] width 19 height 19
click at [1015, 387] on div "Більше ніж" at bounding box center [997, 391] width 162 height 30
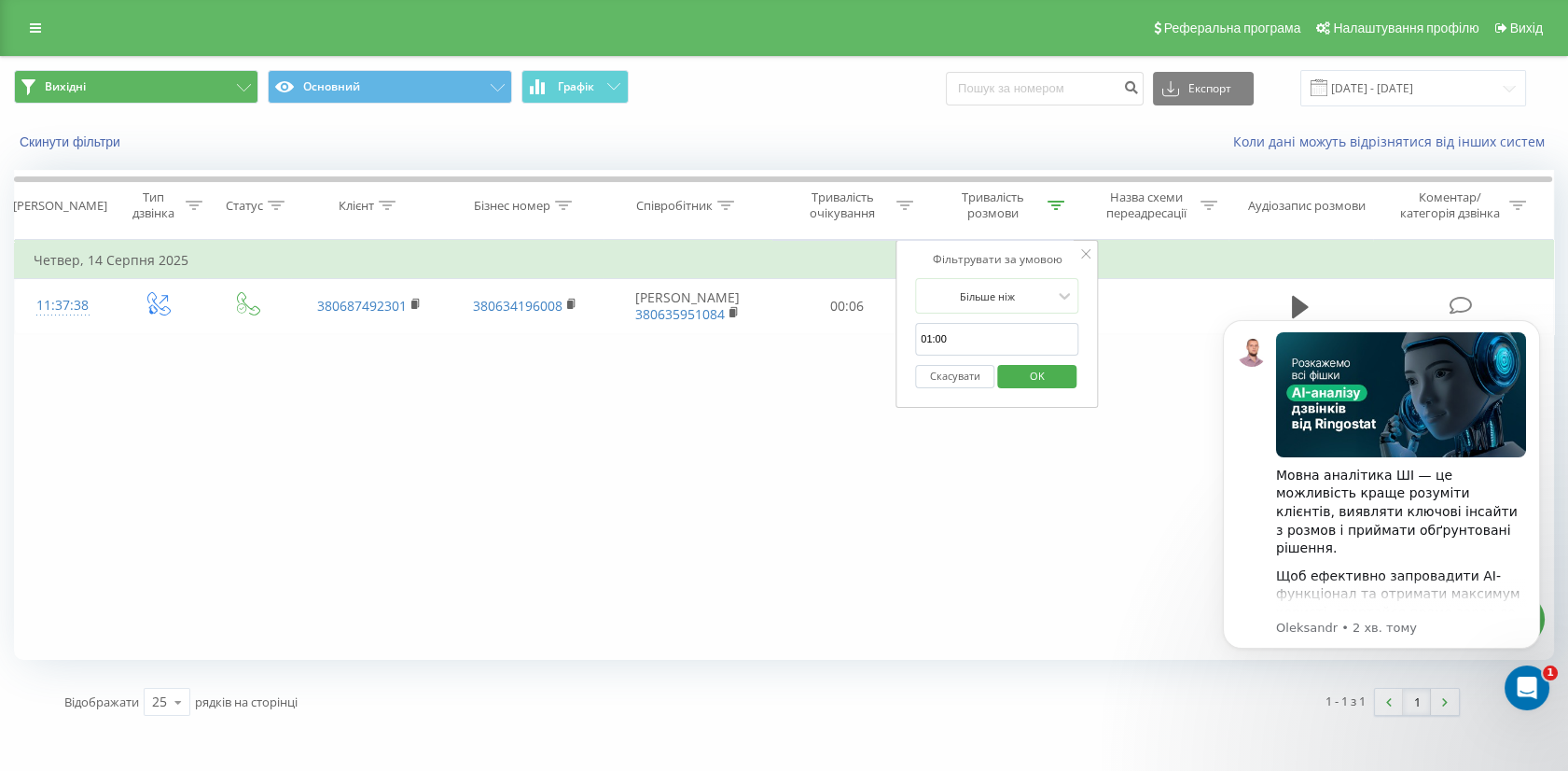
click at [1040, 375] on span "OK" at bounding box center [1035, 375] width 52 height 29
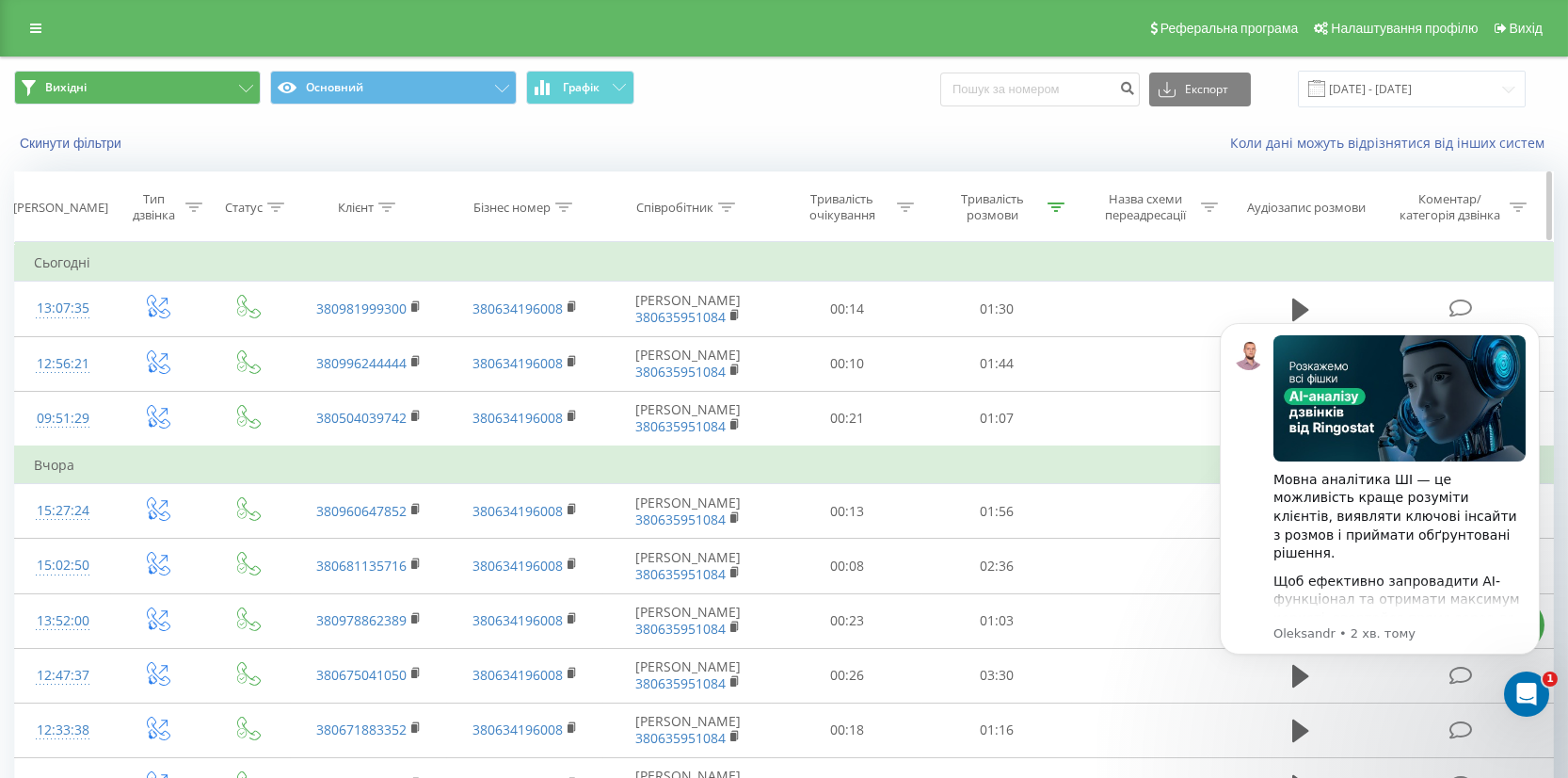
click at [1055, 208] on icon at bounding box center [1056, 206] width 17 height 9
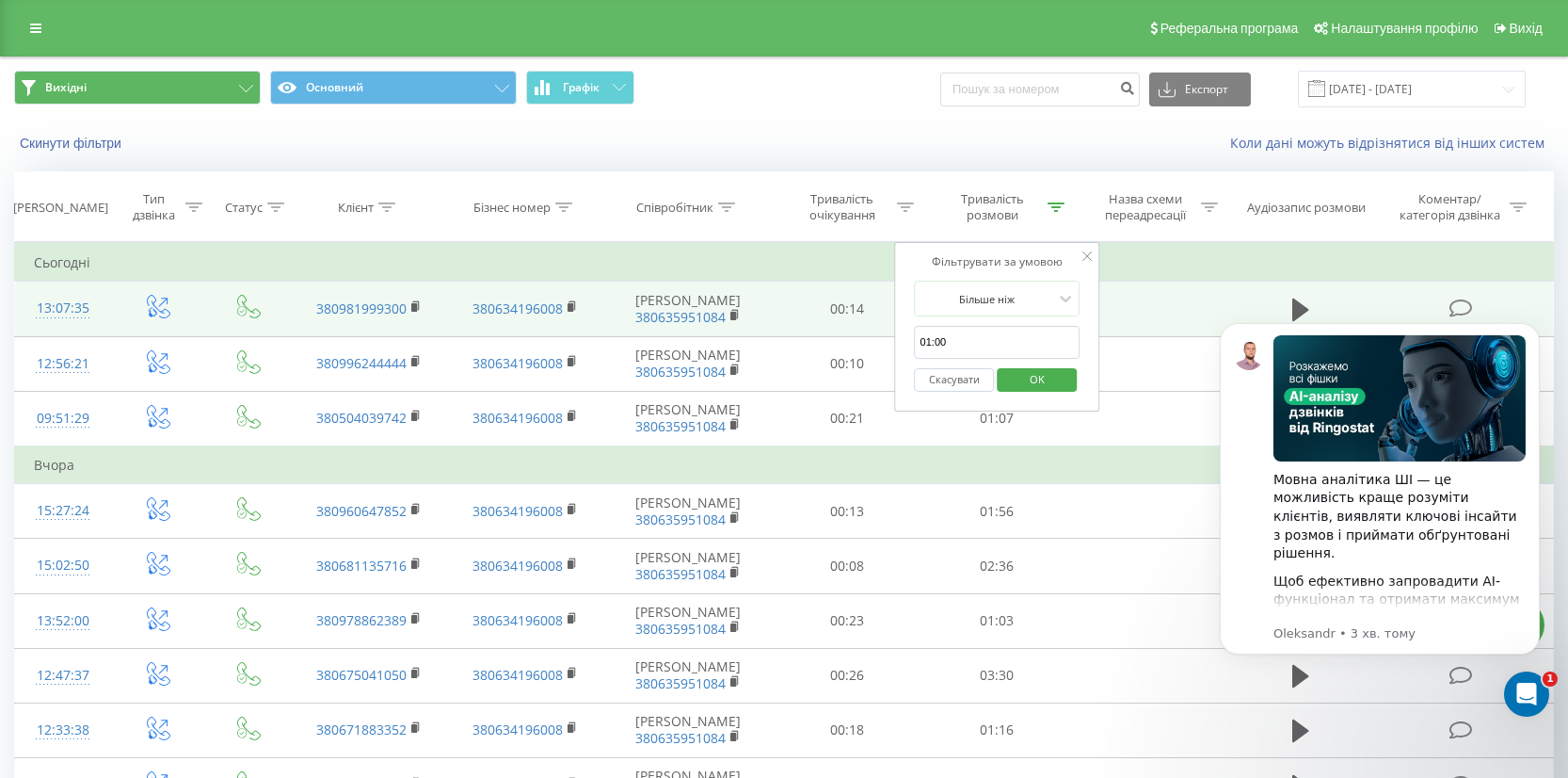
click at [1165, 282] on td at bounding box center [1149, 309] width 156 height 55
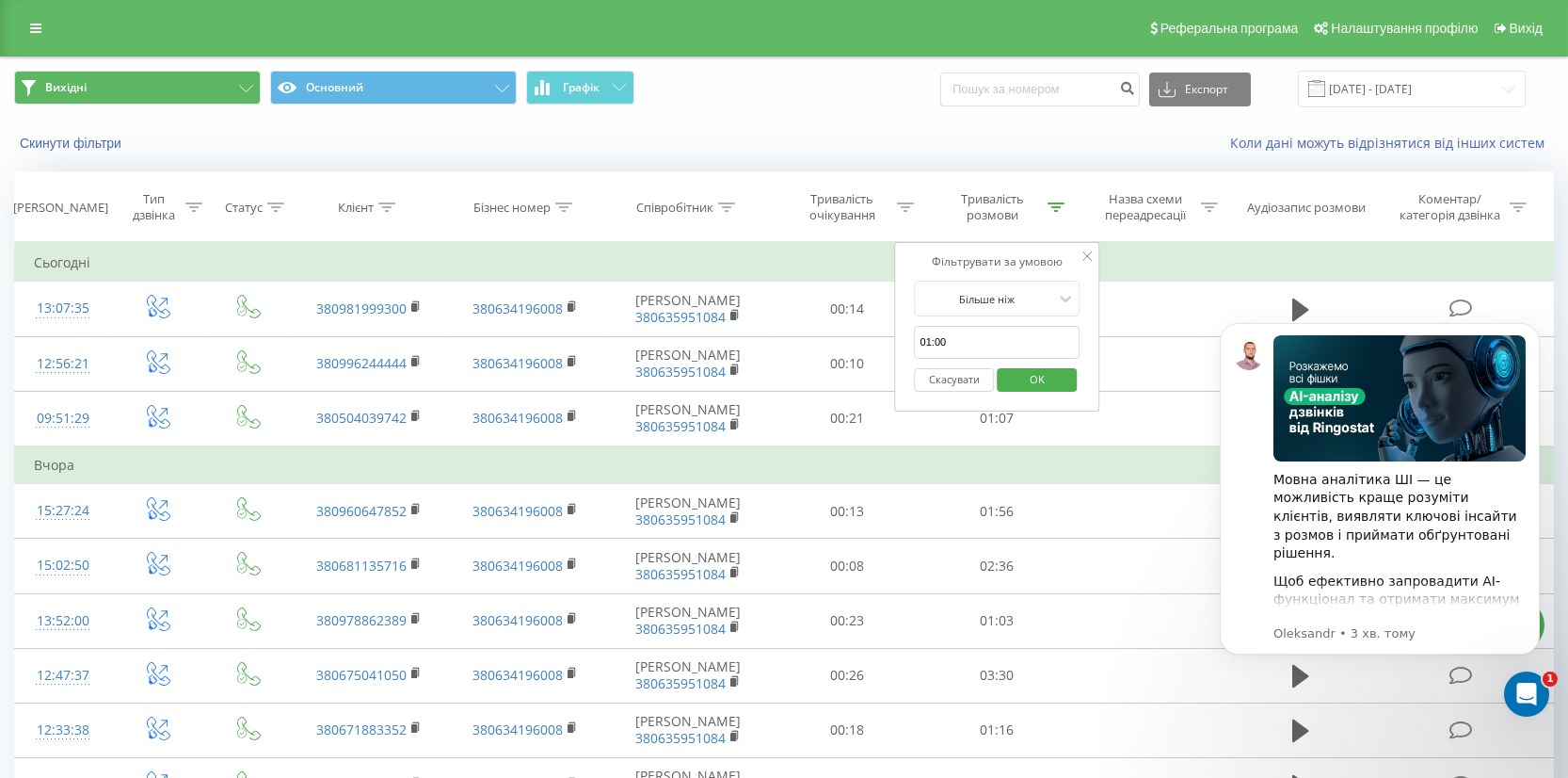
click at [1045, 379] on span "OK" at bounding box center [1037, 378] width 53 height 29
click at [1535, 326] on icon "Dismiss notification" at bounding box center [1533, 327] width 7 height 7
